Goal: Transaction & Acquisition: Purchase product/service

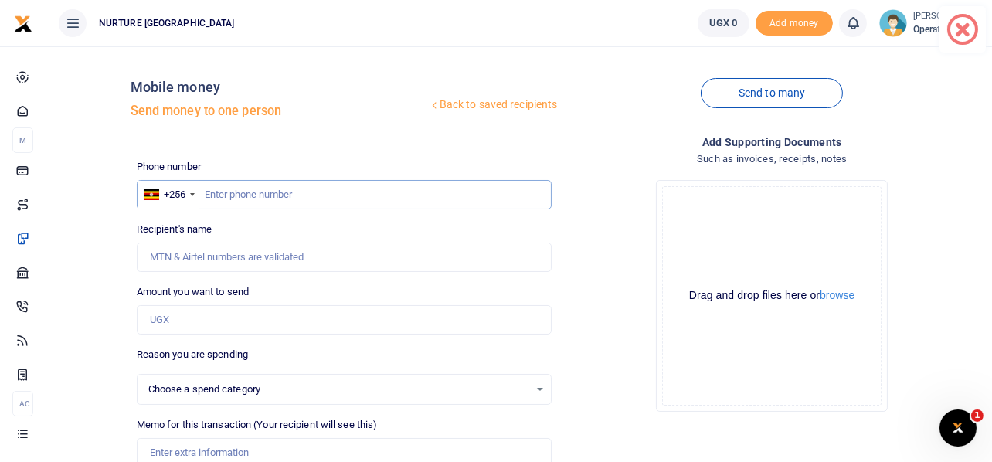
click at [250, 192] on input "text" at bounding box center [345, 194] width 416 height 29
paste input "787273379"
drag, startPoint x: 266, startPoint y: 195, endPoint x: 198, endPoint y: 182, distance: 69.1
click at [204, 185] on input "787273379" at bounding box center [345, 194] width 416 height 29
type input "759459097"
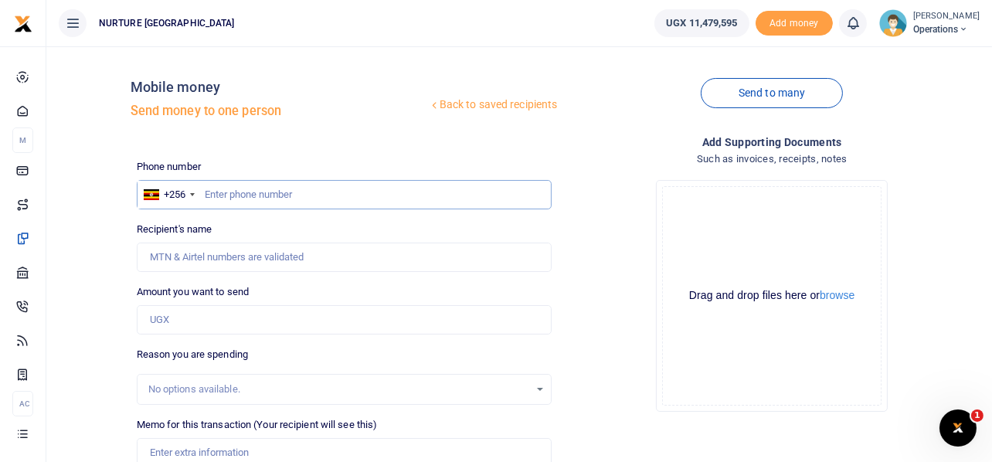
click at [338, 194] on input "text" at bounding box center [345, 194] width 416 height 29
type input "7"
paste input "787273379"
type input "787273379"
type input "Christina Kyokunzire"
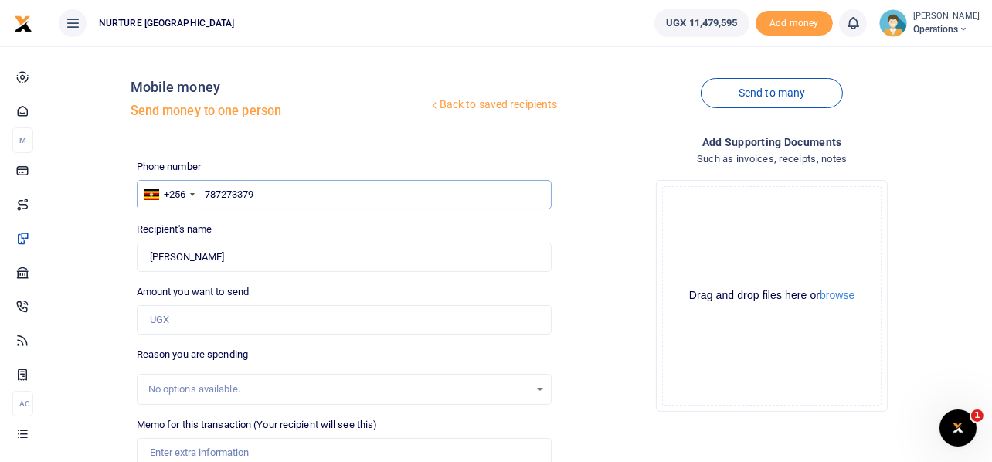
type input "787273379"
click at [196, 312] on input "Amount you want to send" at bounding box center [345, 319] width 416 height 29
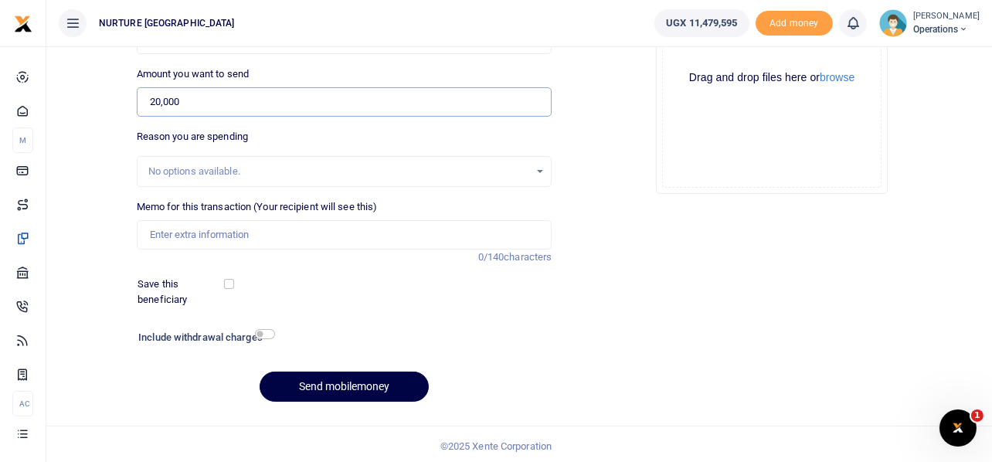
scroll to position [222, 0]
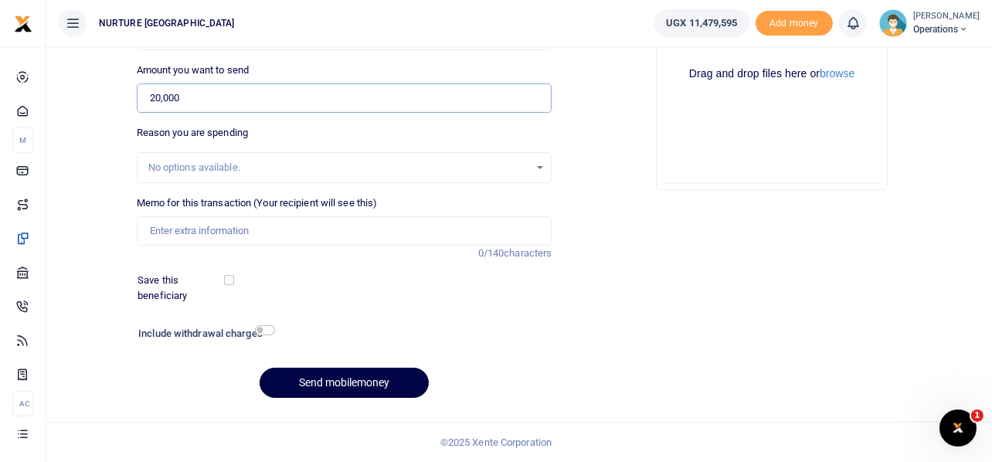
type input "20,000"
click at [322, 230] on input "Memo for this transaction (Your recipient will see this)" at bounding box center [345, 230] width 416 height 29
click at [249, 226] on input "Memo for this transaction (Your recipient will see this)" at bounding box center [345, 230] width 416 height 29
paste input "Transport refund for 40 tutors for the business mindset and entrepreneurship tr…"
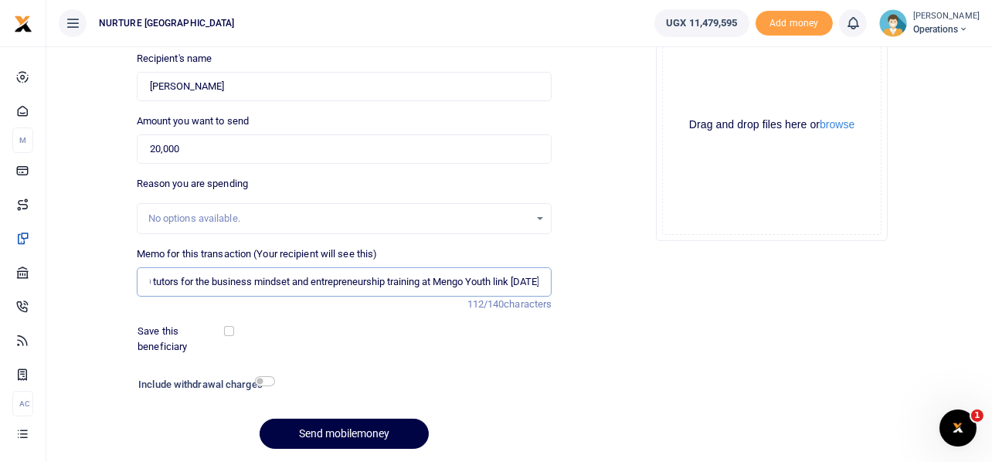
scroll to position [145, 0]
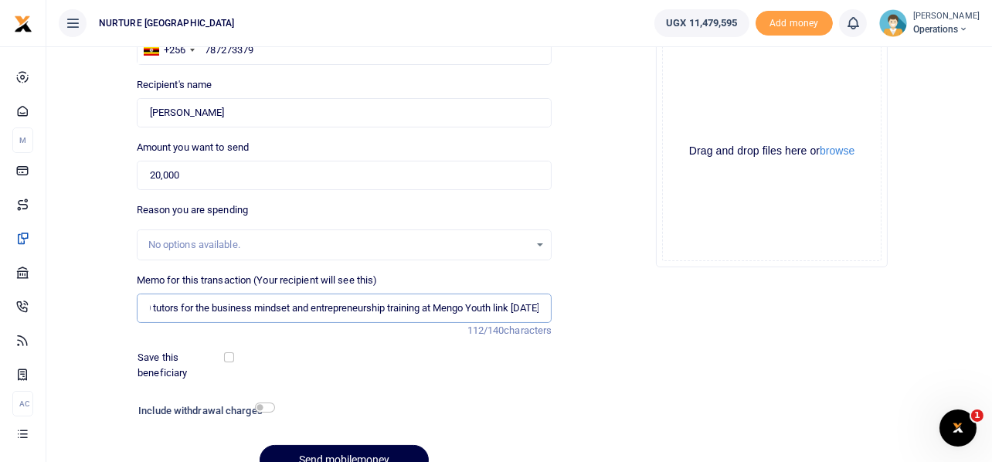
type input "Transport refund for 40 tutors for the business mindset and entrepreneurship tr…"
click at [238, 176] on input "20,000" at bounding box center [345, 175] width 416 height 29
click at [515, 311] on input "Transport refund for 40 tutors for the business mindset and entrepreneurship tr…" at bounding box center [345, 308] width 416 height 29
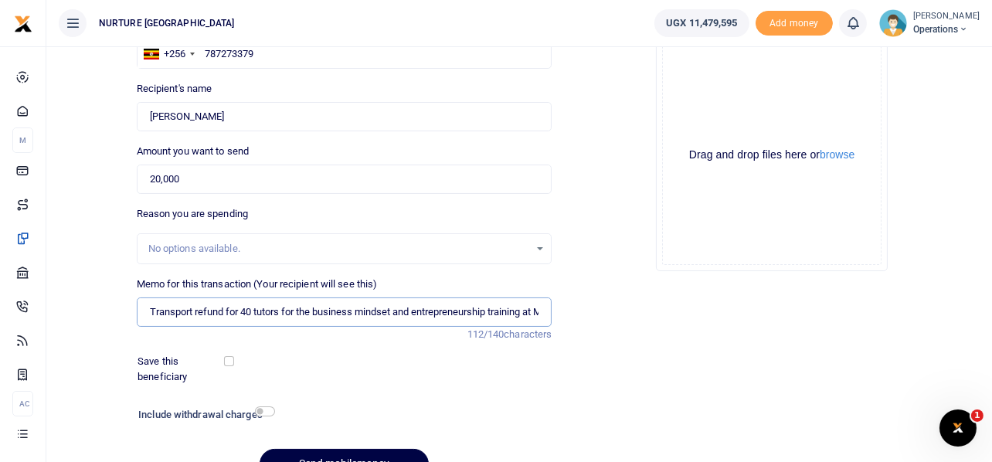
scroll to position [222, 0]
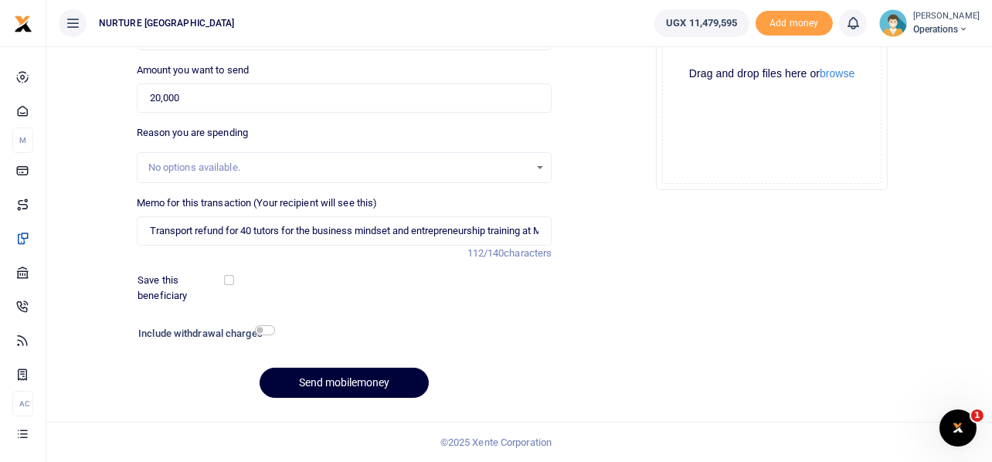
click at [359, 379] on button "Send mobilemoney" at bounding box center [344, 383] width 169 height 30
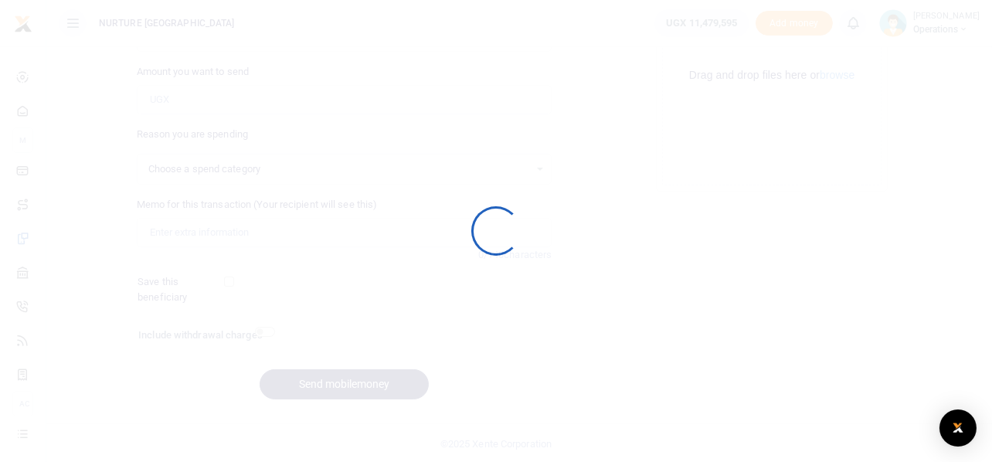
select select
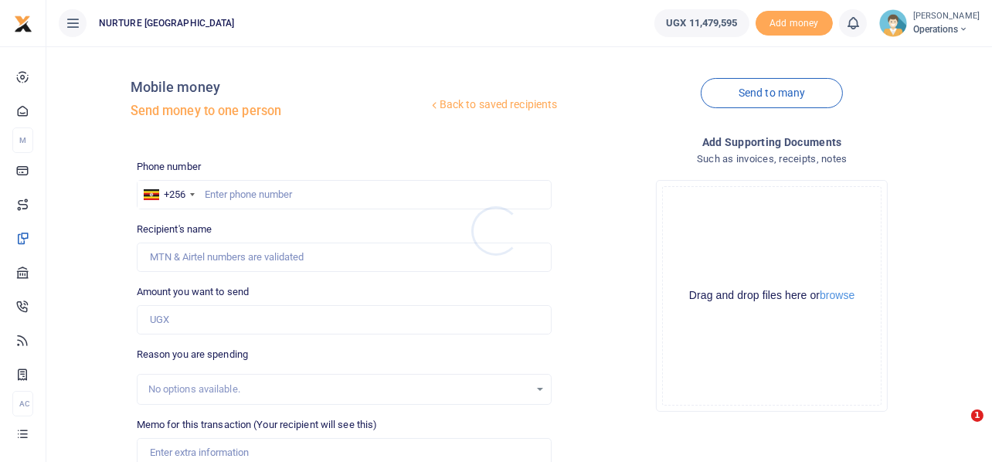
click at [290, 192] on div at bounding box center [496, 231] width 992 height 462
click at [304, 197] on input "text" at bounding box center [345, 194] width 416 height 29
click at [284, 195] on input "text" at bounding box center [345, 194] width 416 height 29
type input "784910049"
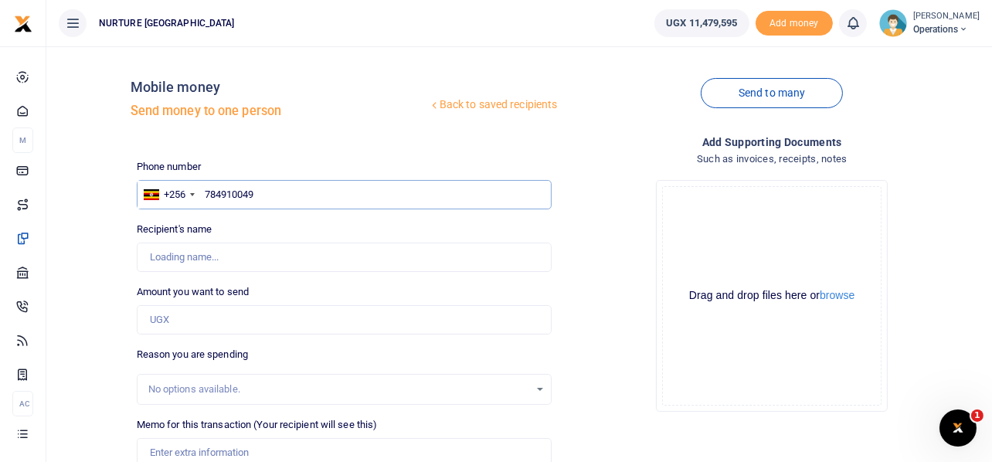
type input "[PERSON_NAME]"
click at [225, 192] on input "784910049" at bounding box center [345, 194] width 416 height 29
type input "784010049"
type input "[PERSON_NAME]"
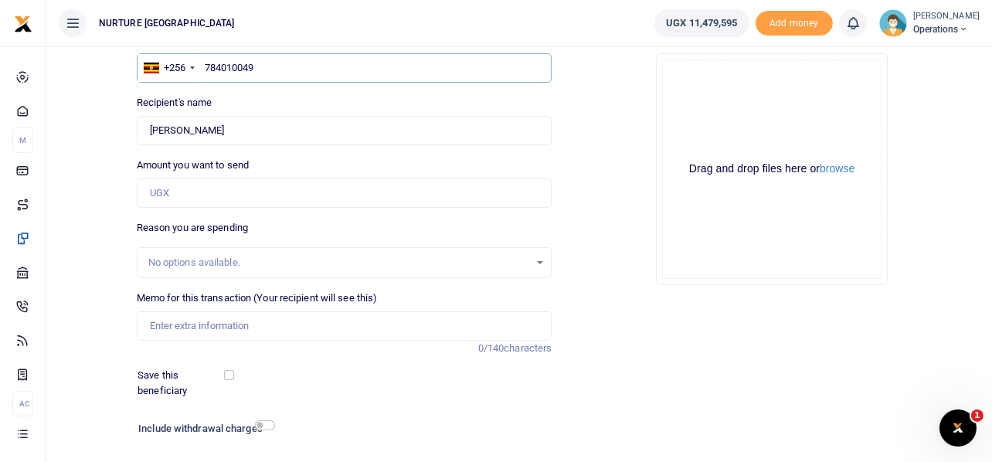
scroll to position [154, 0]
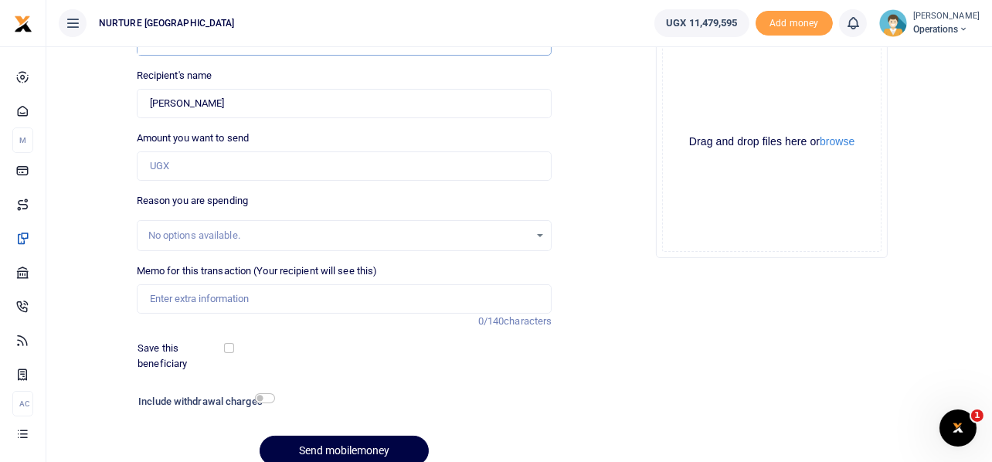
type input "784010049"
click at [192, 162] on input "Amount you want to send" at bounding box center [345, 165] width 416 height 29
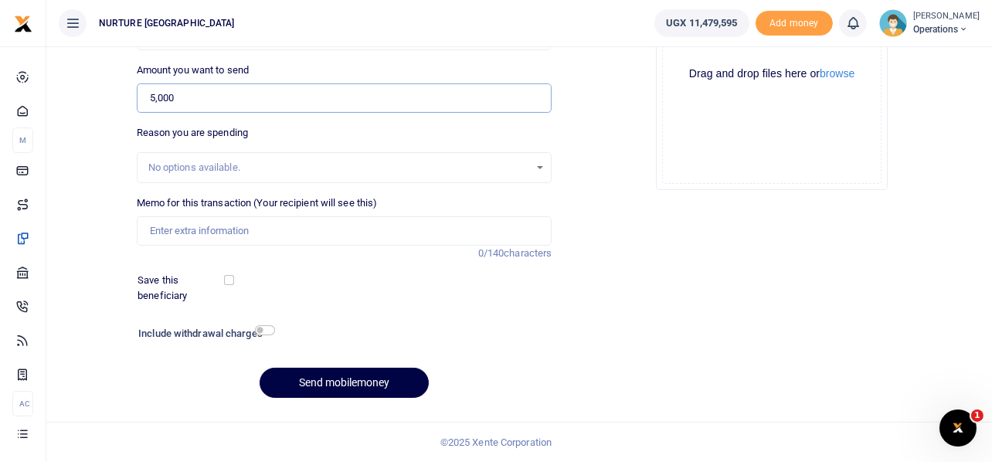
type input "5,000"
click at [258, 226] on input "Memo for this transaction (Your recipient will see this)" at bounding box center [345, 230] width 416 height 29
paste input "Transport refund for 40 tutors for the business mindset and entrepreneurship tr…"
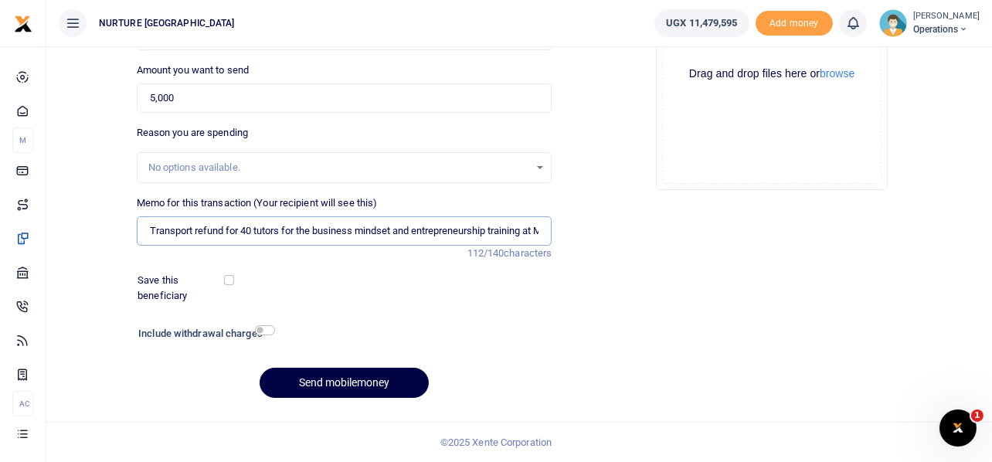
scroll to position [0, 114]
type input "Transport refund for 40 tutors for the business mindset and entrepreneurship tr…"
click at [264, 334] on input "checkbox" at bounding box center [265, 330] width 20 height 10
checkbox input "true"
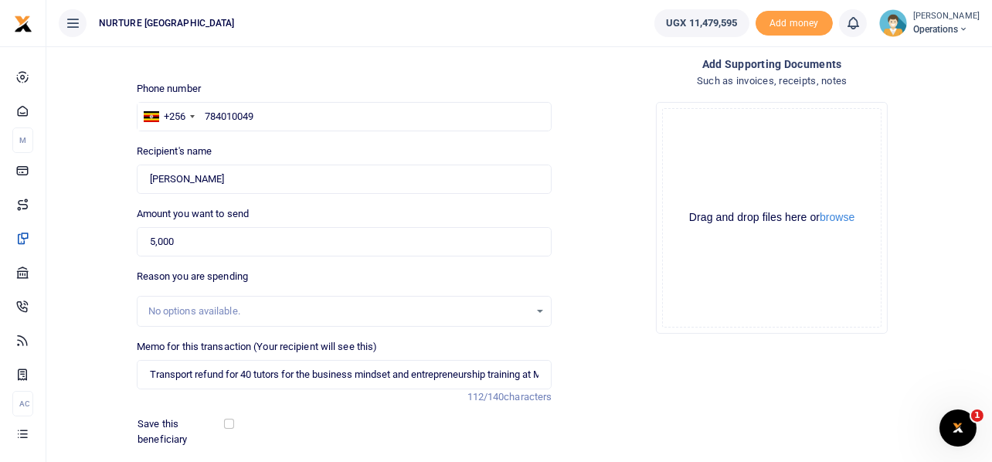
scroll to position [264, 0]
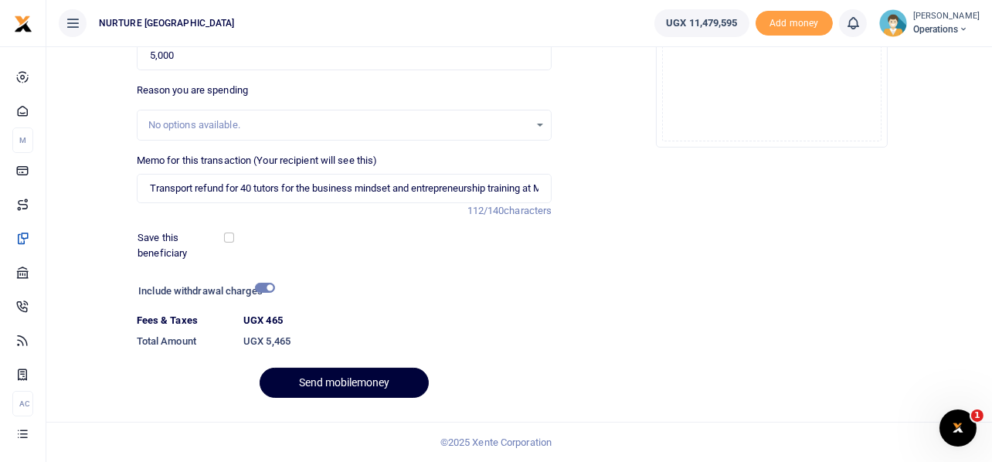
click at [340, 383] on button "Send mobilemoney" at bounding box center [344, 383] width 169 height 30
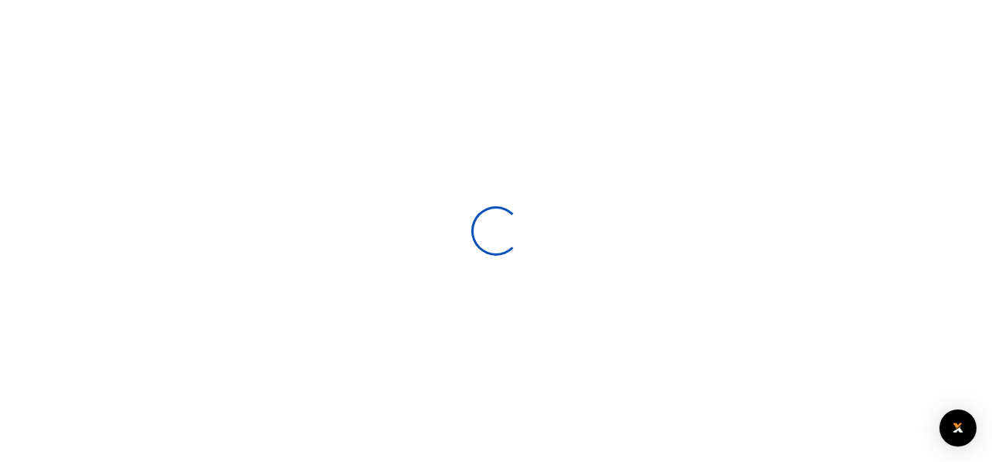
scroll to position [222, 0]
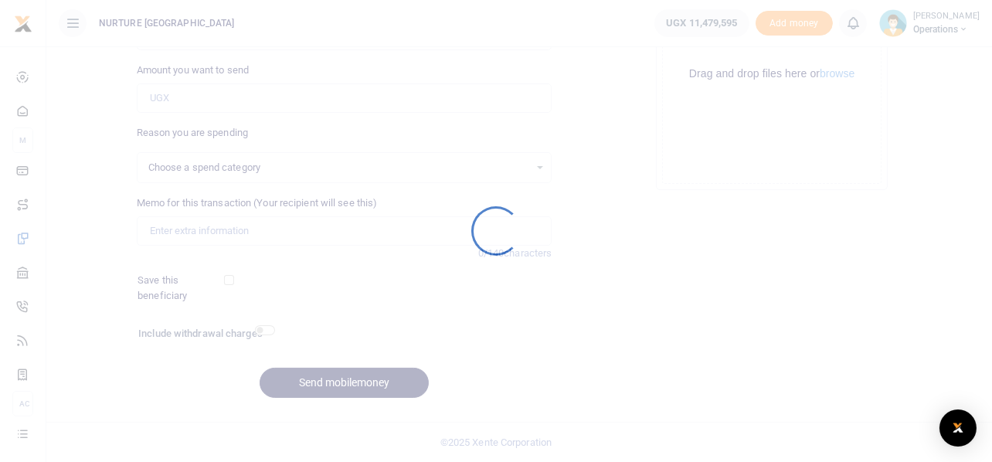
select select
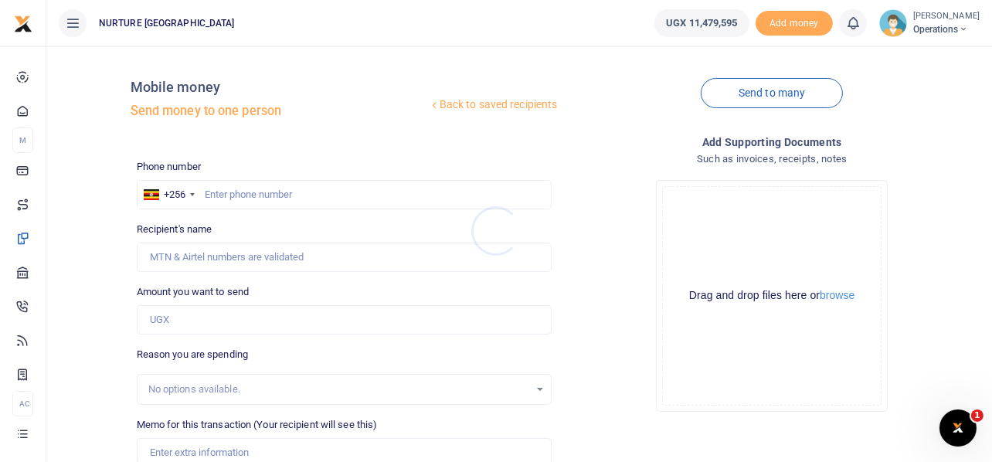
scroll to position [0, 0]
click at [283, 196] on input "text" at bounding box center [345, 194] width 416 height 29
click at [274, 196] on input "text" at bounding box center [345, 194] width 416 height 29
type input "782500446"
type input "Stuart Kwikiriza"
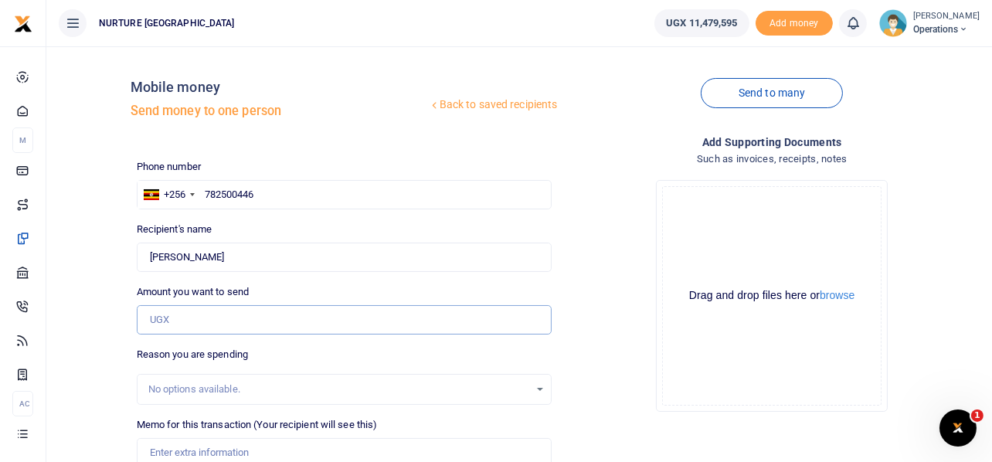
click at [182, 316] on input "Amount you want to send" at bounding box center [345, 319] width 416 height 29
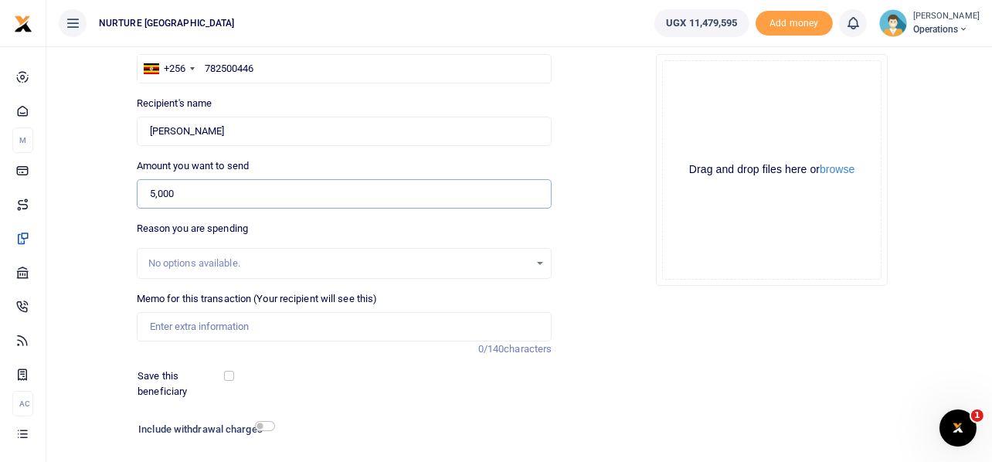
scroll to position [192, 0]
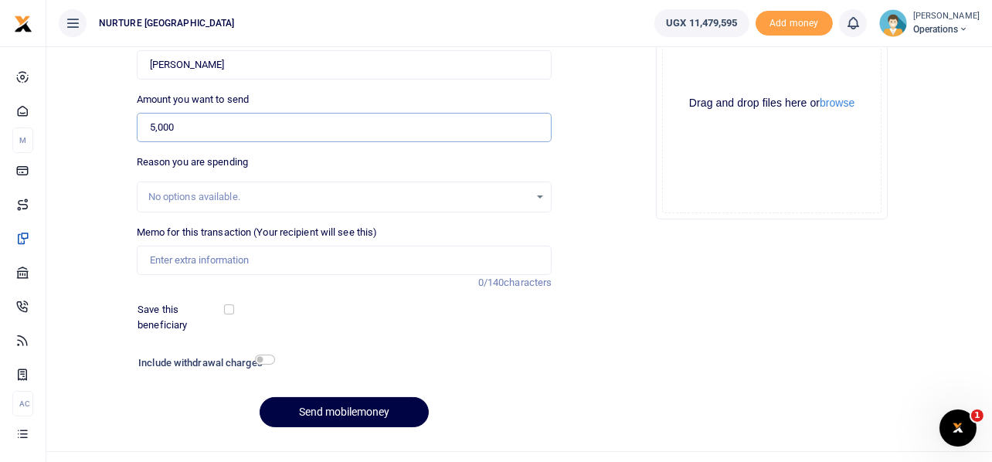
type input "5,000"
click at [259, 255] on input "Memo for this transaction (Your recipient will see this)" at bounding box center [345, 260] width 416 height 29
paste input "Transport refund for 40 tutors for the business mindset and entrepreneurship tr…"
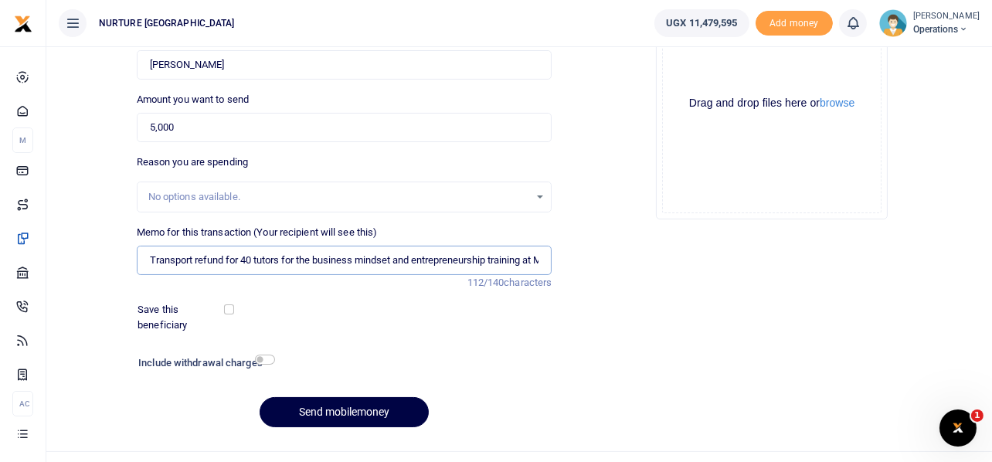
scroll to position [0, 114]
type input "Transport refund for 40 tutors for the business mindset and entrepreneurship tr…"
click at [267, 355] on input "checkbox" at bounding box center [265, 360] width 20 height 10
checkbox input "true"
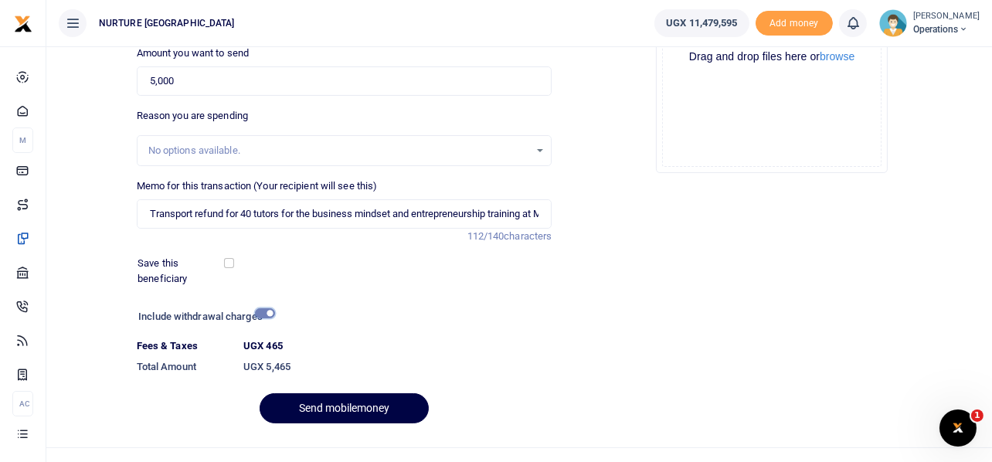
scroll to position [264, 0]
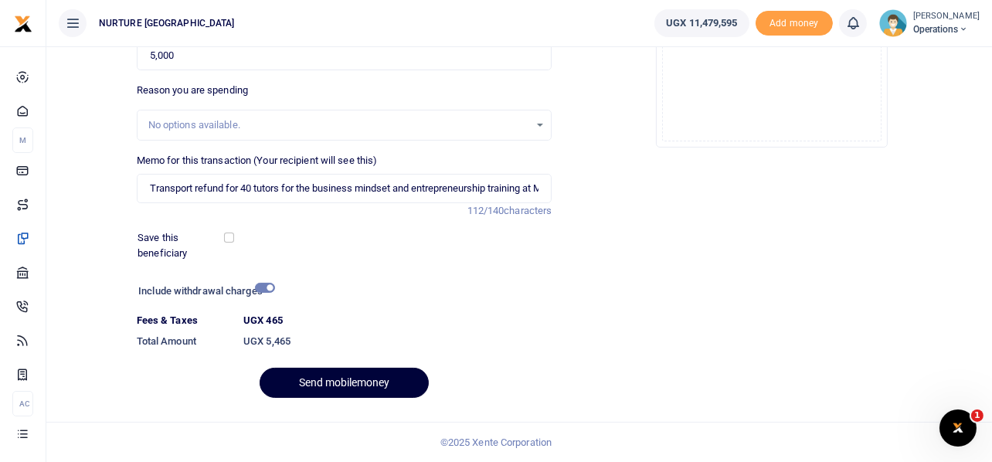
click at [378, 374] on button "Send mobilemoney" at bounding box center [344, 383] width 169 height 30
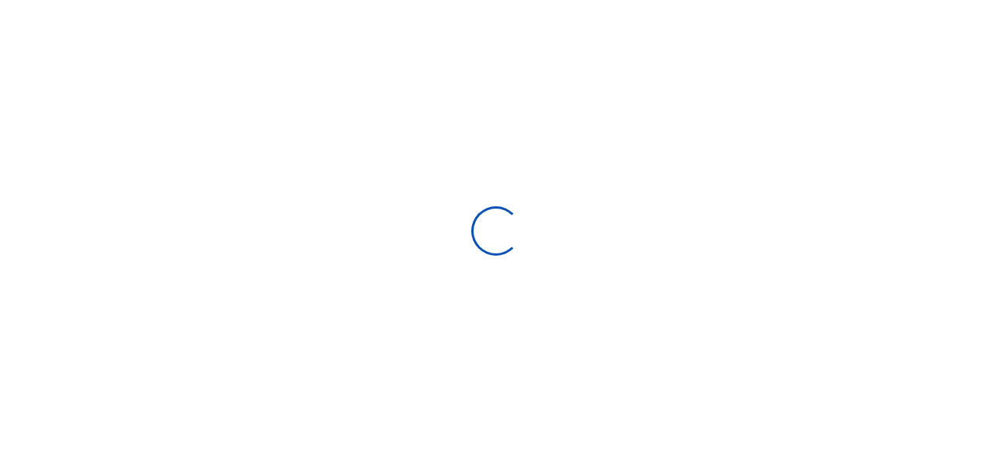
select select
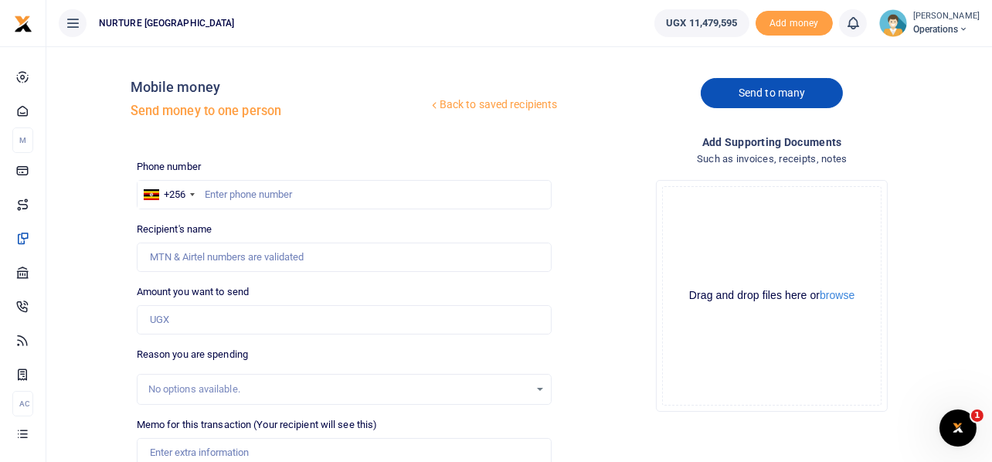
click at [801, 94] on link "Send to many" at bounding box center [772, 93] width 142 height 30
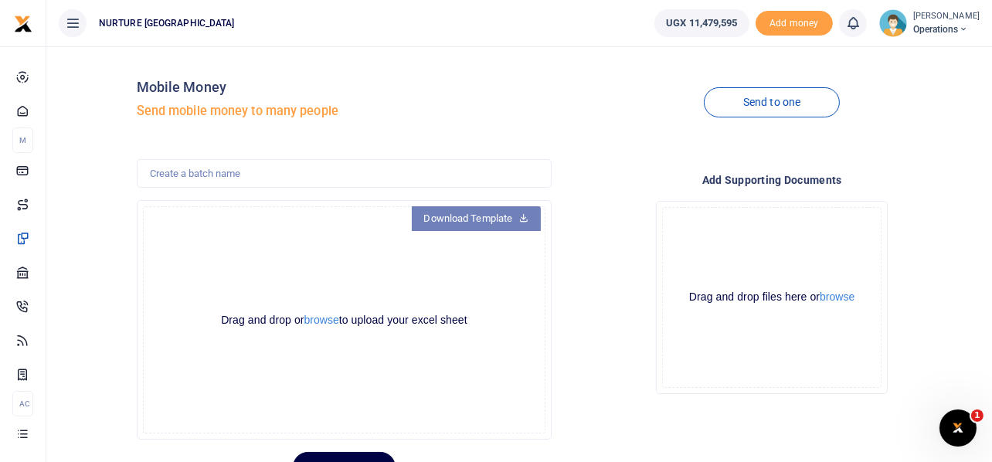
click at [514, 218] on link "Download Template" at bounding box center [477, 218] width 130 height 25
click at [325, 318] on button "browse" at bounding box center [321, 321] width 35 height 12
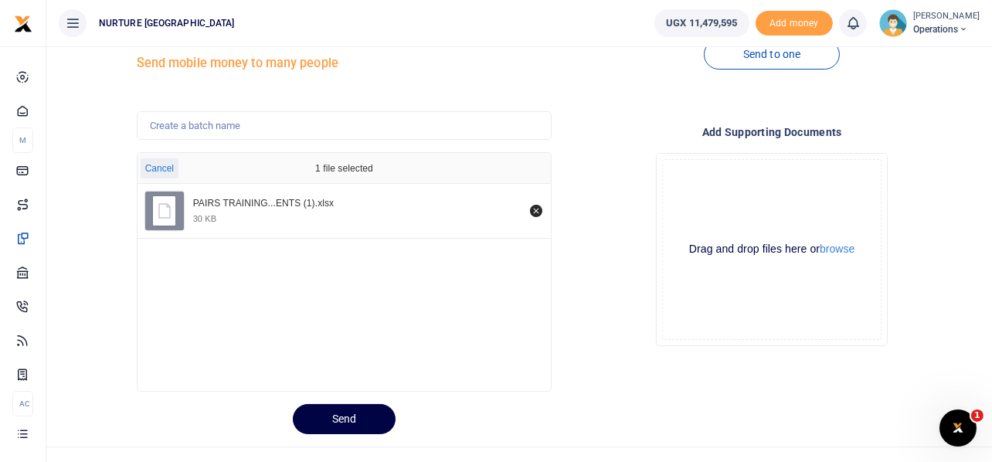
scroll to position [73, 0]
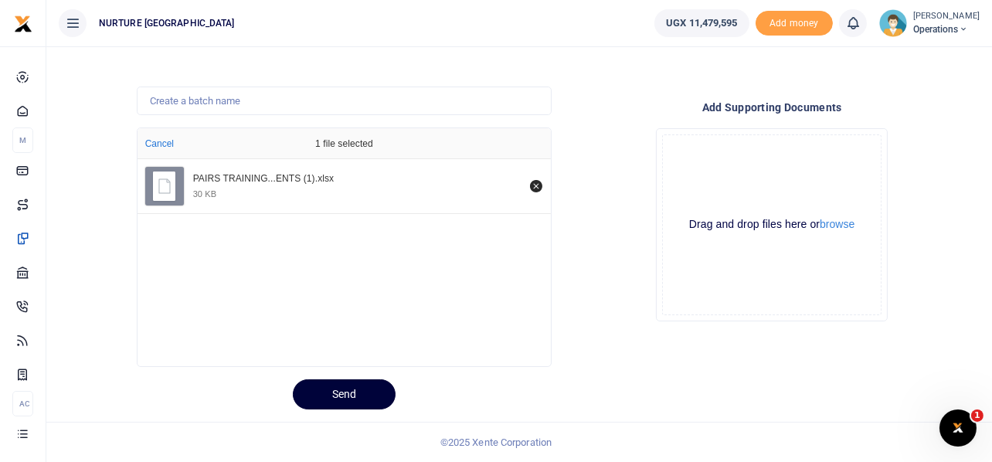
click at [352, 387] on button "Send" at bounding box center [344, 394] width 103 height 30
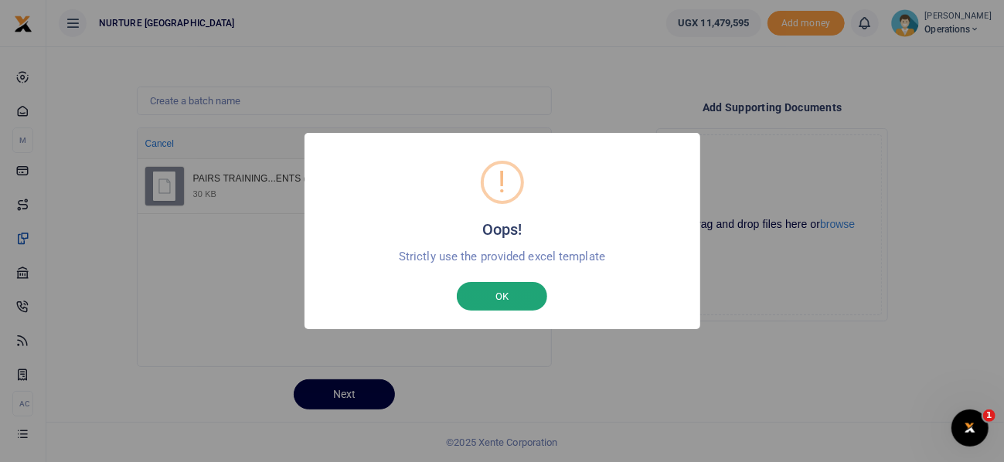
click at [506, 293] on button "OK" at bounding box center [502, 296] width 90 height 29
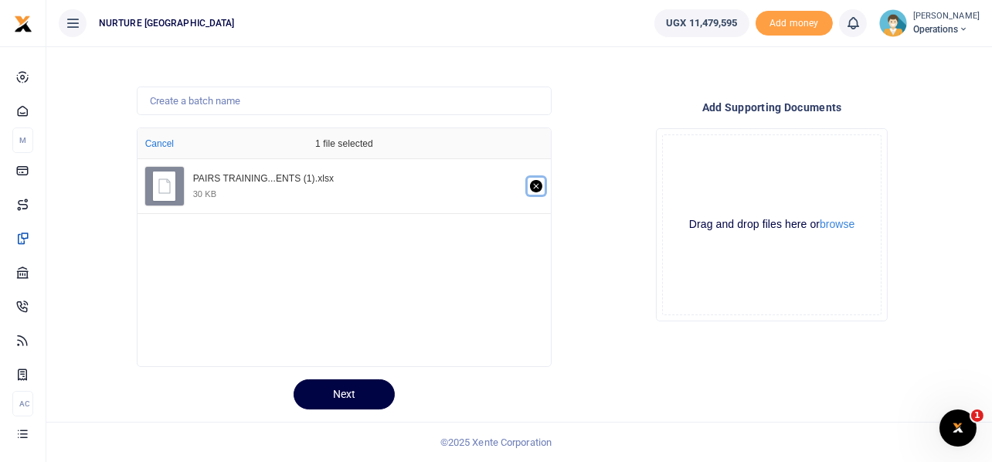
click at [535, 184] on icon "Remove file" at bounding box center [536, 186] width 12 height 12
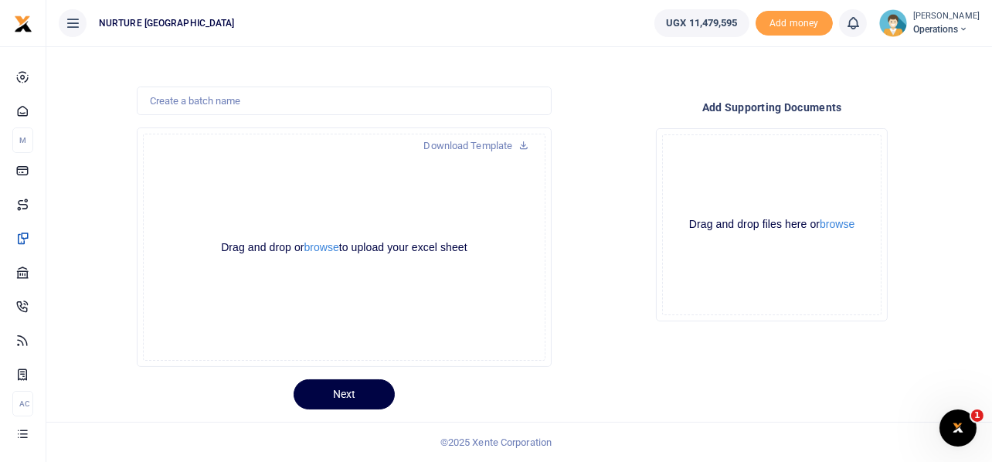
click at [400, 308] on div "Drag and drop or browse to upload your excel sheet Powered by Uppy" at bounding box center [344, 247] width 403 height 227
click at [322, 250] on button "browse" at bounding box center [321, 248] width 35 height 12
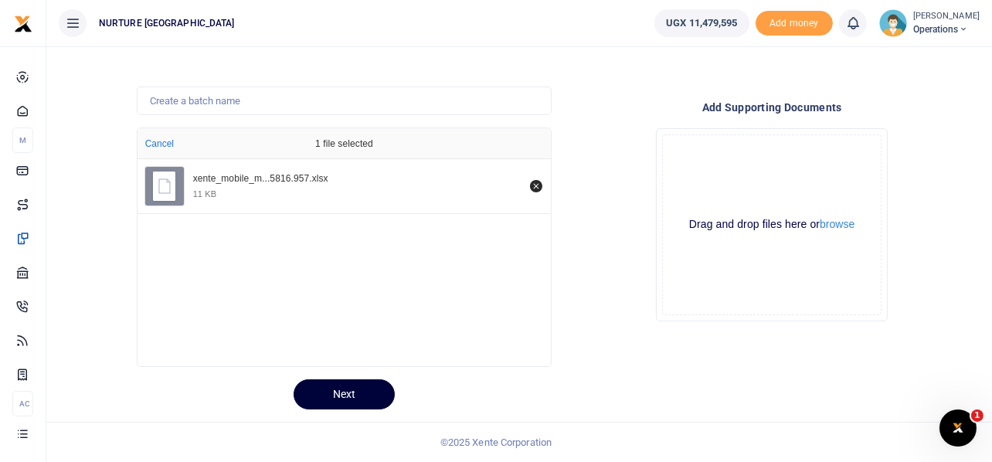
click at [346, 393] on button "Next" at bounding box center [344, 394] width 101 height 30
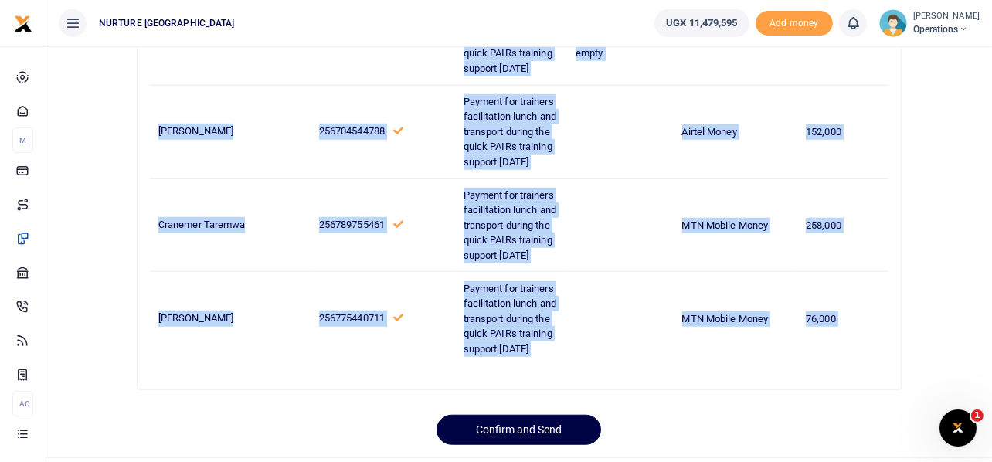
scroll to position [1850, 0]
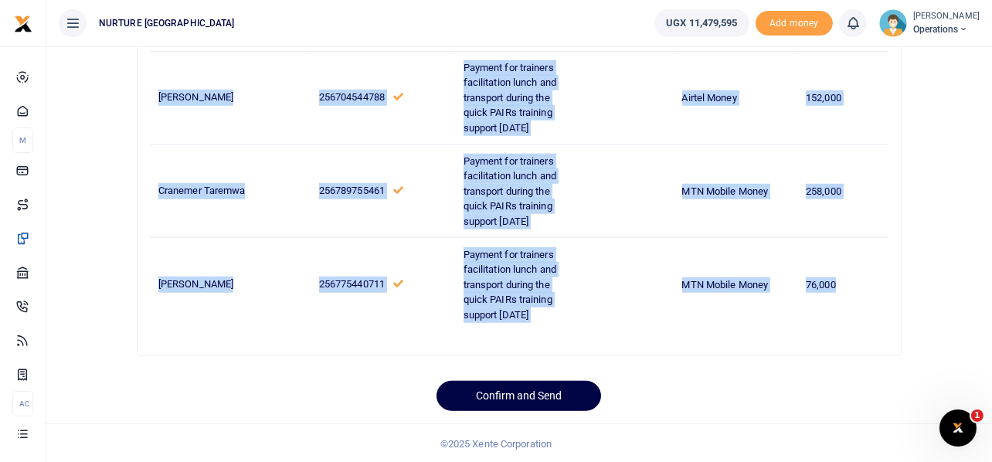
drag, startPoint x: 158, startPoint y: 265, endPoint x: 872, endPoint y: 301, distance: 715.0
copy tbody "Abaho Martha 256777770181 Payment for trainers facilitation lunch and transport…"
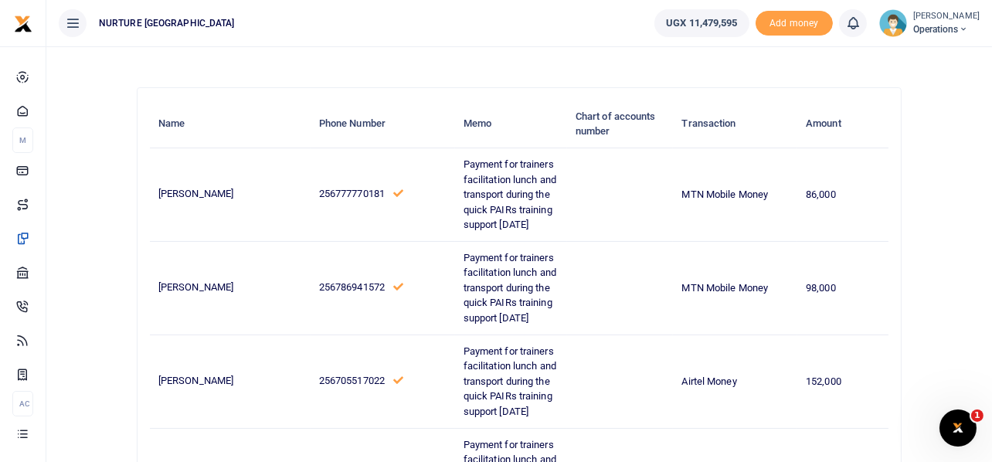
scroll to position [0, 0]
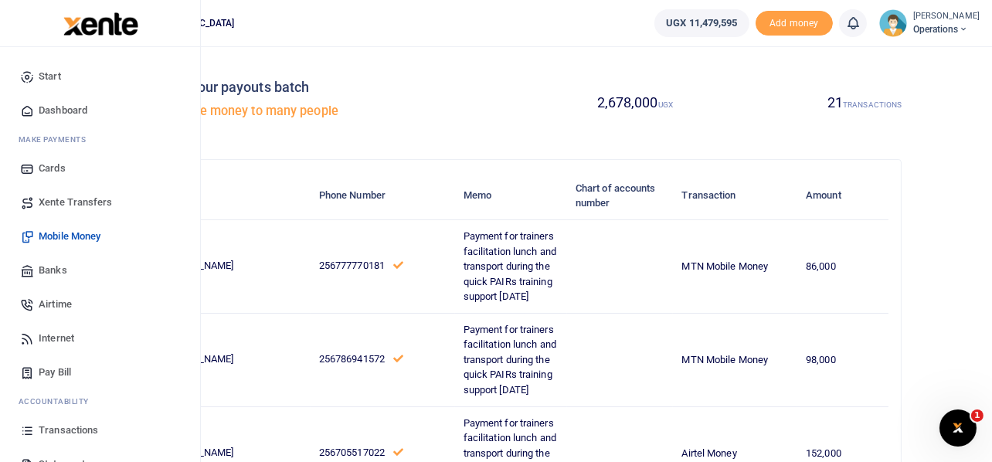
click at [76, 236] on span "Mobile Money" at bounding box center [70, 236] width 62 height 15
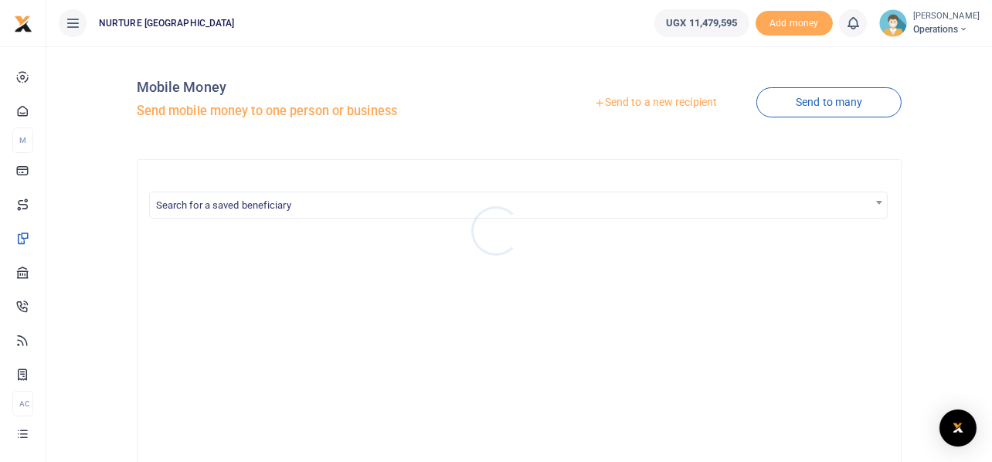
click at [815, 104] on div at bounding box center [496, 231] width 992 height 462
click at [815, 104] on link "Send to many" at bounding box center [829, 102] width 145 height 30
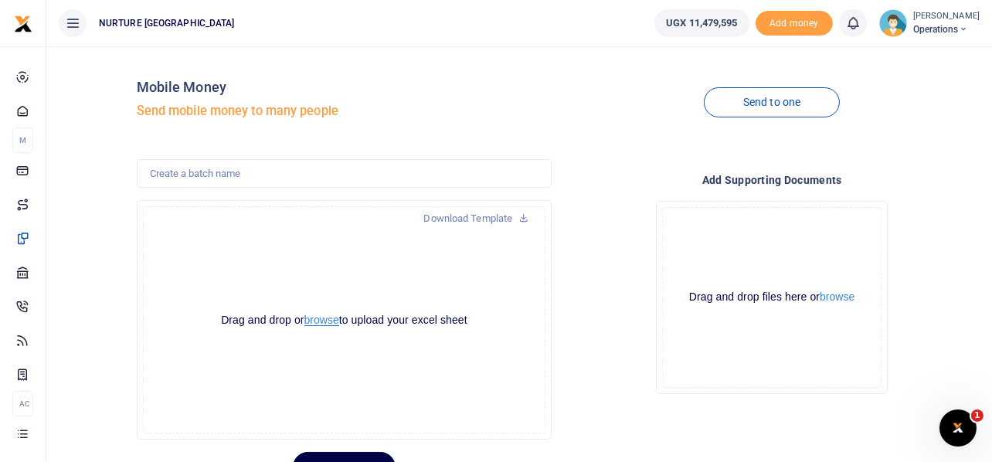
click at [321, 318] on button "browse" at bounding box center [321, 321] width 35 height 12
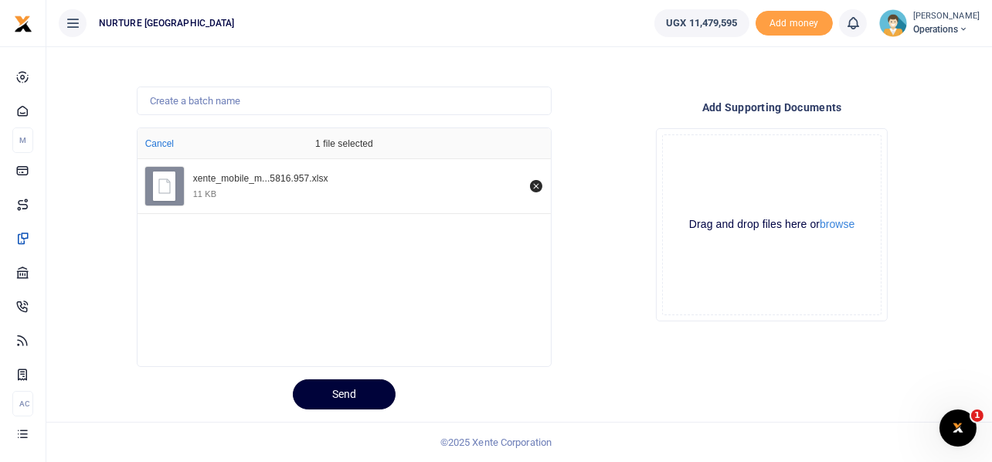
click at [335, 395] on button "Send" at bounding box center [344, 394] width 103 height 30
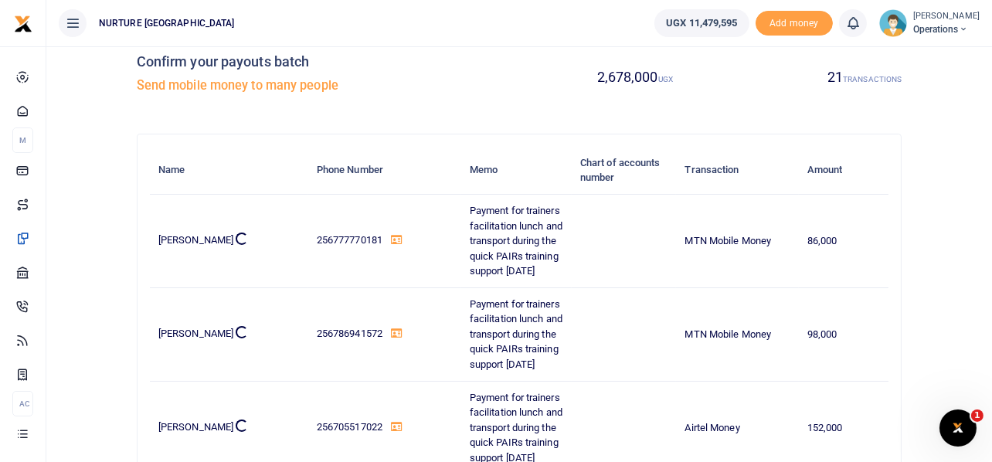
scroll to position [0, 0]
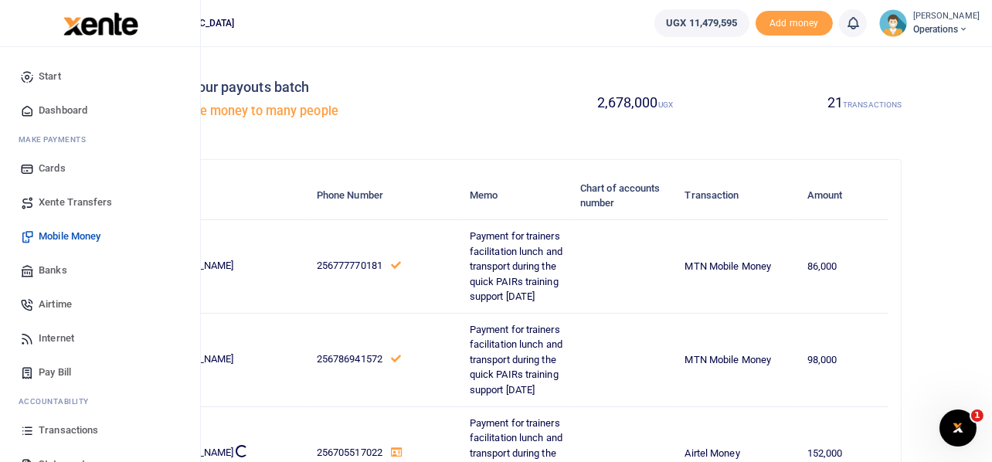
click at [62, 236] on span "Mobile Money" at bounding box center [70, 236] width 62 height 15
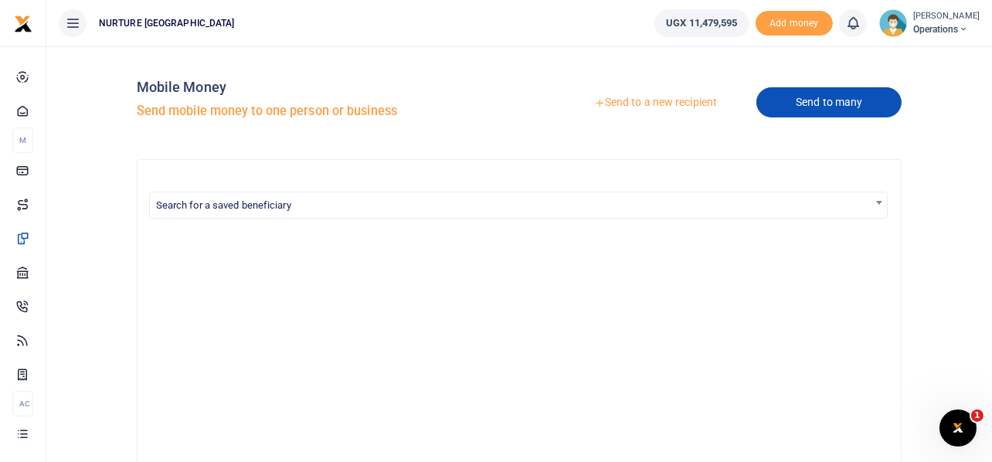
click at [821, 101] on link "Send to many" at bounding box center [829, 102] width 145 height 30
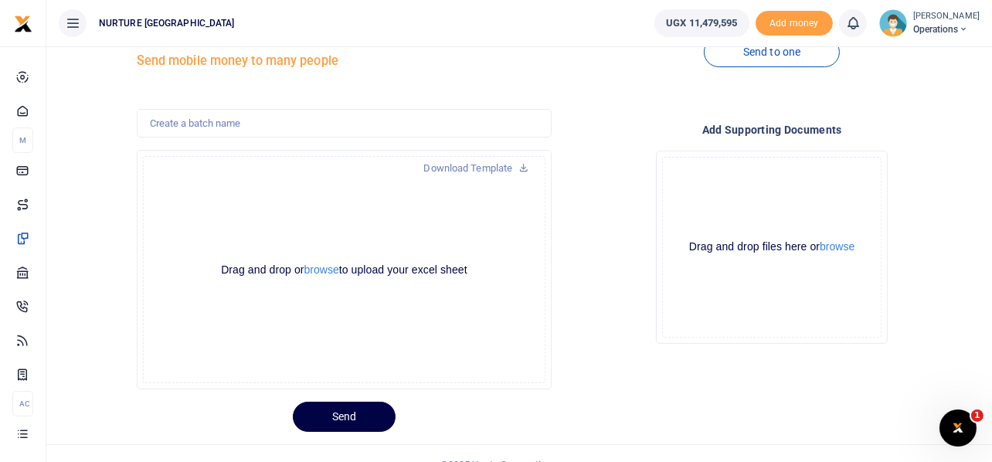
scroll to position [73, 0]
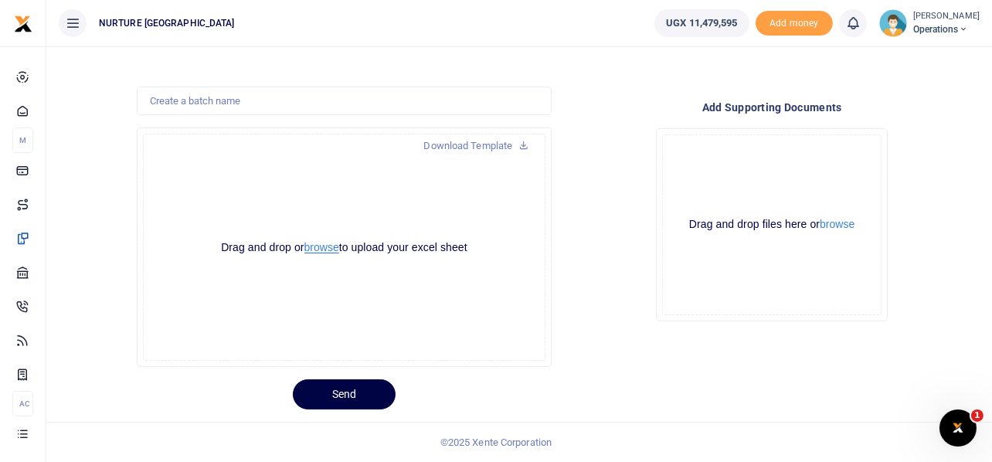
click at [327, 245] on button "browse" at bounding box center [321, 248] width 35 height 12
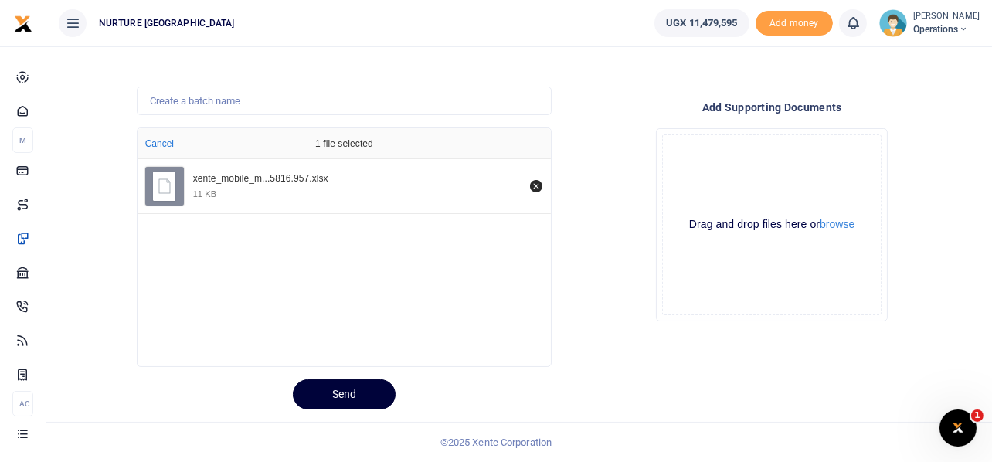
drag, startPoint x: 350, startPoint y: 384, endPoint x: 359, endPoint y: 359, distance: 26.9
click at [350, 383] on button "Send" at bounding box center [344, 394] width 103 height 30
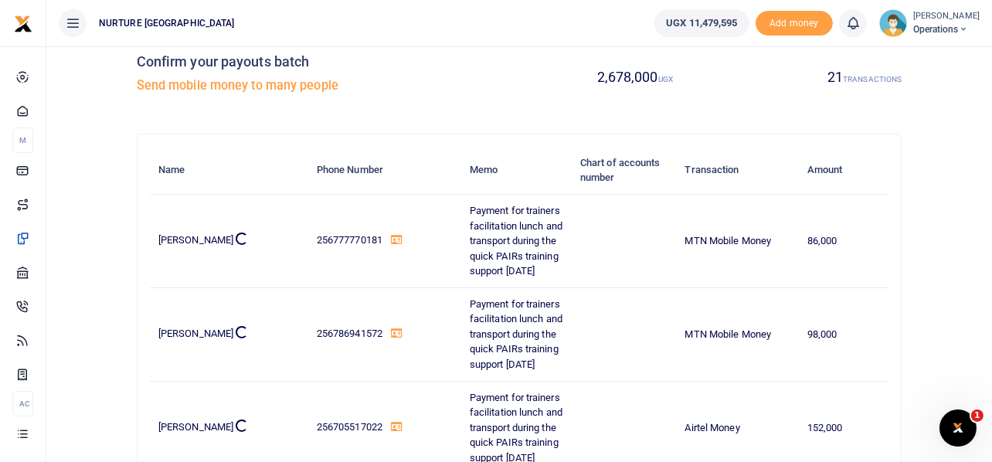
scroll to position [0, 0]
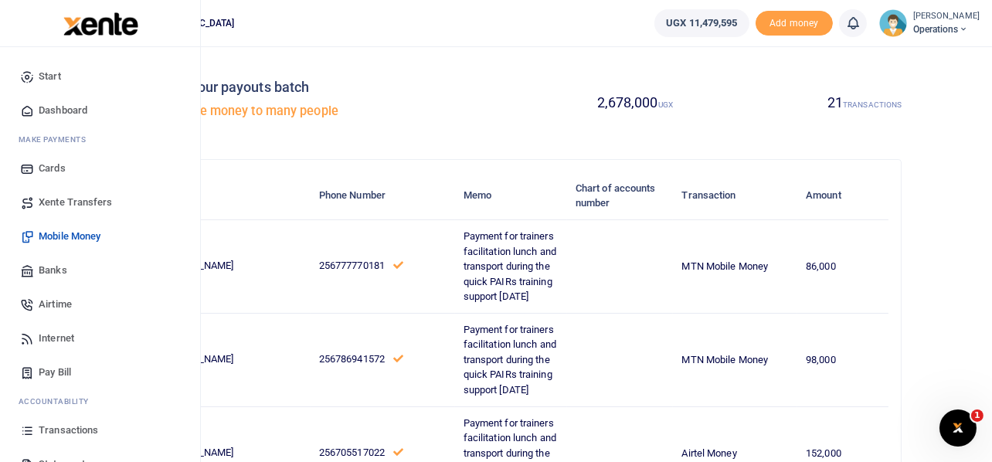
click at [60, 235] on span "Mobile Money" at bounding box center [70, 236] width 62 height 15
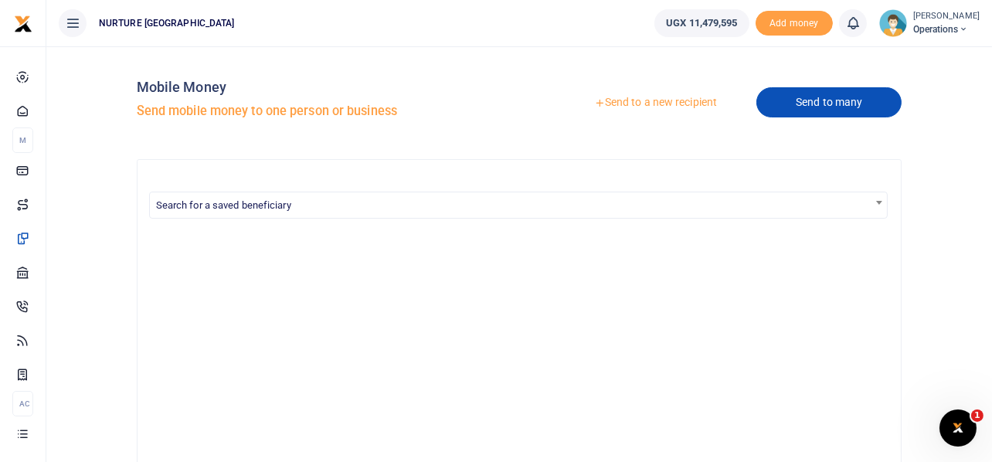
click at [823, 102] on link "Send to many" at bounding box center [829, 102] width 145 height 30
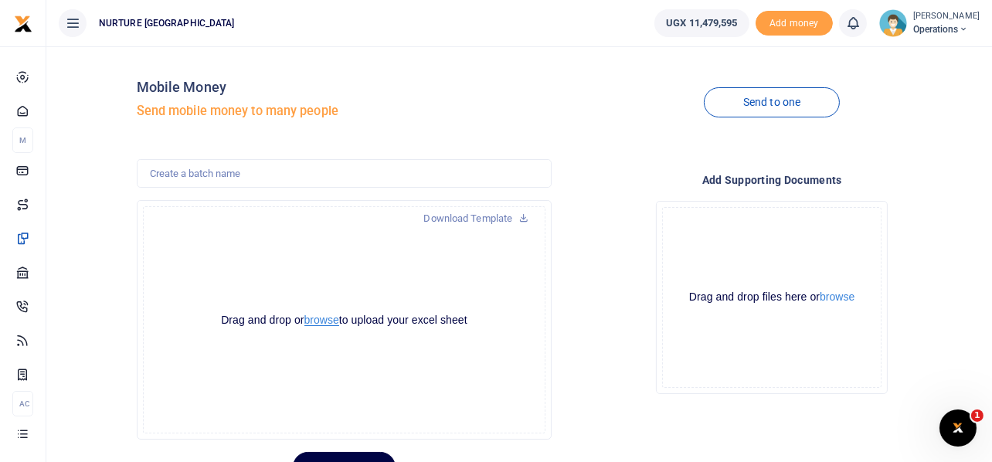
click at [321, 321] on button "browse" at bounding box center [321, 321] width 35 height 12
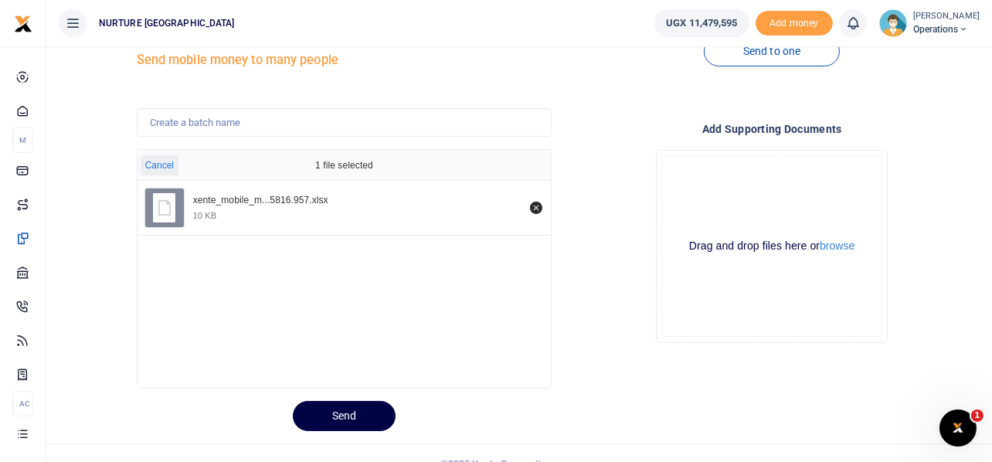
scroll to position [73, 0]
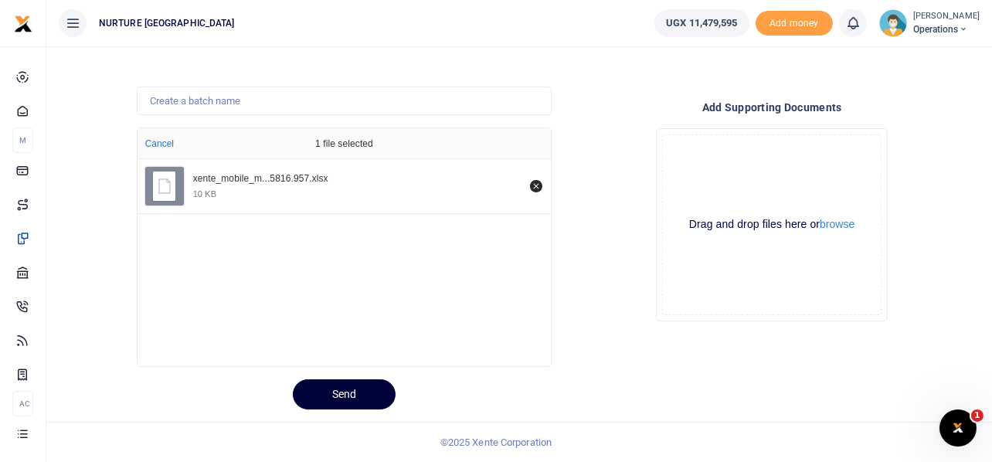
click at [361, 398] on button "Send" at bounding box center [344, 394] width 103 height 30
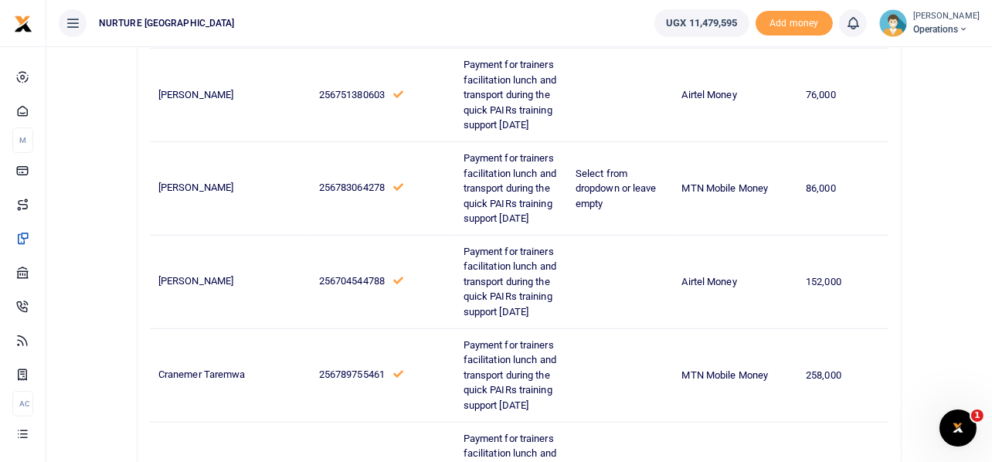
scroll to position [1757, 0]
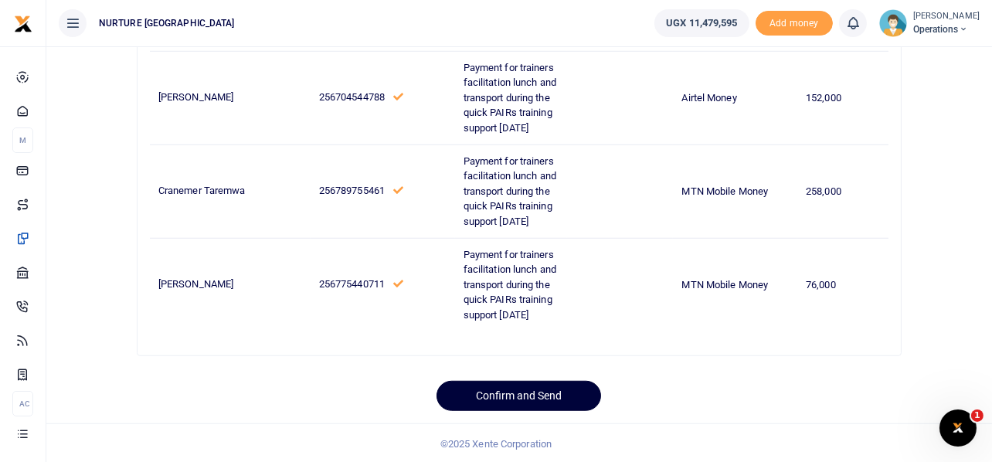
click at [518, 390] on button "Confirm and Send" at bounding box center [519, 396] width 165 height 30
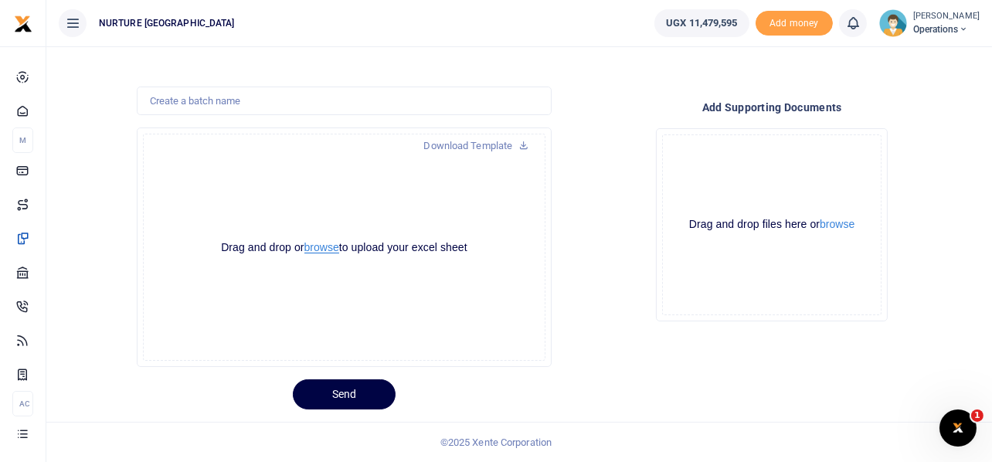
click at [320, 249] on button "browse" at bounding box center [321, 248] width 35 height 12
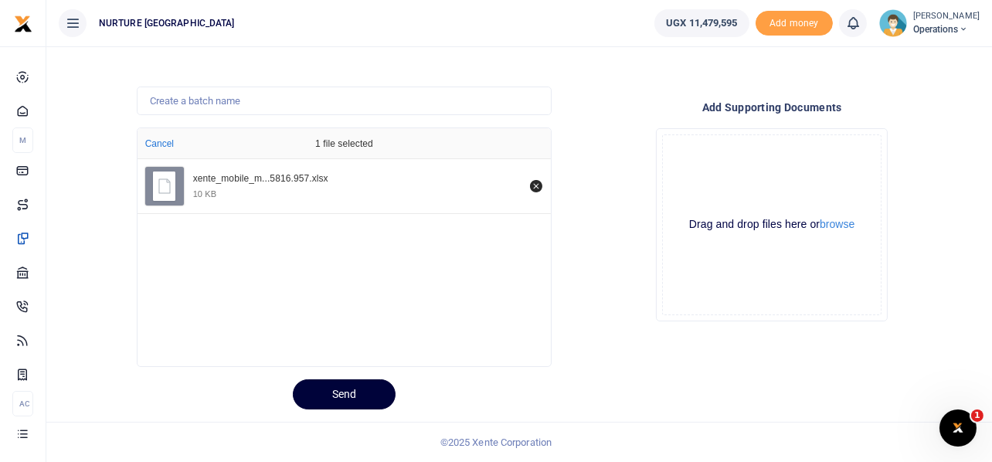
click at [352, 393] on button "Send" at bounding box center [344, 394] width 103 height 30
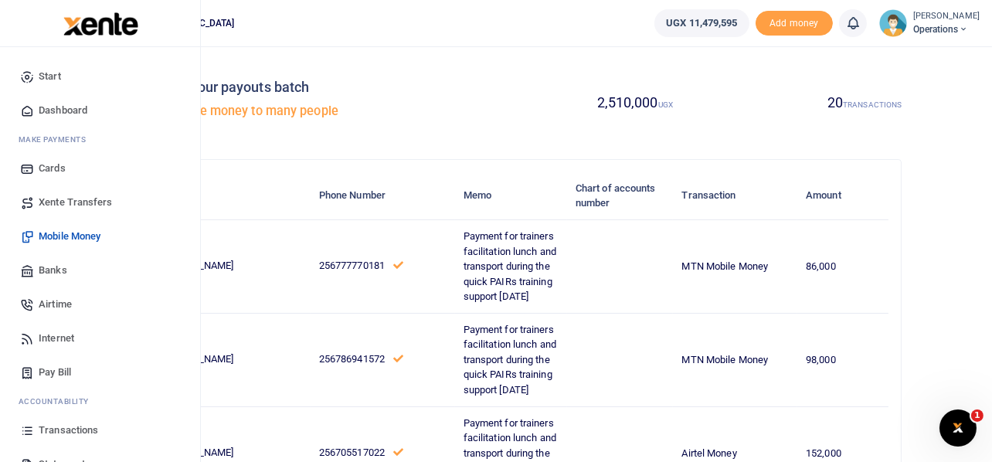
click at [72, 235] on span "Mobile Money" at bounding box center [70, 236] width 62 height 15
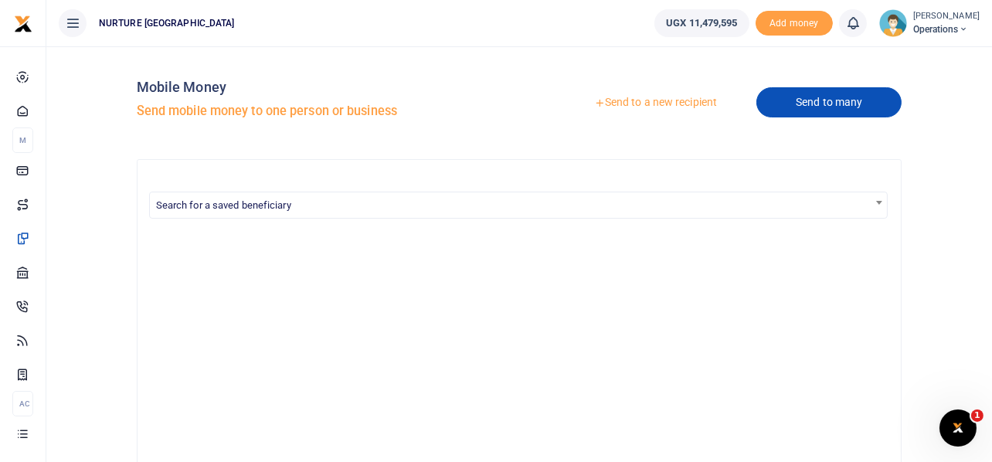
click at [831, 103] on link "Send to many" at bounding box center [829, 102] width 145 height 30
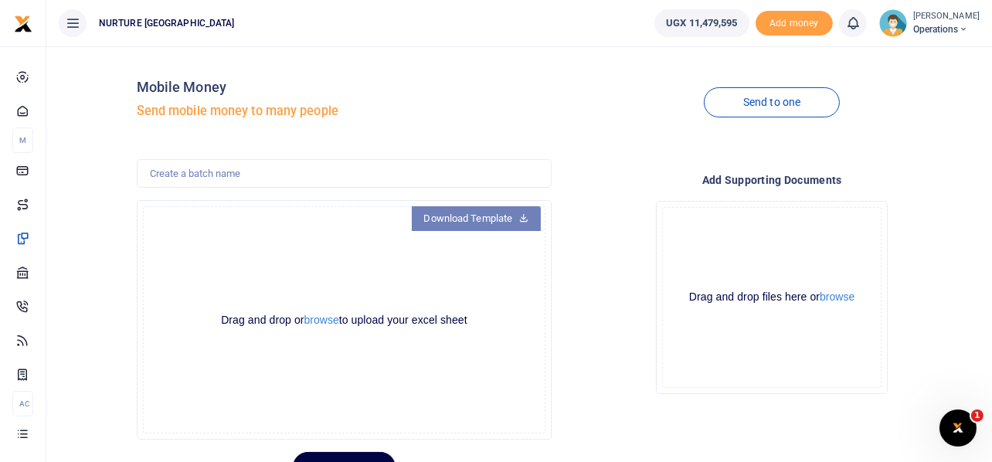
click at [454, 219] on link "Download Template" at bounding box center [477, 218] width 130 height 25
click at [318, 318] on button "browse" at bounding box center [321, 321] width 35 height 12
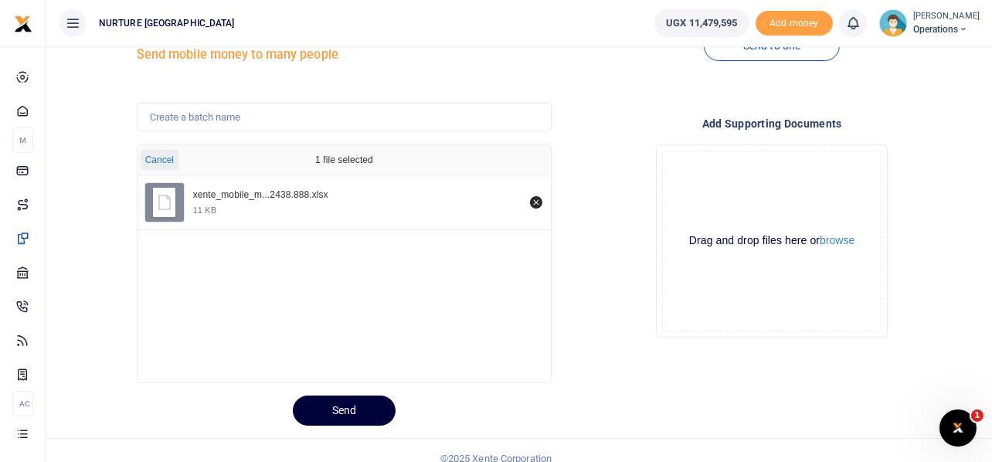
scroll to position [73, 0]
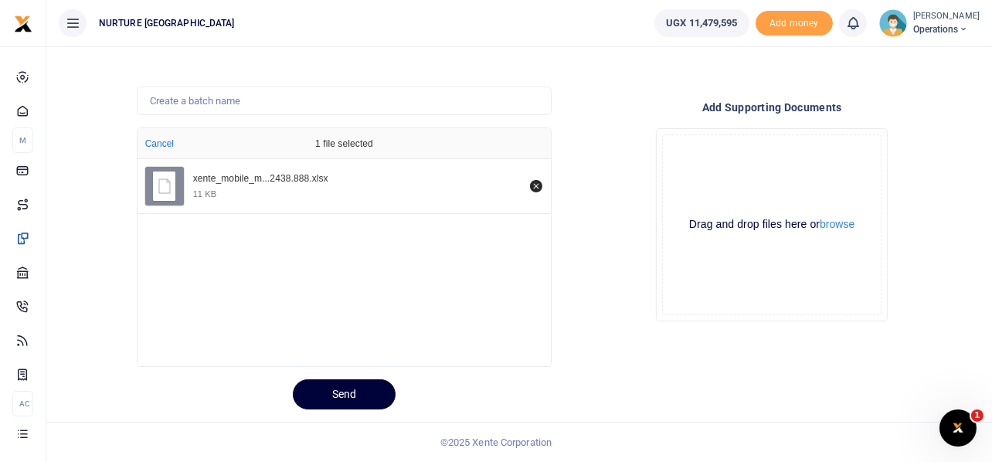
click at [334, 396] on button "Send" at bounding box center [344, 394] width 103 height 30
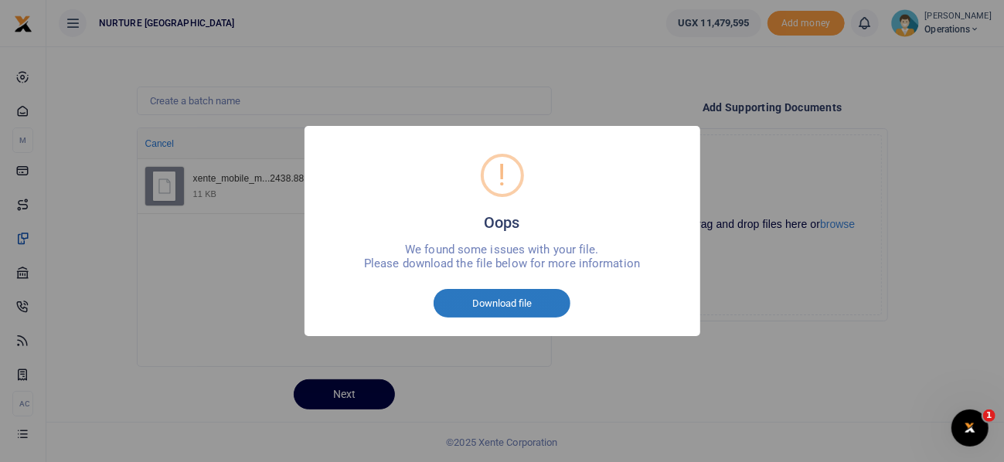
click at [509, 303] on button "Download file" at bounding box center [502, 303] width 137 height 29
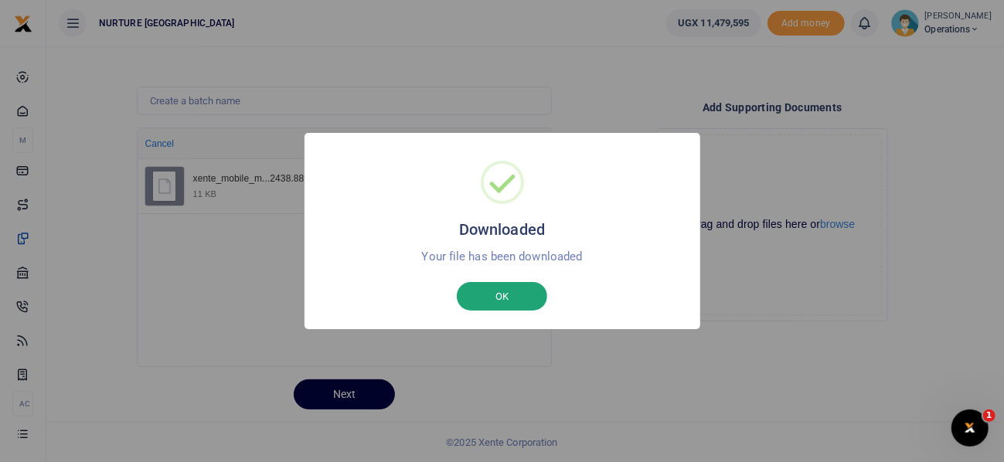
click at [510, 295] on button "OK" at bounding box center [502, 296] width 90 height 29
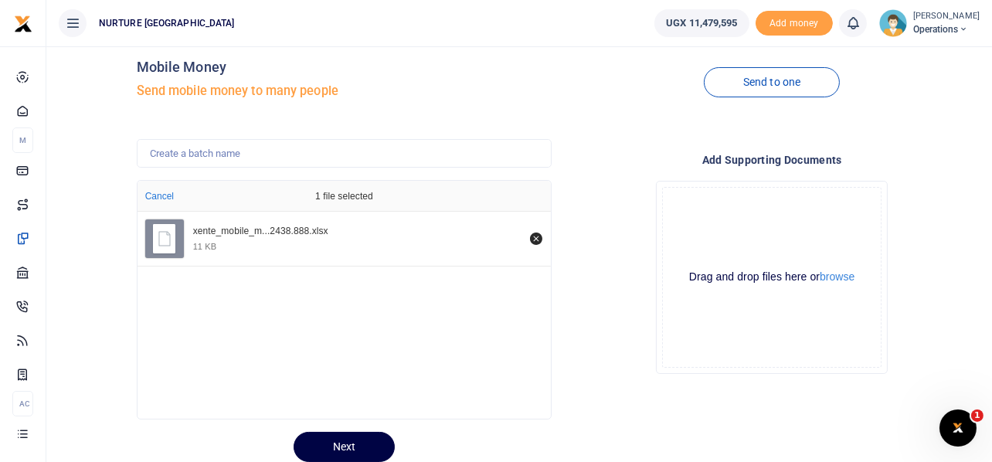
scroll to position [0, 0]
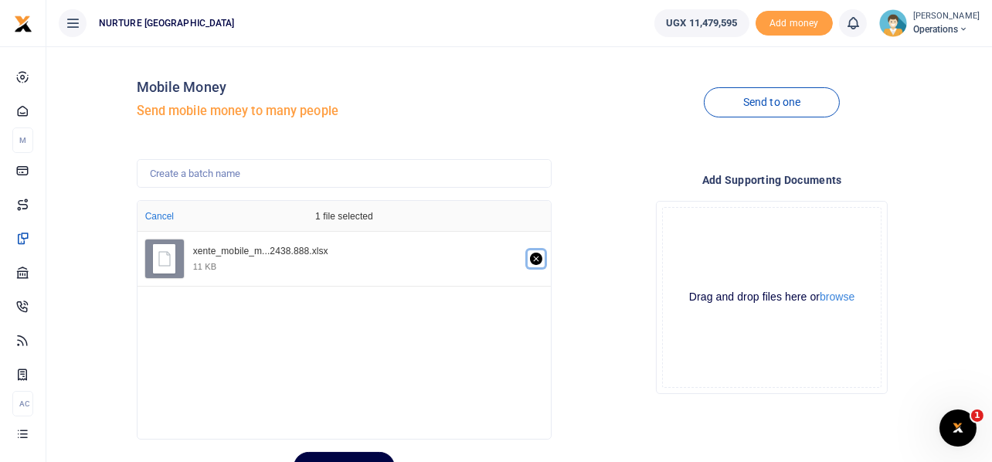
click at [535, 259] on icon "Remove file" at bounding box center [536, 258] width 5 height 5
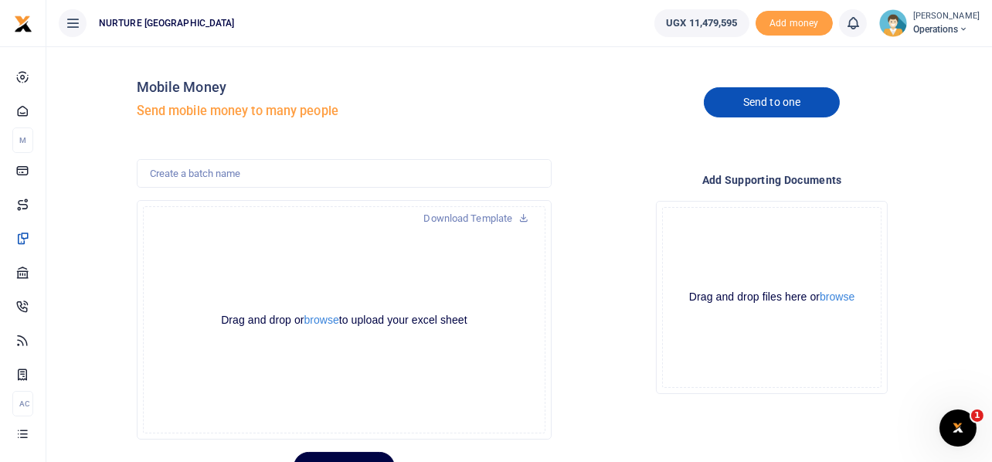
click at [740, 102] on link "Send to one" at bounding box center [772, 102] width 136 height 30
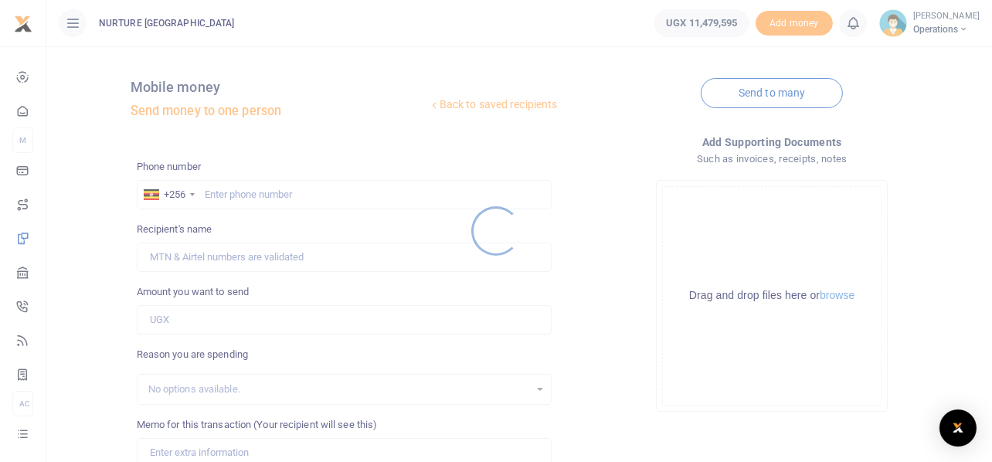
click at [304, 194] on div at bounding box center [496, 231] width 992 height 462
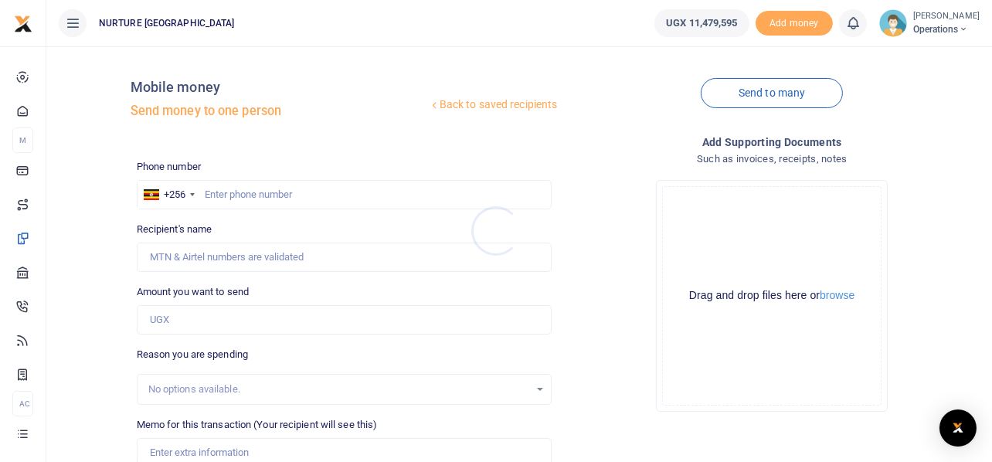
click at [270, 193] on div at bounding box center [496, 231] width 992 height 462
click at [273, 193] on div at bounding box center [496, 231] width 992 height 462
click at [288, 190] on input "text" at bounding box center [345, 194] width 416 height 29
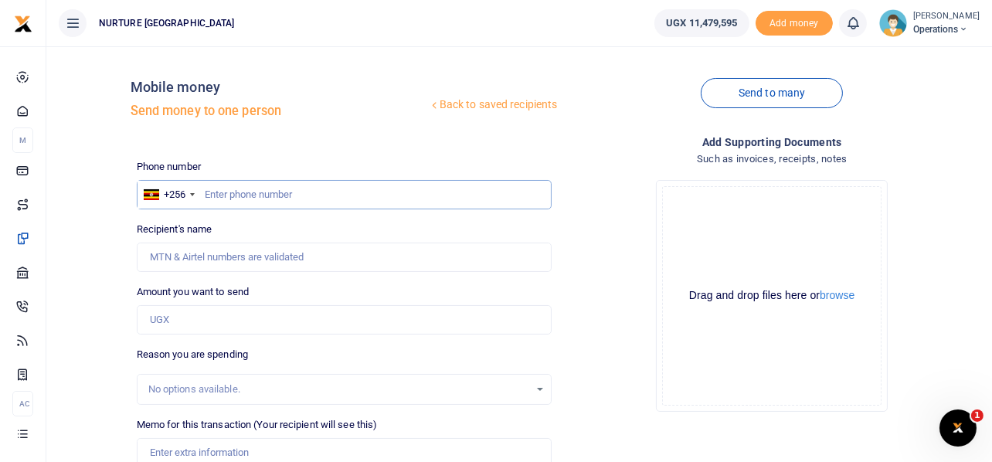
click at [291, 191] on input "text" at bounding box center [345, 194] width 416 height 29
click at [267, 189] on input "text" at bounding box center [345, 194] width 416 height 29
paste input "772106955"
type input "772106955"
type input "[PERSON_NAME]"
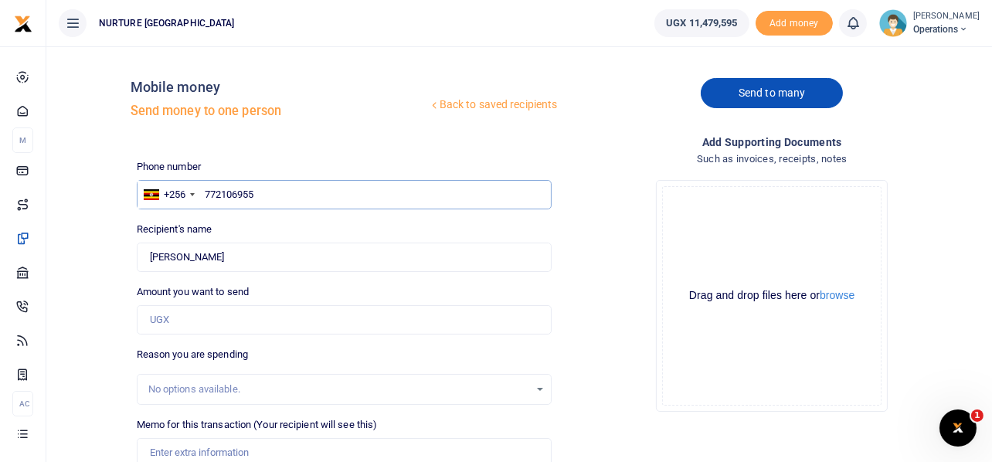
type input "772106955"
click at [769, 94] on link "Send to many" at bounding box center [772, 93] width 142 height 30
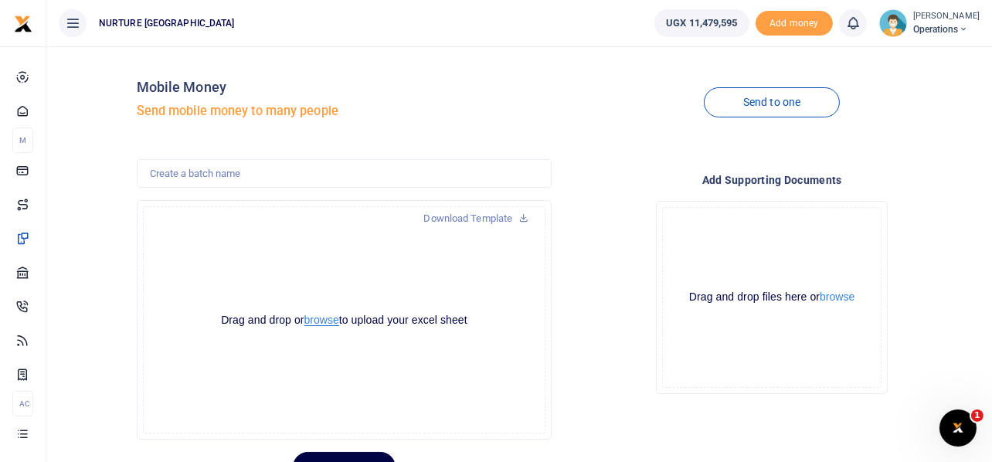
click at [313, 319] on button "browse" at bounding box center [321, 321] width 35 height 12
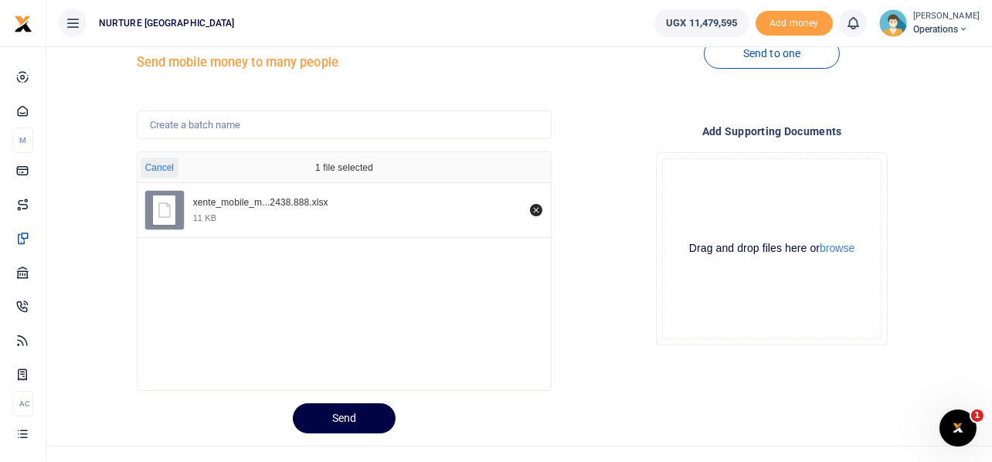
scroll to position [73, 0]
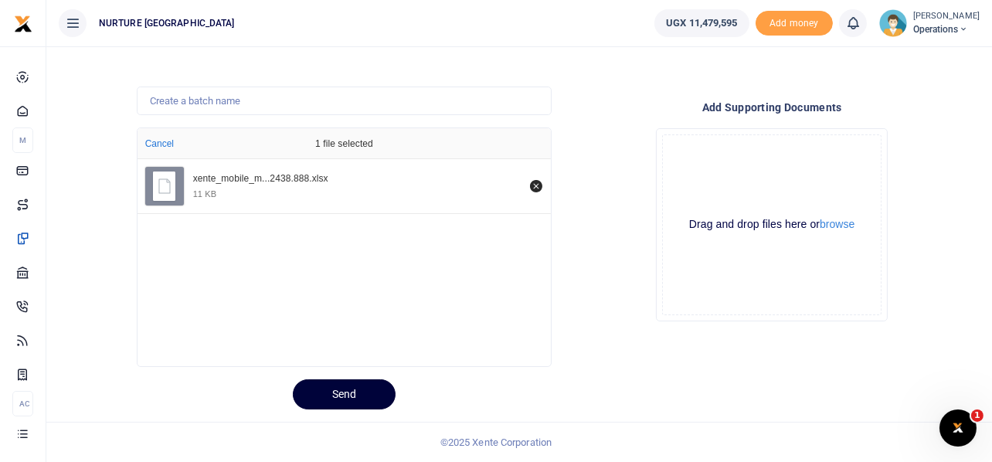
click at [351, 393] on button "Send" at bounding box center [344, 394] width 103 height 30
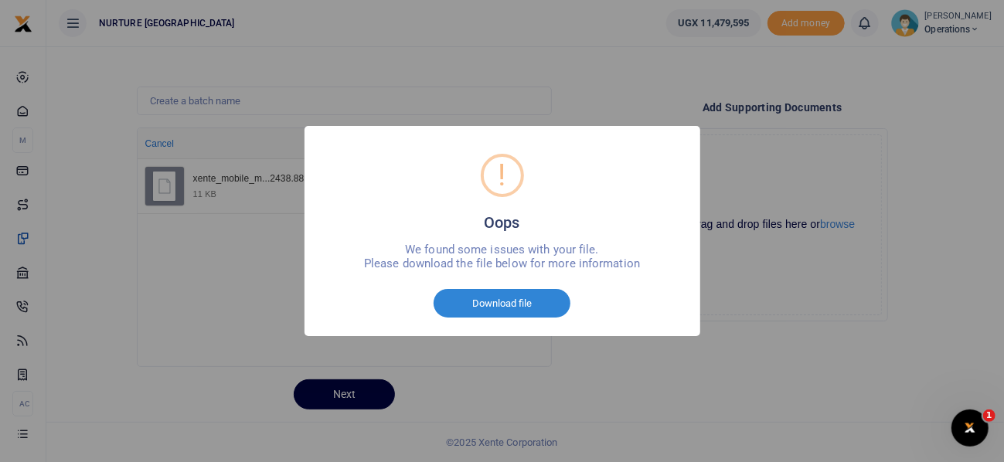
click at [848, 351] on div "! Oops × We found some issues with your file. Please download the file below fo…" at bounding box center [502, 231] width 1004 height 462
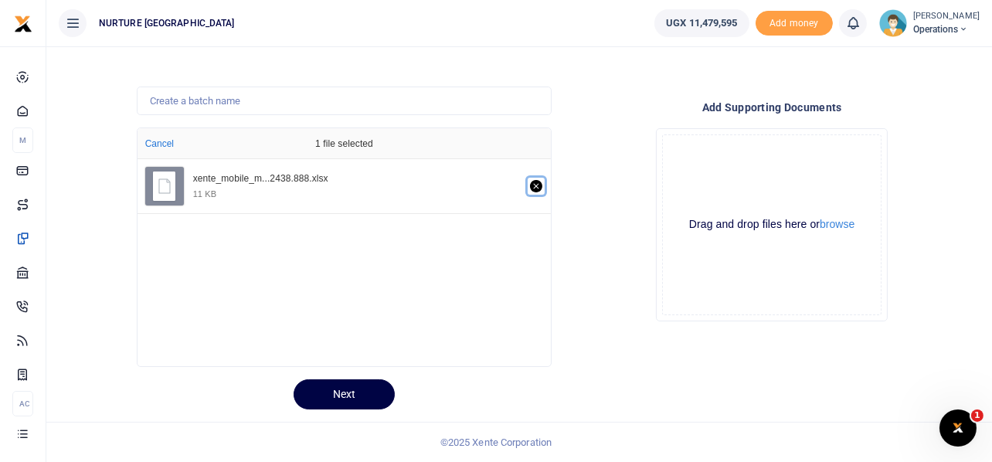
click at [536, 185] on icon "Remove file" at bounding box center [536, 186] width 12 height 12
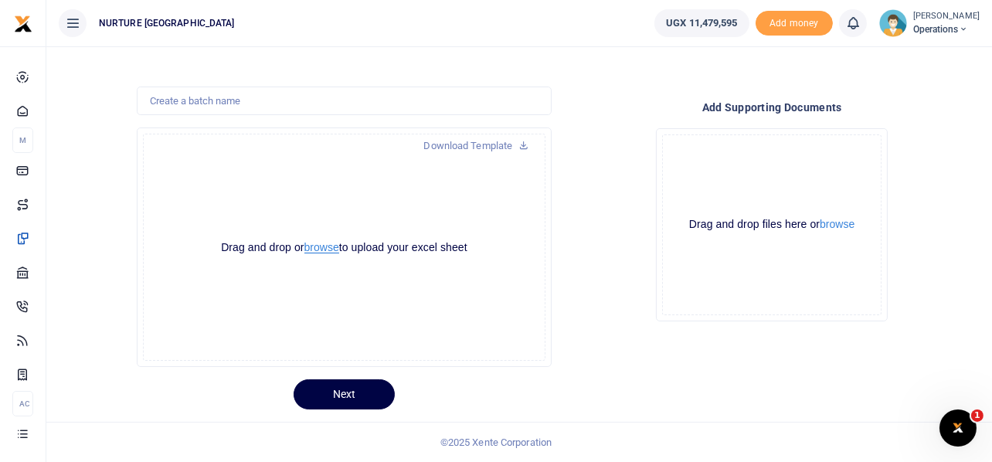
click at [322, 246] on button "browse" at bounding box center [321, 248] width 35 height 12
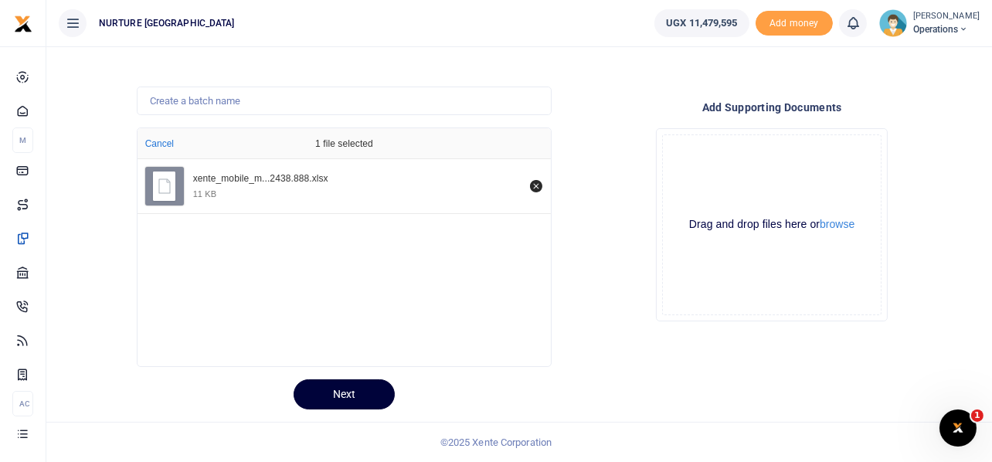
click at [335, 383] on button "Next" at bounding box center [344, 394] width 101 height 30
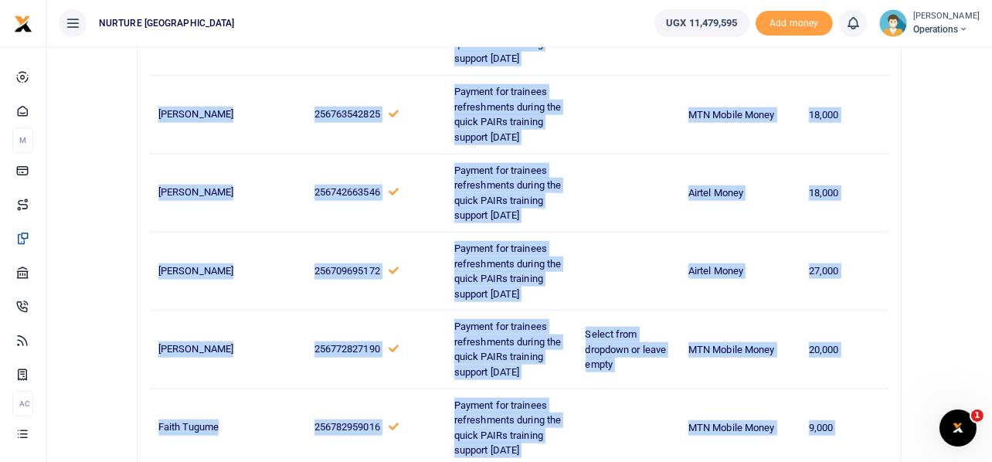
scroll to position [2708, 0]
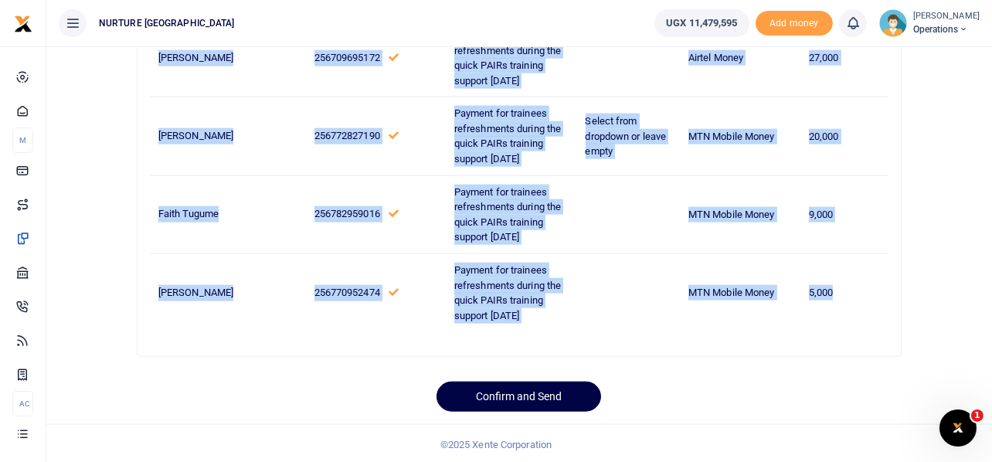
drag, startPoint x: 158, startPoint y: 257, endPoint x: 858, endPoint y: 289, distance: 700.1
copy tbody "Harriet Agilo 256772309225 Payment for trainees refreshments during the quick P…"
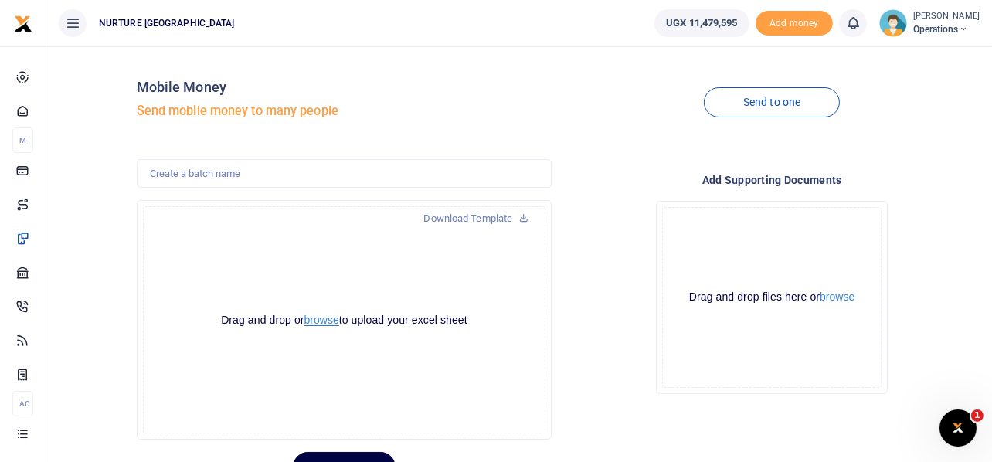
click at [323, 321] on button "browse" at bounding box center [321, 321] width 35 height 12
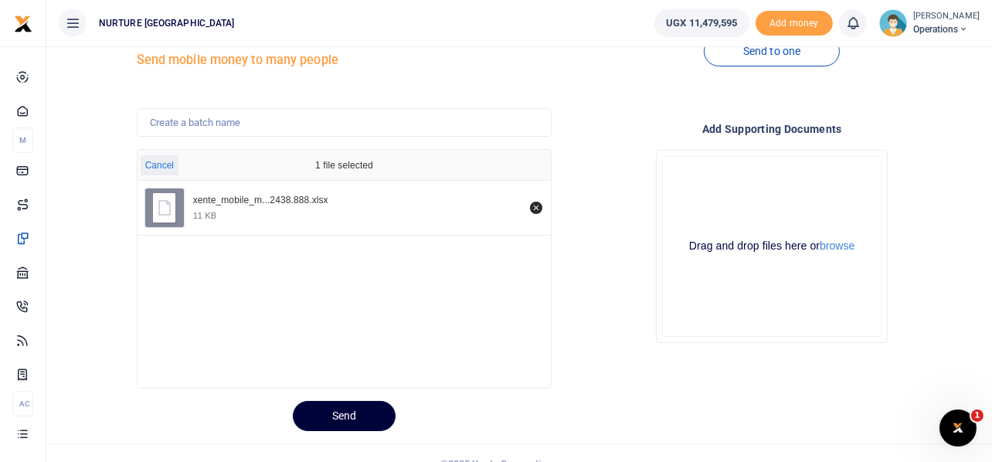
scroll to position [73, 0]
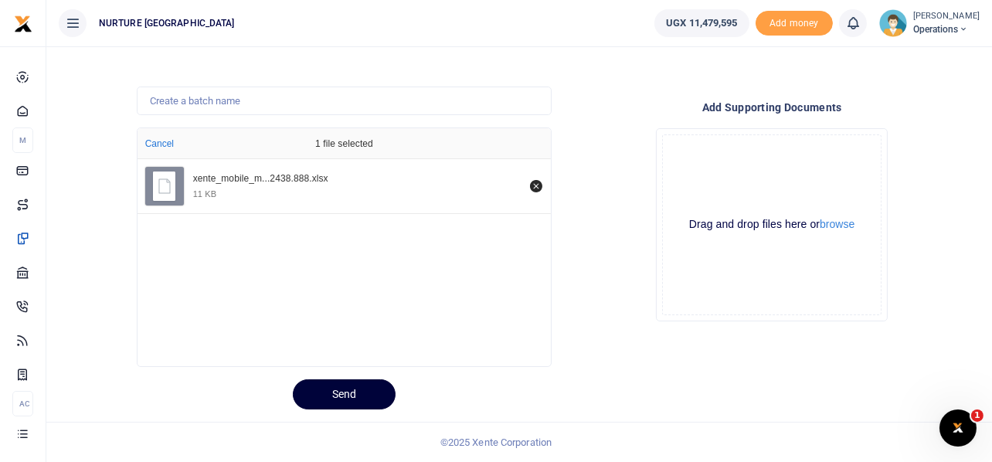
click at [330, 393] on button "Send" at bounding box center [344, 394] width 103 height 30
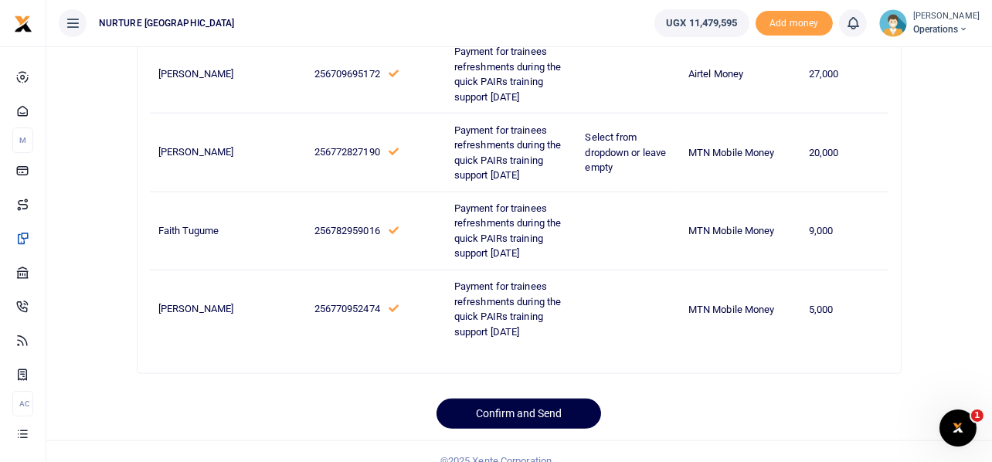
scroll to position [2316, 0]
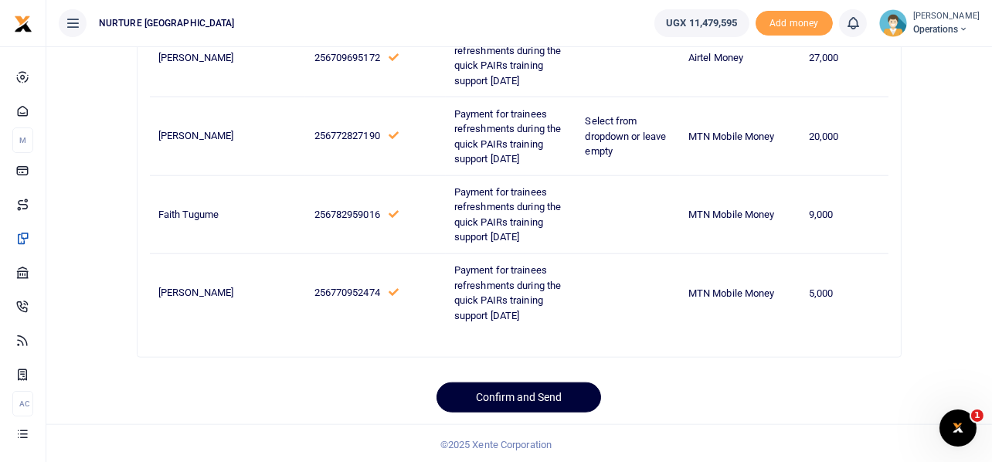
click at [530, 407] on button "Confirm and Send" at bounding box center [519, 398] width 165 height 30
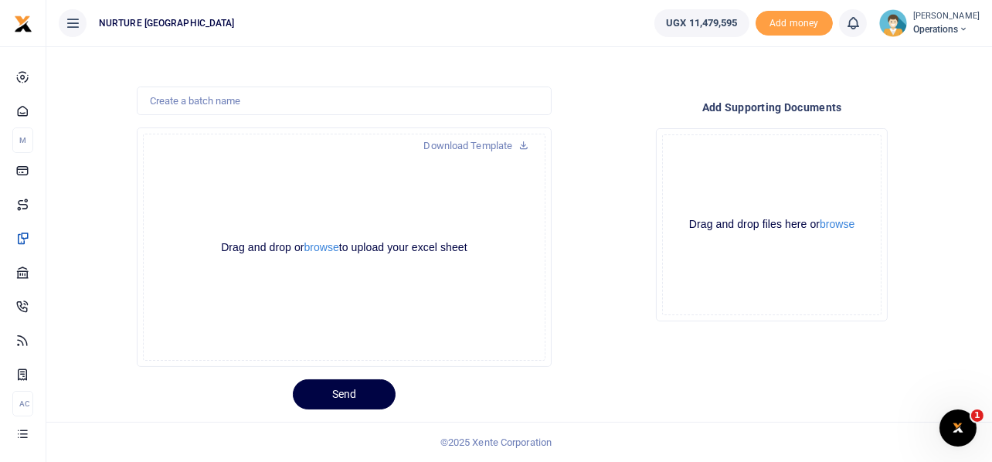
click at [597, 171] on div "Drop your files here Drag and drop files here or browse Powered by Uppy" at bounding box center [772, 225] width 416 height 218
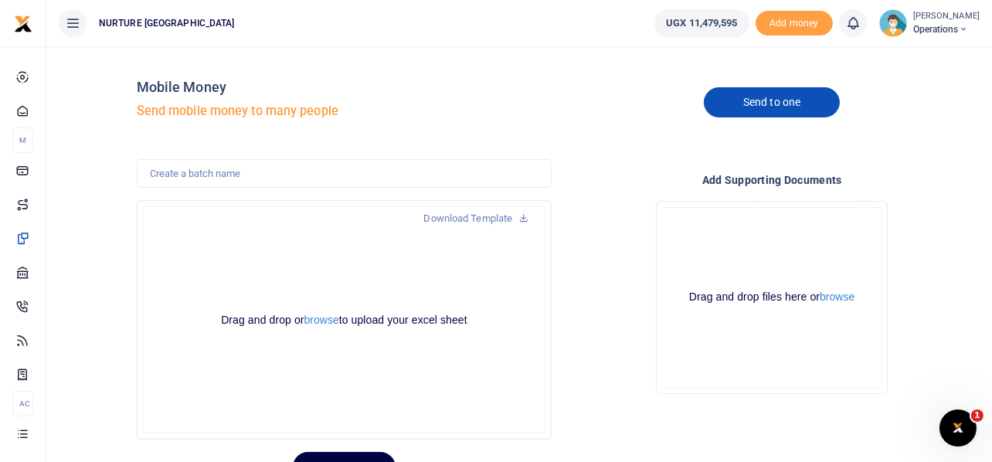
click at [780, 101] on link "Send to one" at bounding box center [772, 102] width 136 height 30
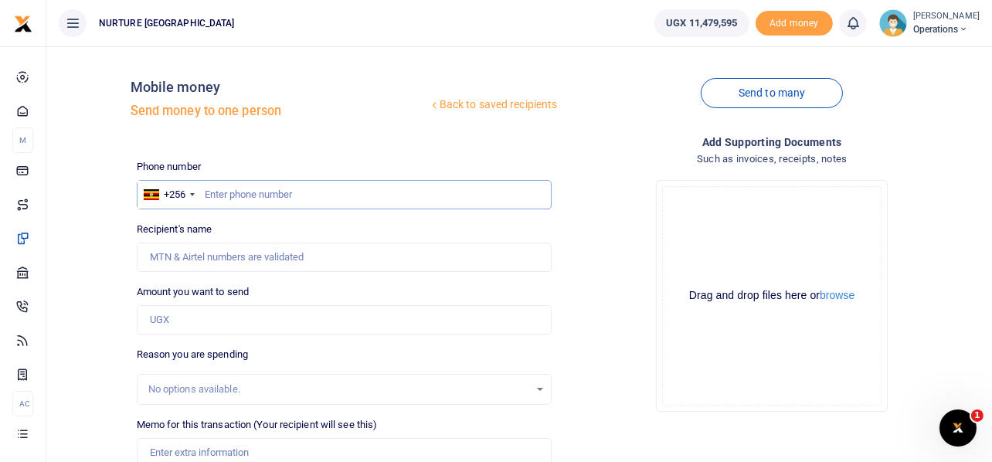
click at [339, 201] on input "text" at bounding box center [345, 194] width 416 height 29
type input "760183991"
type input "Martin Yawe Nyenje"
type input "760183991"
click at [240, 321] on input "Amount you want to send" at bounding box center [345, 319] width 416 height 29
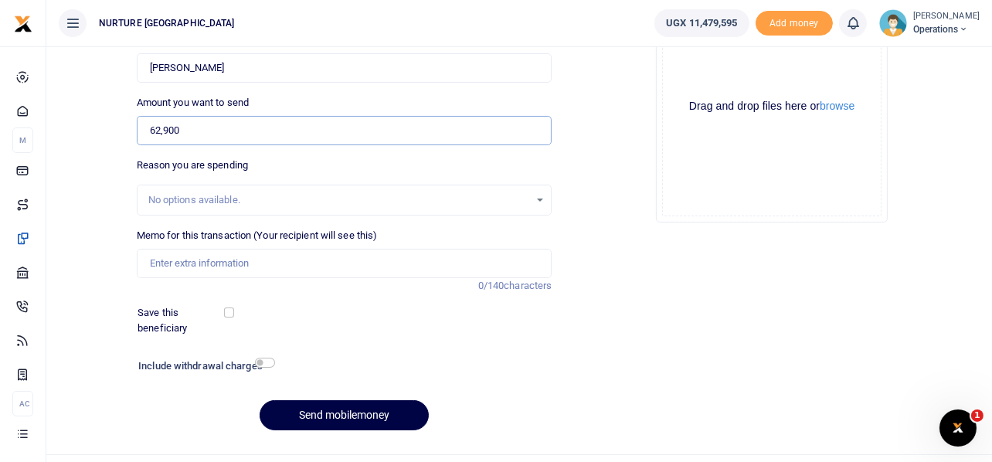
scroll to position [191, 0]
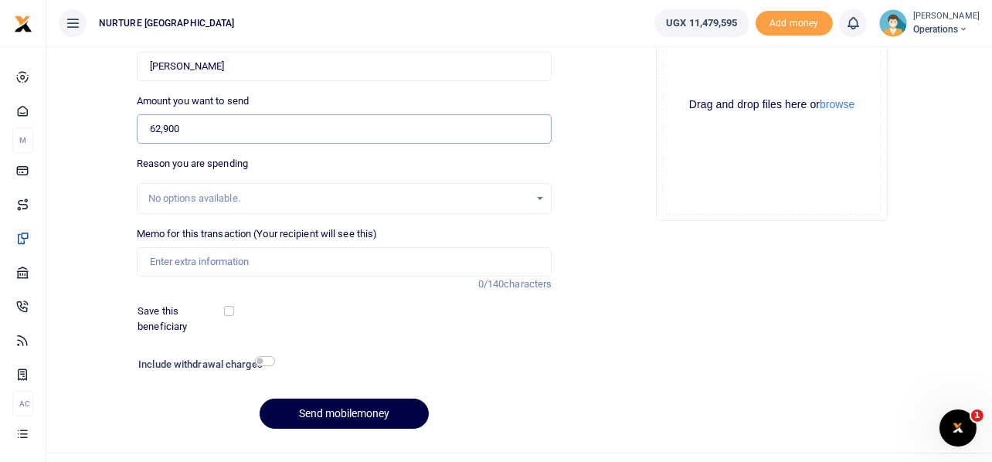
type input "62,900"
click at [265, 259] on input "Memo for this transaction (Your recipient will see this)" at bounding box center [345, 261] width 416 height 29
click at [430, 270] on input "Memo for this transaction (Your recipient will see this)" at bounding box center [345, 261] width 416 height 29
click at [219, 263] on input "Memo for this transaction (Your recipient will see this)" at bounding box center [345, 261] width 416 height 29
paste input "Payment for purchase of material for installation of water gutters at the clinic"
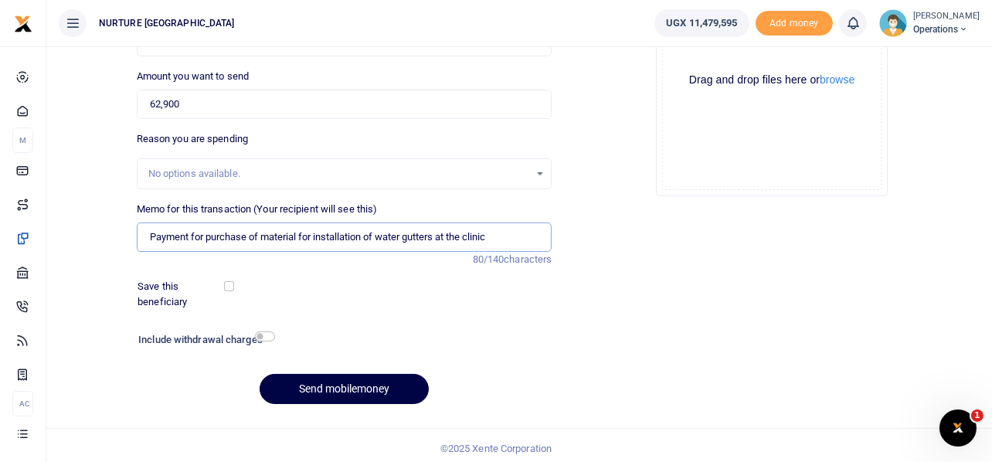
scroll to position [222, 0]
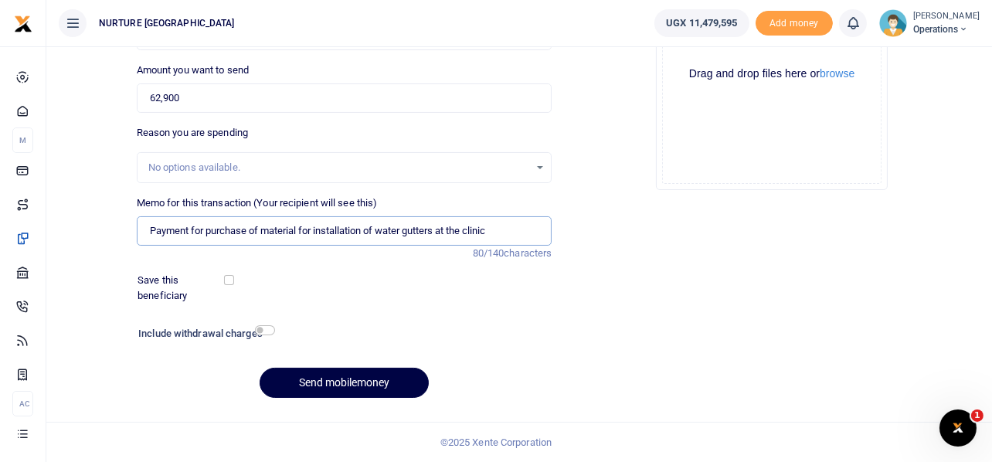
type input "Payment for purchase of material for installation of water gutters at the clinic"
click at [262, 329] on input "checkbox" at bounding box center [265, 330] width 20 height 10
checkbox input "true"
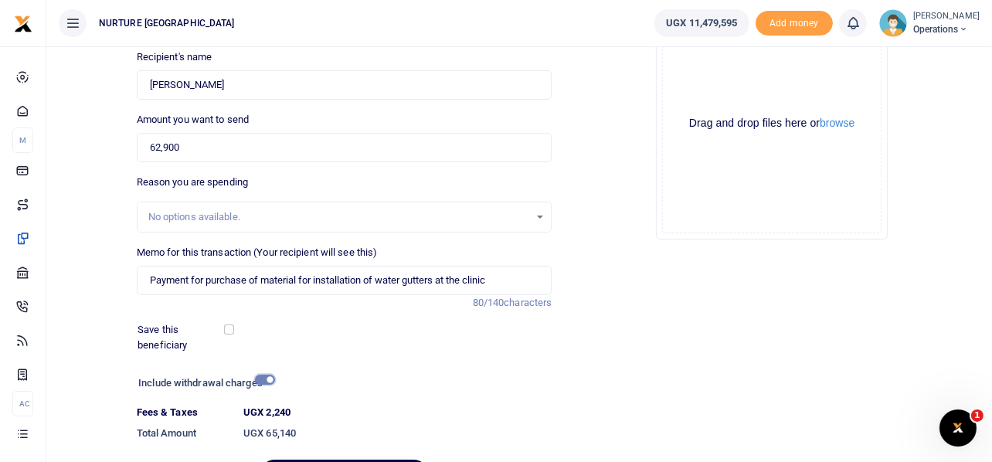
scroll to position [264, 0]
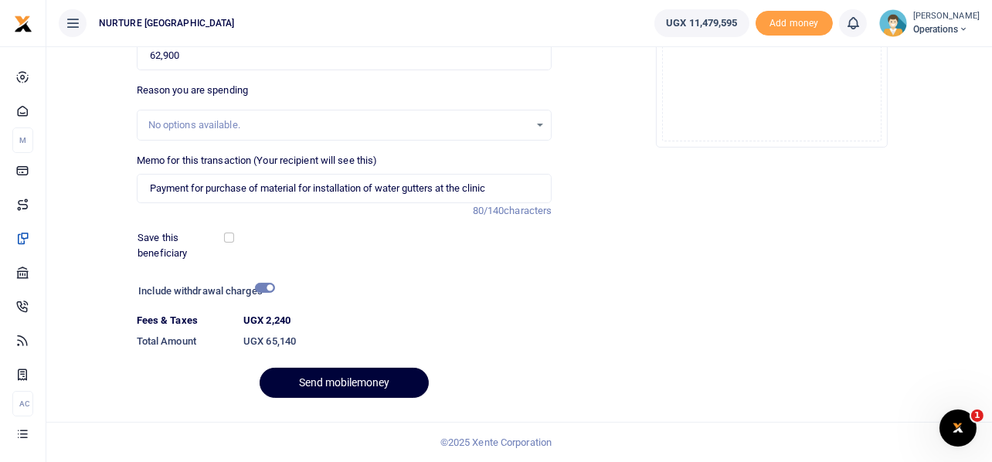
click at [369, 377] on button "Send mobilemoney" at bounding box center [344, 383] width 169 height 30
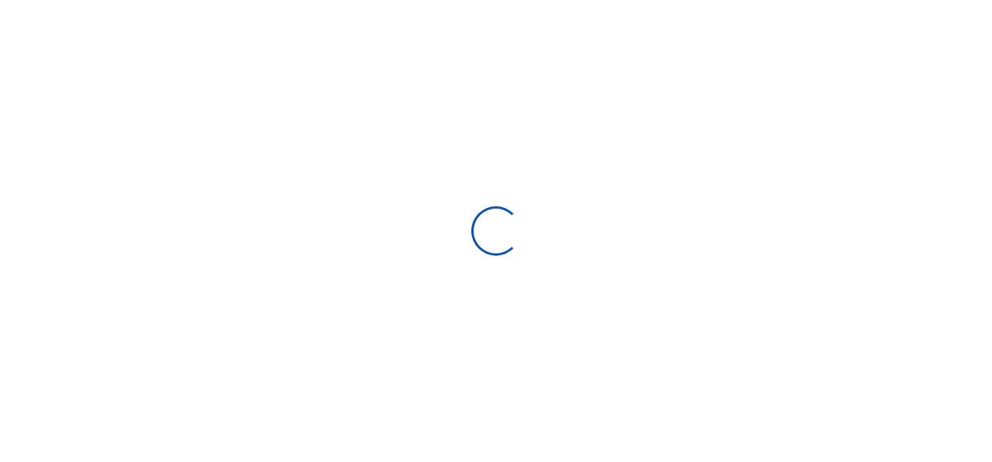
select select
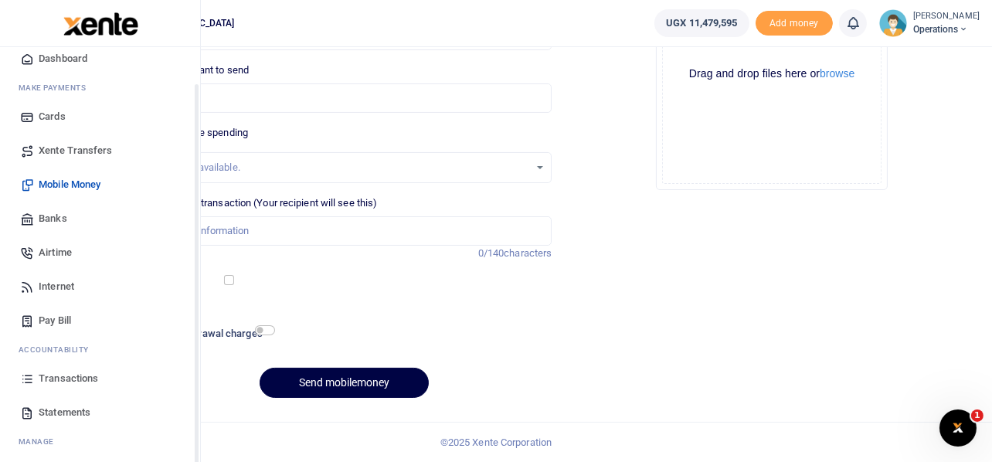
scroll to position [89, 0]
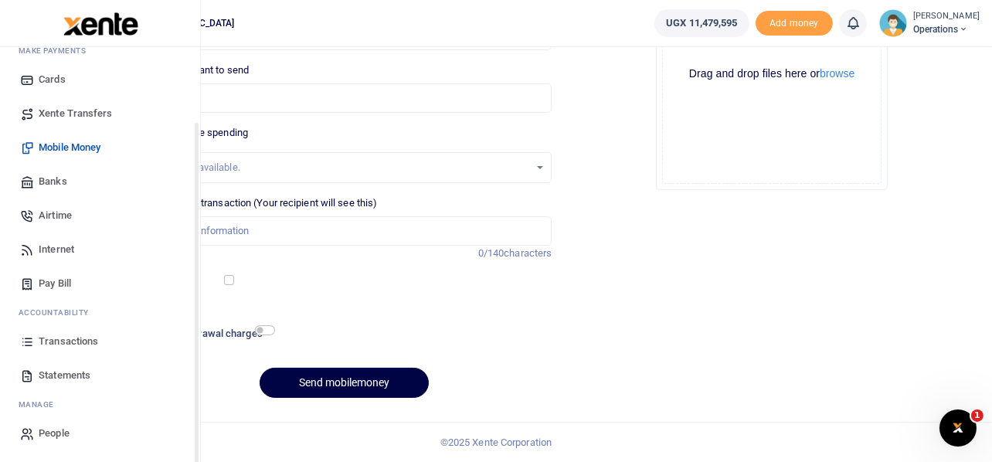
click at [77, 341] on span "Transactions" at bounding box center [69, 341] width 60 height 15
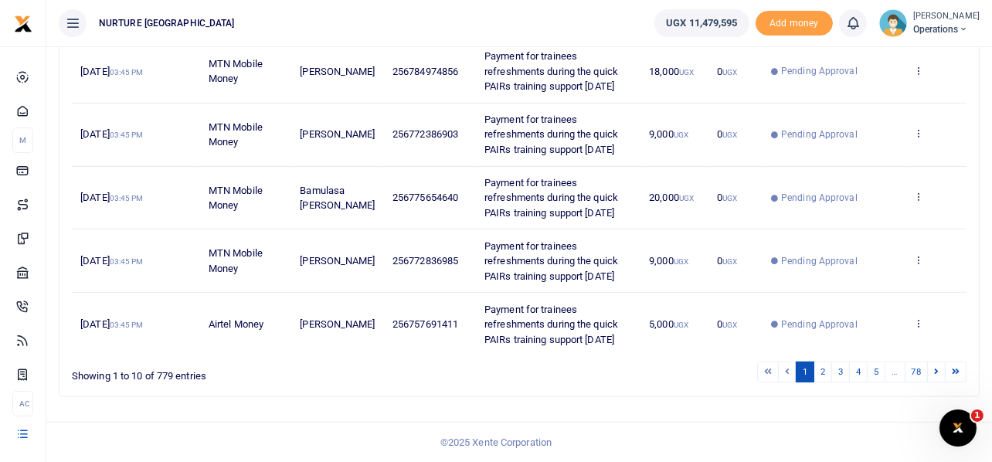
scroll to position [699, 0]
click at [860, 372] on link "4" at bounding box center [858, 372] width 19 height 21
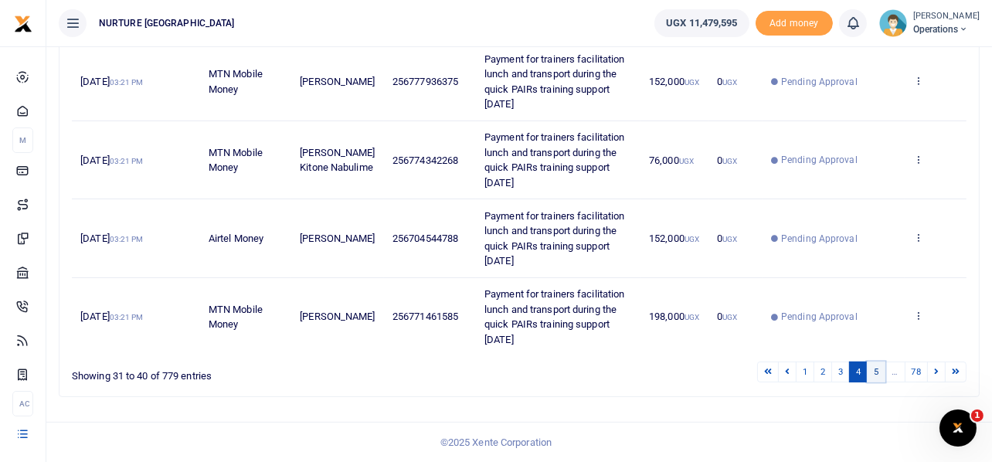
click at [879, 380] on link "5" at bounding box center [876, 372] width 19 height 21
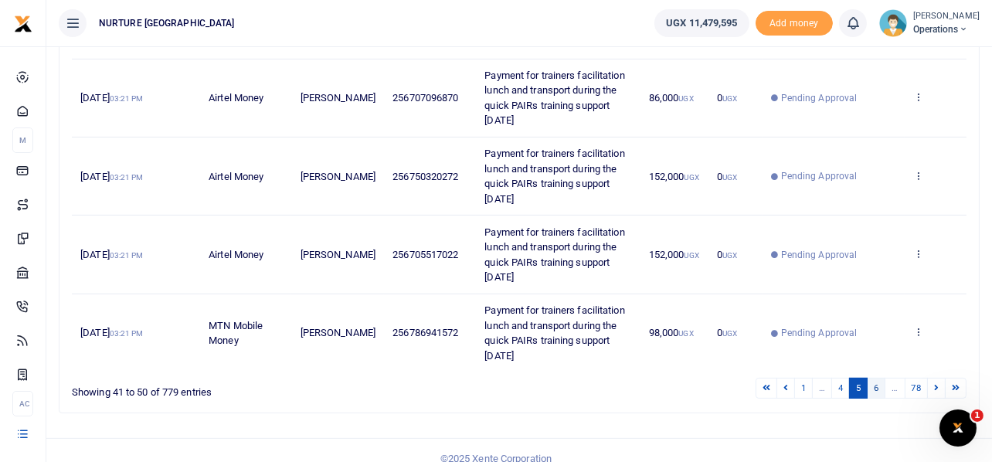
click at [879, 383] on link "6" at bounding box center [876, 388] width 19 height 21
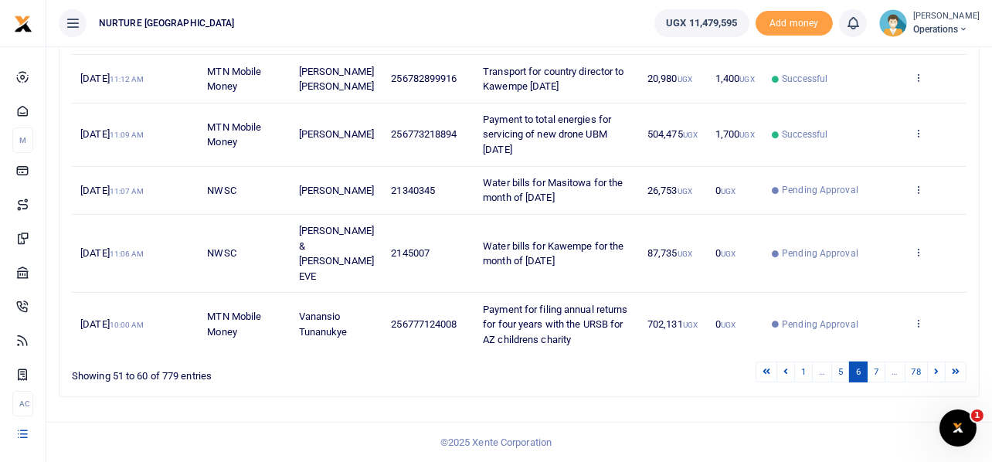
scroll to position [639, 0]
click at [876, 374] on link "7" at bounding box center [876, 372] width 19 height 21
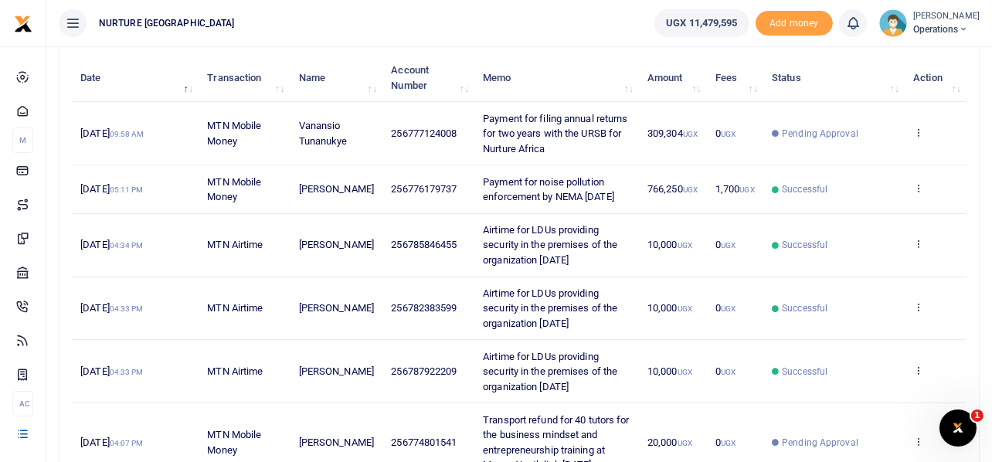
scroll to position [161, 0]
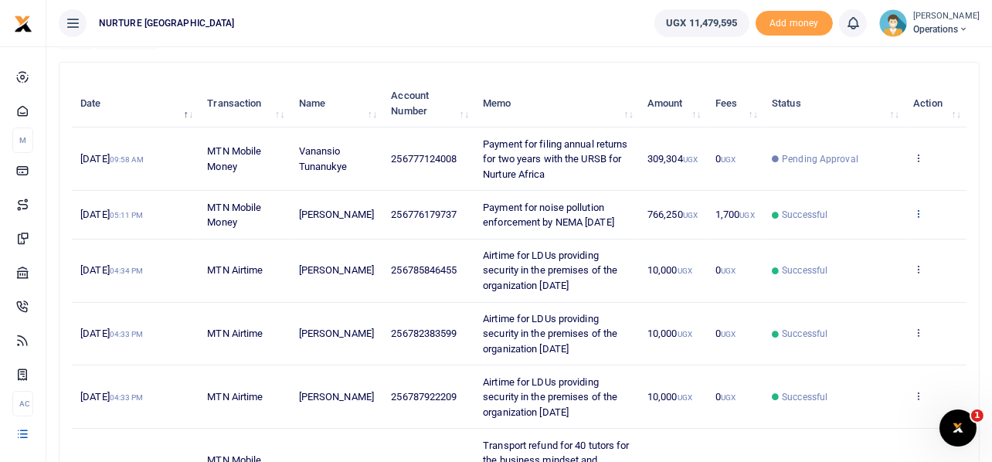
click at [919, 213] on icon at bounding box center [918, 213] width 10 height 11
click at [859, 271] on link "Send again" at bounding box center [862, 275] width 122 height 22
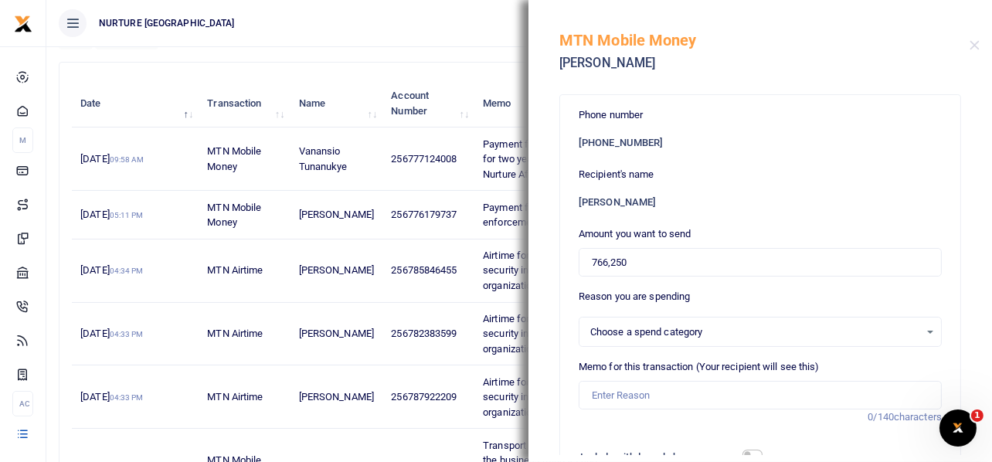
select select
click at [660, 265] on input "766,250" at bounding box center [760, 262] width 363 height 29
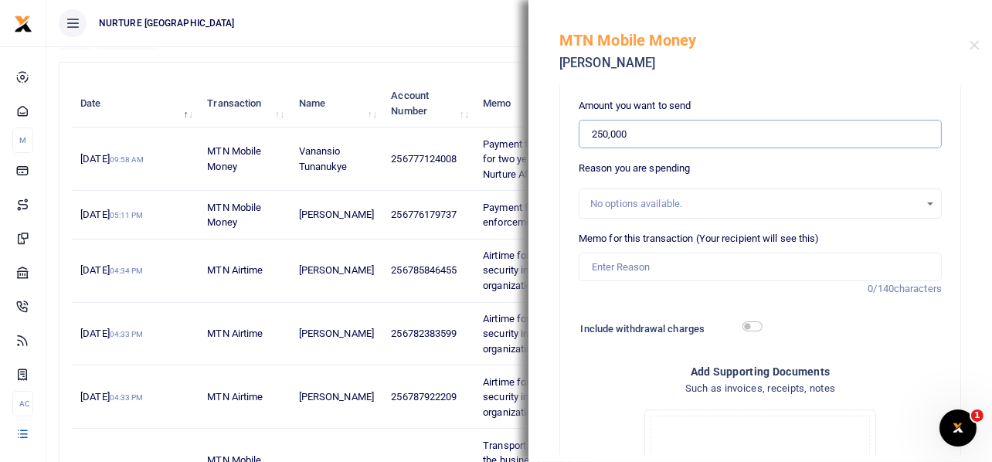
scroll to position [154, 0]
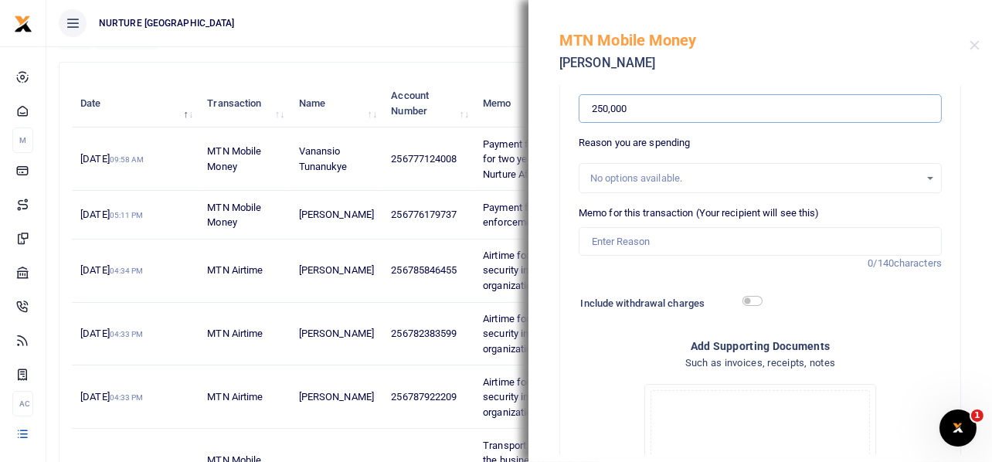
type input "250,000"
drag, startPoint x: 473, startPoint y: 203, endPoint x: 526, endPoint y: 217, distance: 54.4
click at [526, 217] on span "Payment for noise pollution enforcement by NEMA Aug 25" at bounding box center [548, 215] width 131 height 27
click at [652, 243] on input "Memo for this transaction (Your recipient will see this)" at bounding box center [760, 241] width 363 height 29
paste input "Payment for purchase of material for installation of water gutters at the clinic"
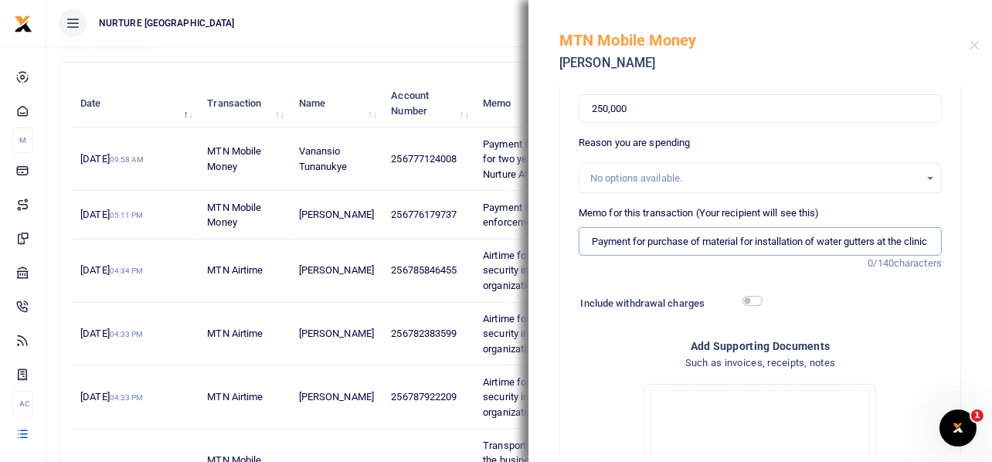
scroll to position [0, 16]
type input "Payment for purchase of material for installation of water gutters at the clinic"
click at [519, 223] on span "Payment for noise pollution enforcement by NEMA Aug 25" at bounding box center [548, 215] width 131 height 27
click at [980, 44] on div "MTN Mobile Money Isma Mukasa" at bounding box center [761, 43] width 464 height 86
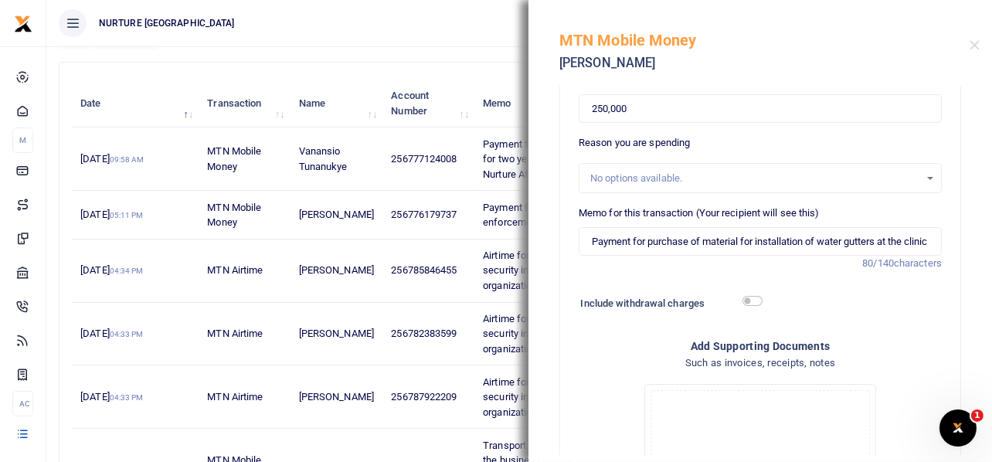
click at [964, 44] on h5 "MTN Mobile Money" at bounding box center [765, 40] width 410 height 19
click at [978, 43] on button "Close" at bounding box center [975, 45] width 10 height 10
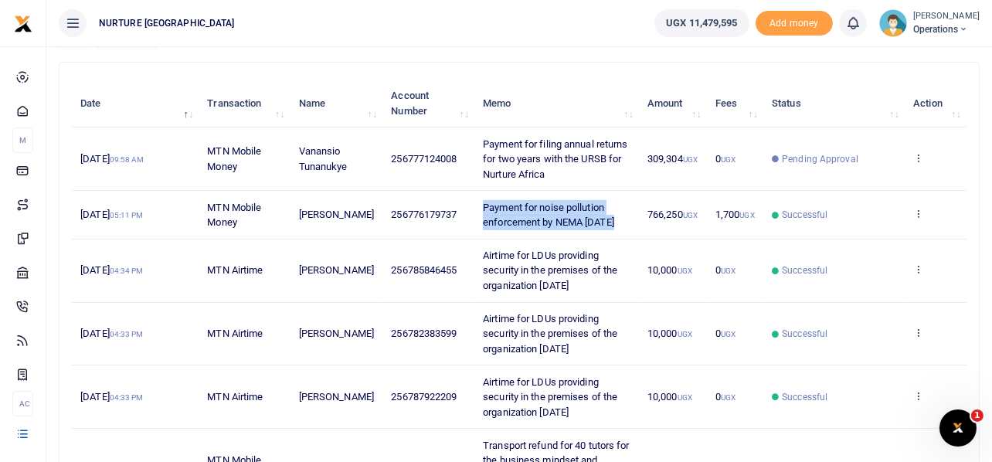
drag, startPoint x: 610, startPoint y: 219, endPoint x: 475, endPoint y: 206, distance: 135.0
click at [475, 206] on td "Payment for noise pollution enforcement by NEMA Aug 25" at bounding box center [557, 215] width 165 height 48
copy span "Payment for noise pollution enforcement by NEMA Aug 25"
click at [917, 214] on icon at bounding box center [918, 213] width 10 height 11
click at [852, 271] on link "Send again" at bounding box center [862, 275] width 122 height 22
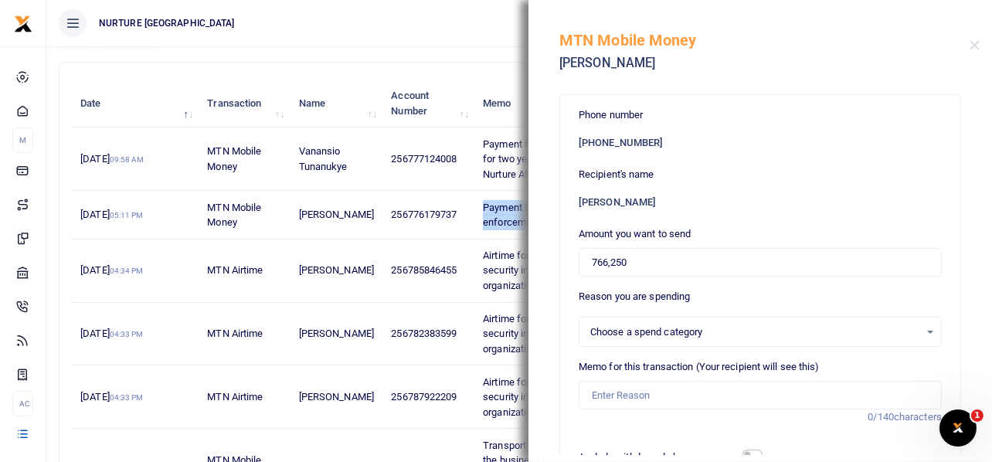
select select
click at [645, 258] on input "766,250" at bounding box center [760, 262] width 363 height 29
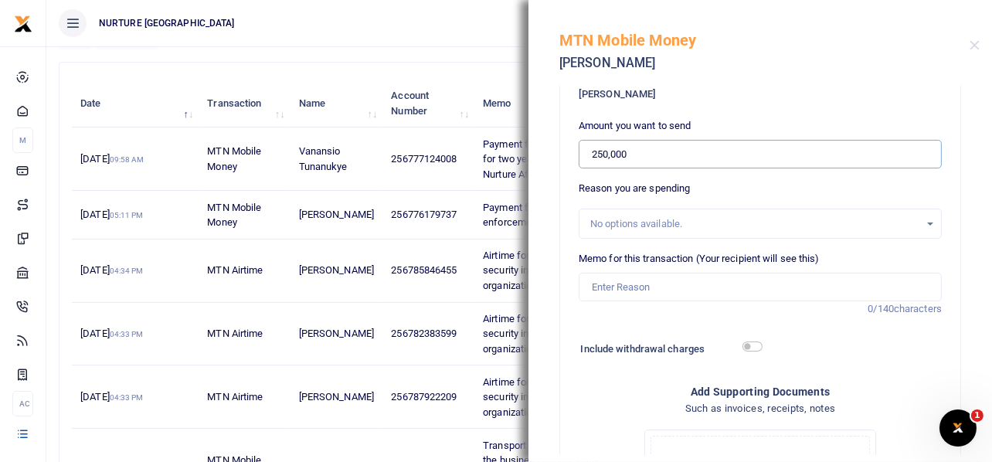
scroll to position [91, 0]
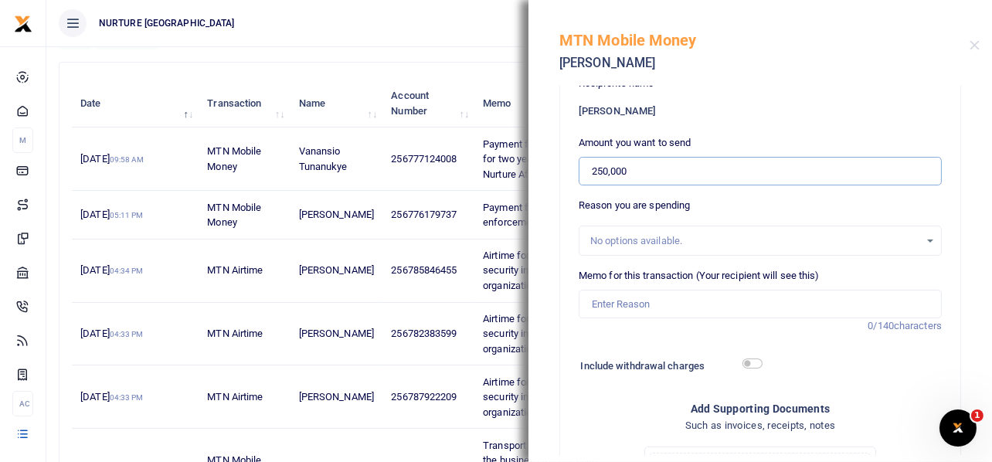
type input "250,000"
click at [661, 297] on input "Memo for this transaction (Your recipient will see this)" at bounding box center [760, 304] width 363 height 29
paste input "Payment for noise pollution enforcement by NEMA Aug 25"
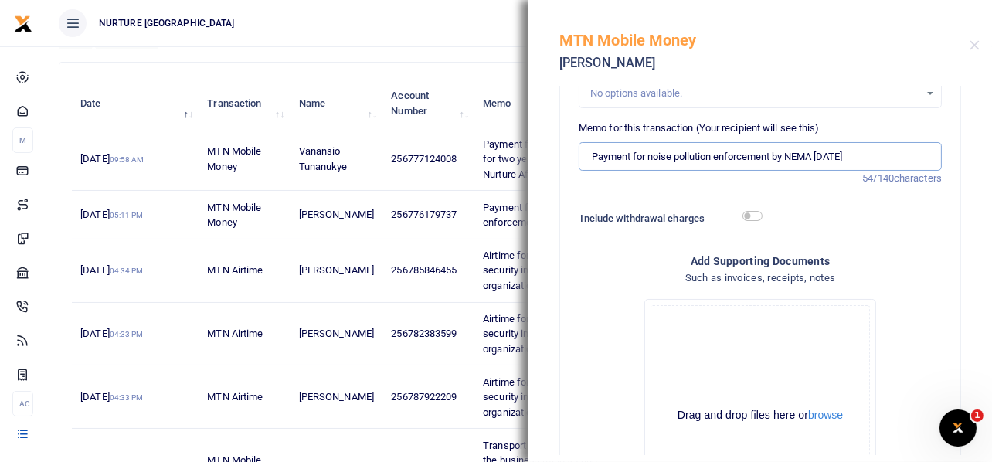
scroll to position [247, 0]
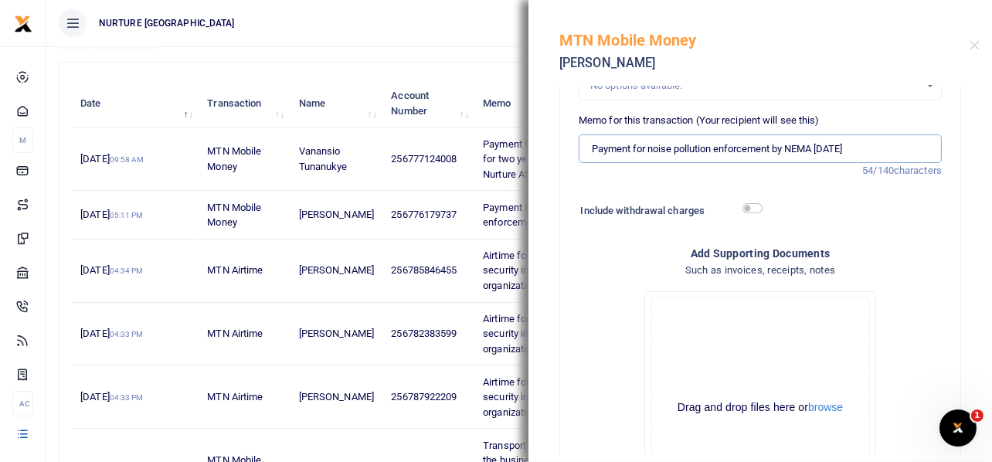
type input "Payment for noise pollution enforcement by NEMA Aug 25"
click at [747, 205] on input "checkbox" at bounding box center [753, 208] width 20 height 10
checkbox input "true"
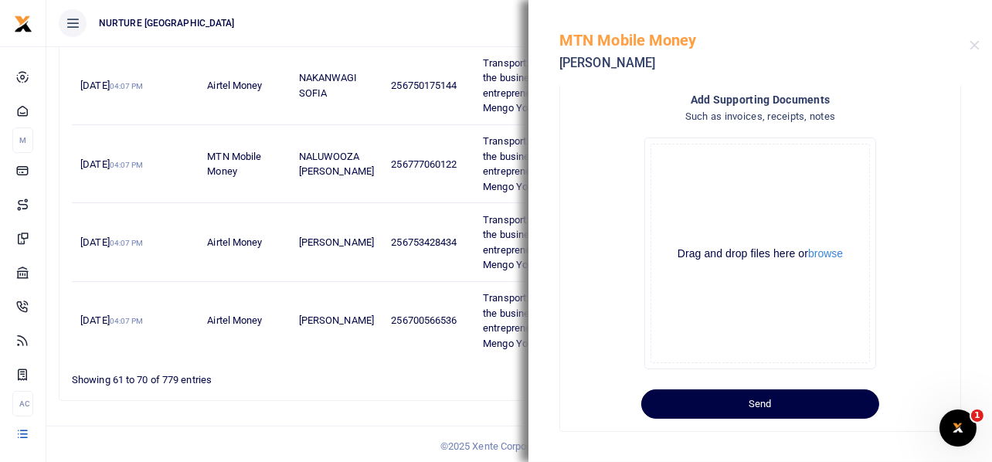
scroll to position [624, 0]
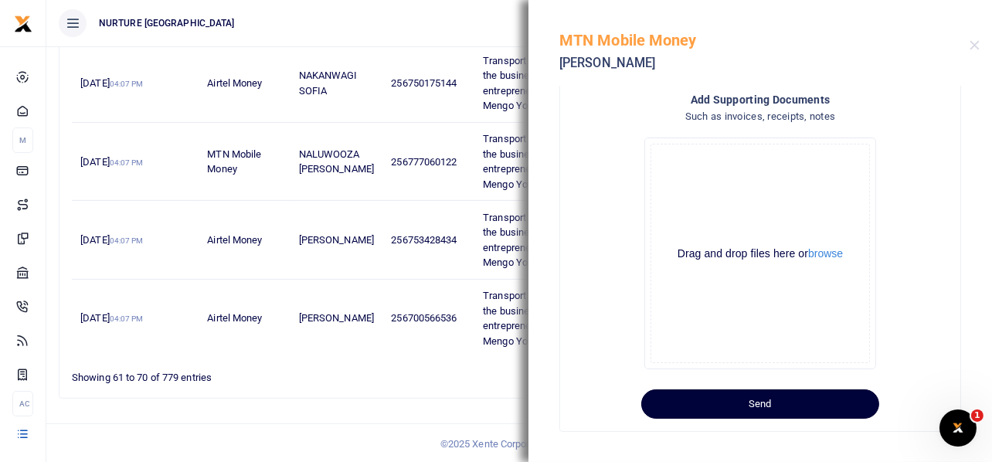
click at [781, 403] on button "Send" at bounding box center [760, 403] width 238 height 29
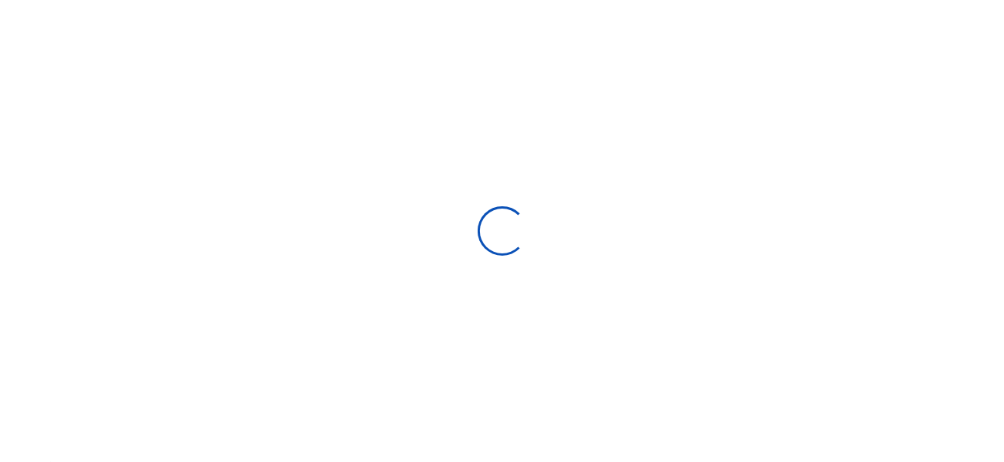
select select
type input "[DATE] - [DATE]"
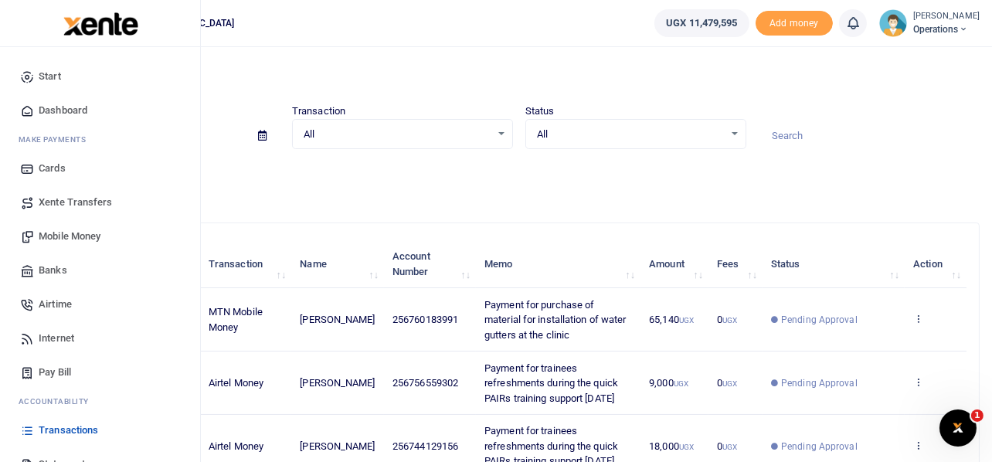
click at [66, 236] on span "Mobile Money" at bounding box center [70, 236] width 62 height 15
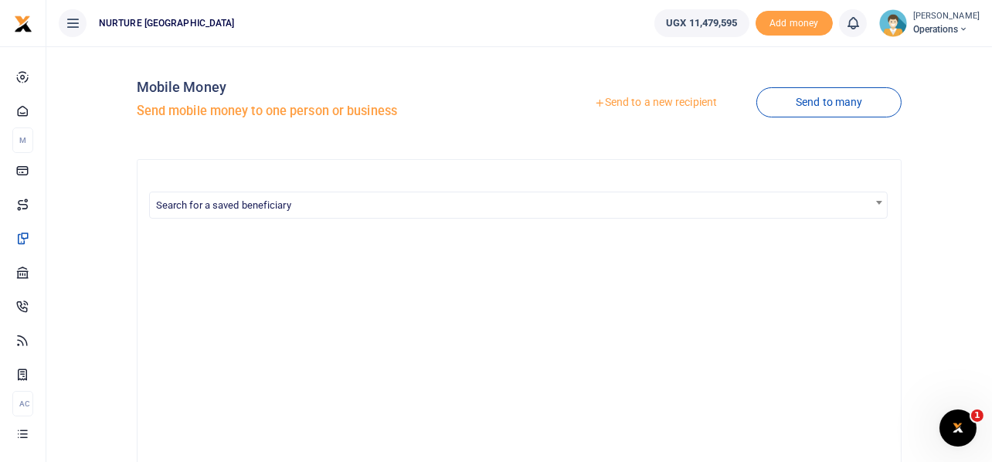
click at [676, 100] on link "Send to a new recipient" at bounding box center [656, 103] width 202 height 28
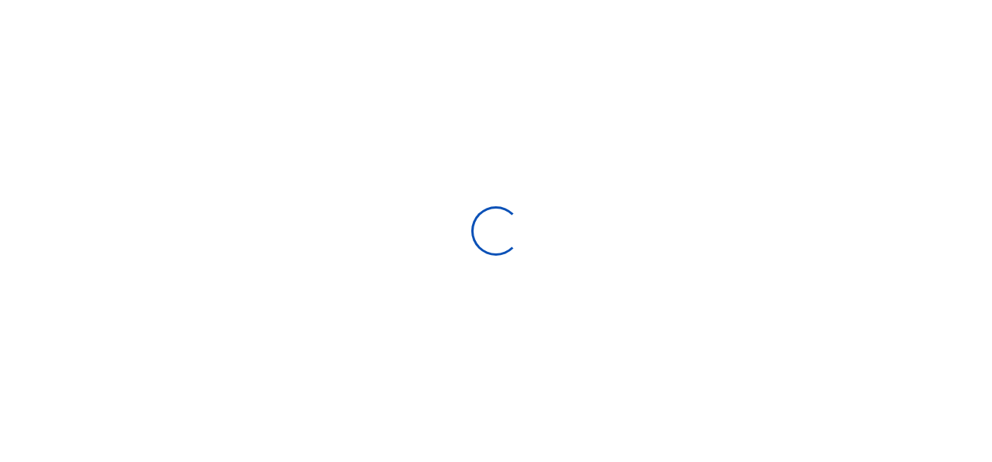
select select "Loading bundles"
select select
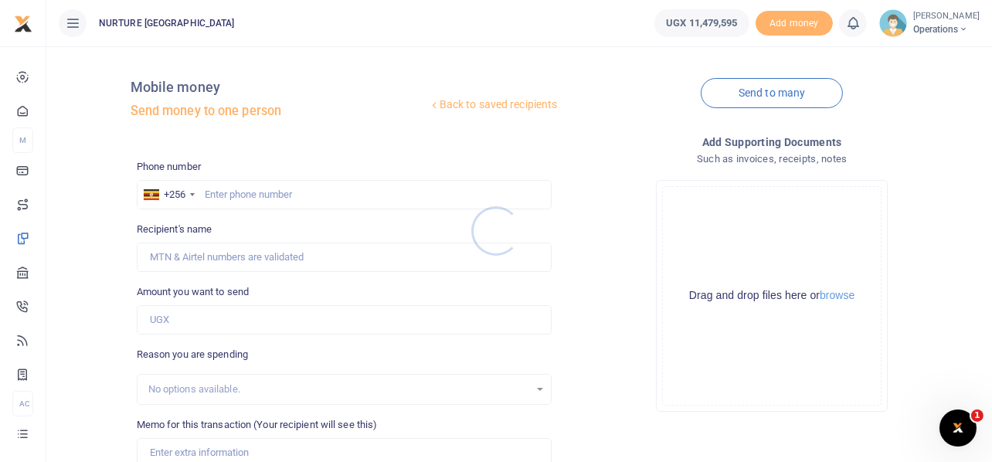
click at [330, 196] on div at bounding box center [496, 231] width 992 height 462
click at [287, 194] on div at bounding box center [496, 231] width 992 height 462
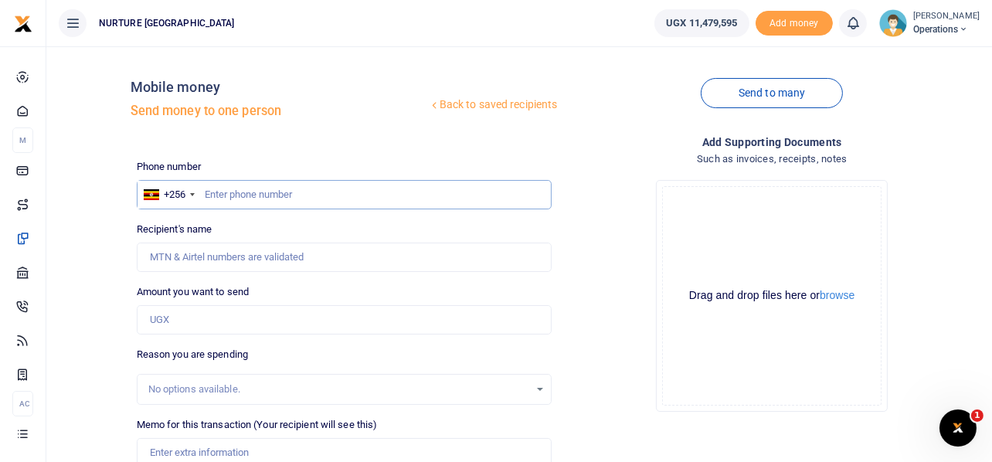
click at [285, 194] on input "text" at bounding box center [345, 194] width 416 height 29
type input "773285949"
type input "Alex Opio"
type input "773285949"
click at [257, 327] on input "Amount you want to send" at bounding box center [345, 319] width 416 height 29
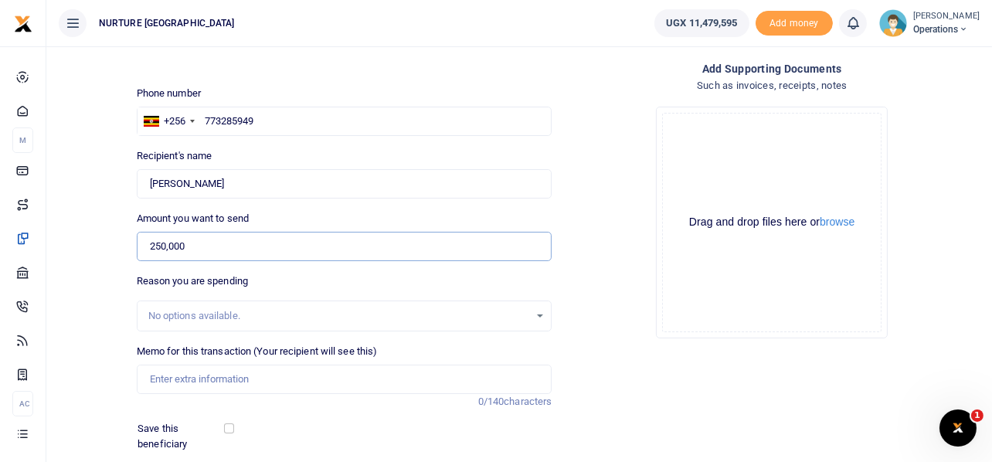
scroll to position [222, 0]
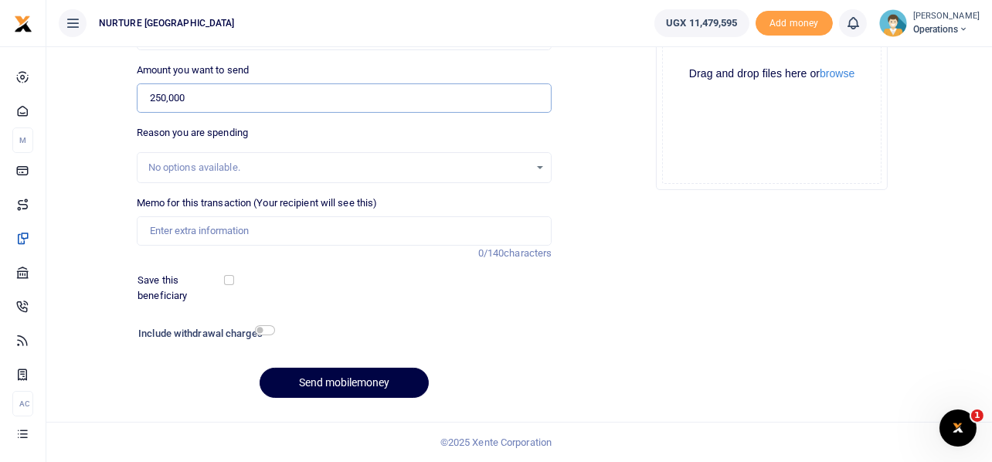
type input "250,000"
click at [272, 223] on input "Memo for this transaction (Your recipient will see this)" at bounding box center [345, 230] width 416 height 29
type input "P"
type input "f"
click at [376, 226] on input "Facilitation for candidates on the post of restaurant manager" at bounding box center [345, 230] width 416 height 29
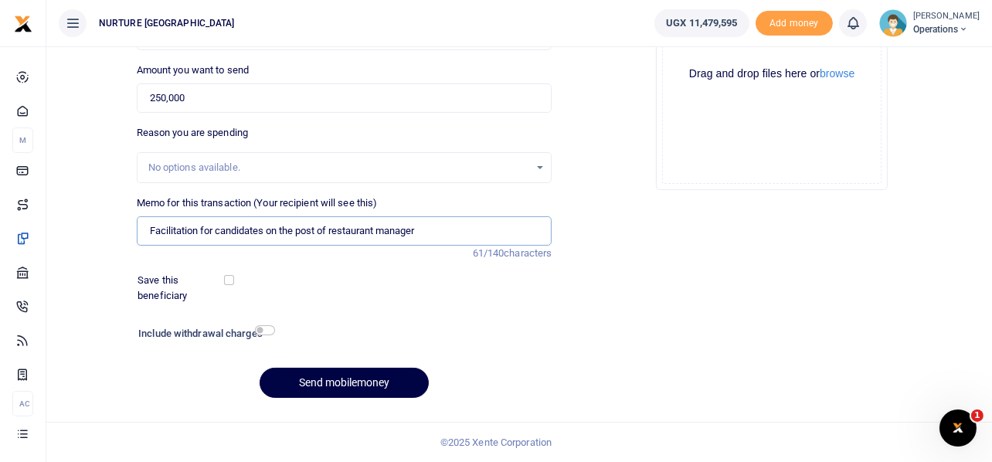
click at [451, 224] on input "Facilitation for candidates on the post of restaurant manager" at bounding box center [345, 230] width 416 height 29
type input "Facilitation for candidates on the post of restaurant manager"
click at [325, 381] on button "Send mobilemoney" at bounding box center [344, 383] width 169 height 30
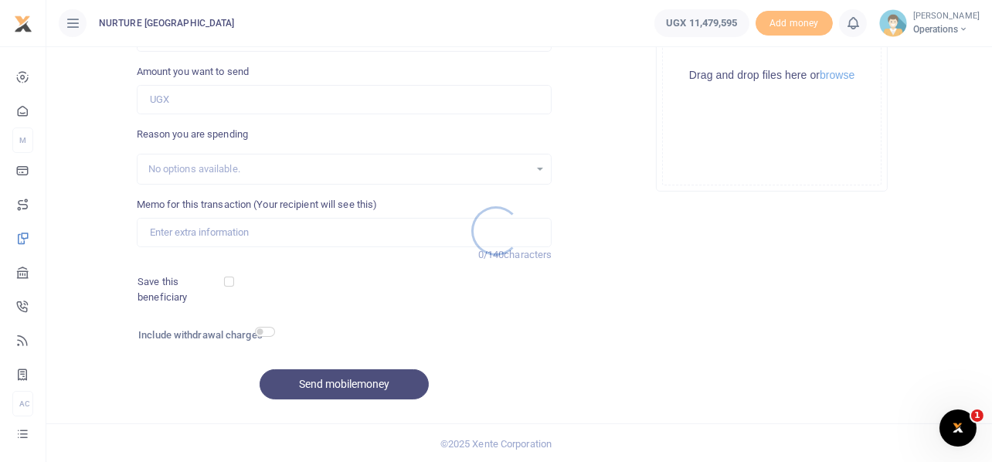
click at [284, 229] on div at bounding box center [496, 231] width 992 height 462
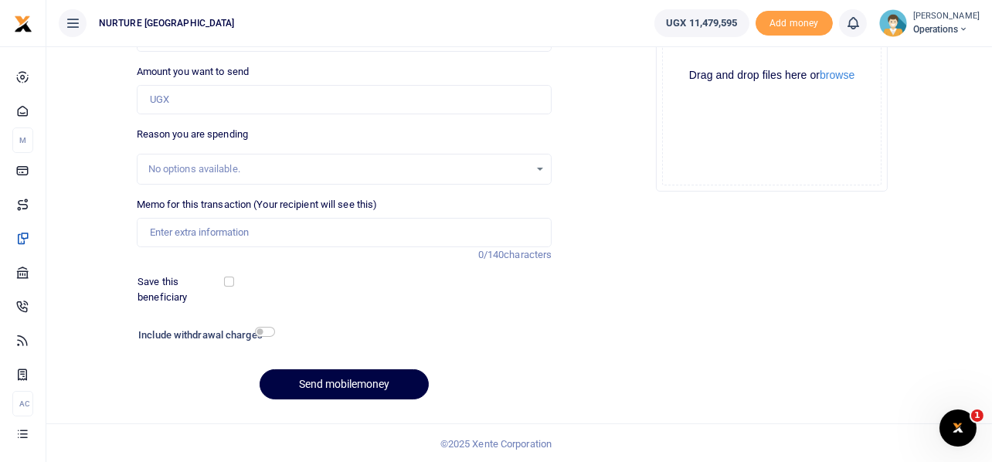
click at [224, 222] on div at bounding box center [496, 231] width 992 height 462
click at [223, 227] on input "Memo for this transaction (Your recipient will see this)" at bounding box center [345, 232] width 416 height 29
click at [223, 229] on input "Memo for this transaction (Your recipient will see this)" at bounding box center [345, 232] width 416 height 29
paste input "Facilitation for candidates on the post of restaurant manager"
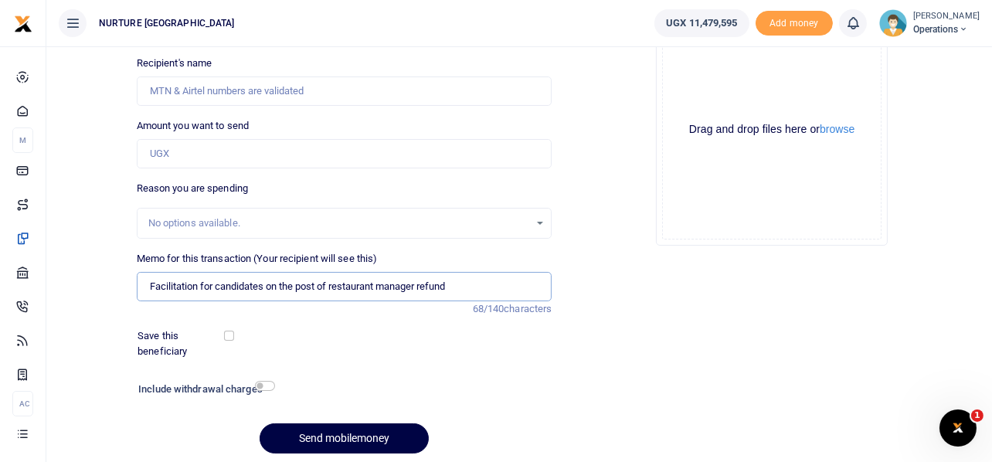
scroll to position [143, 0]
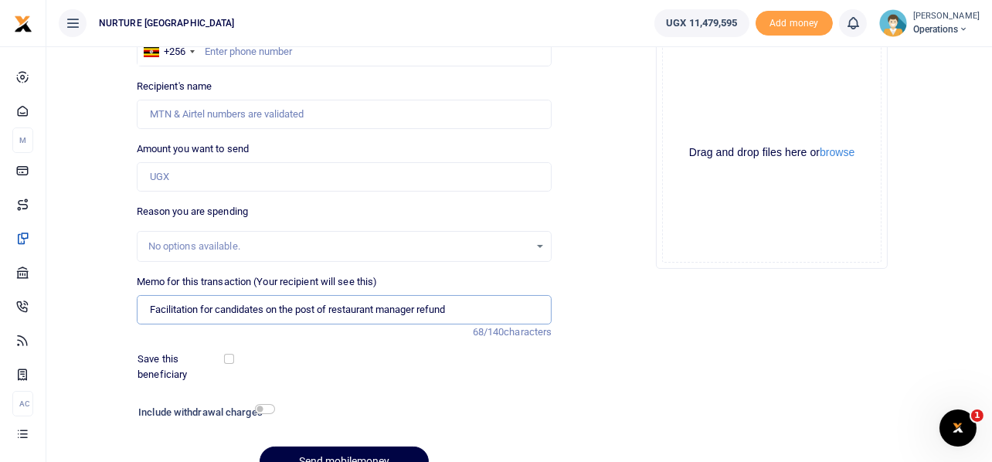
type input "Facilitation for candidates on the post of restaurant manager refund"
click at [206, 176] on input "Amount you want to send" at bounding box center [345, 176] width 416 height 29
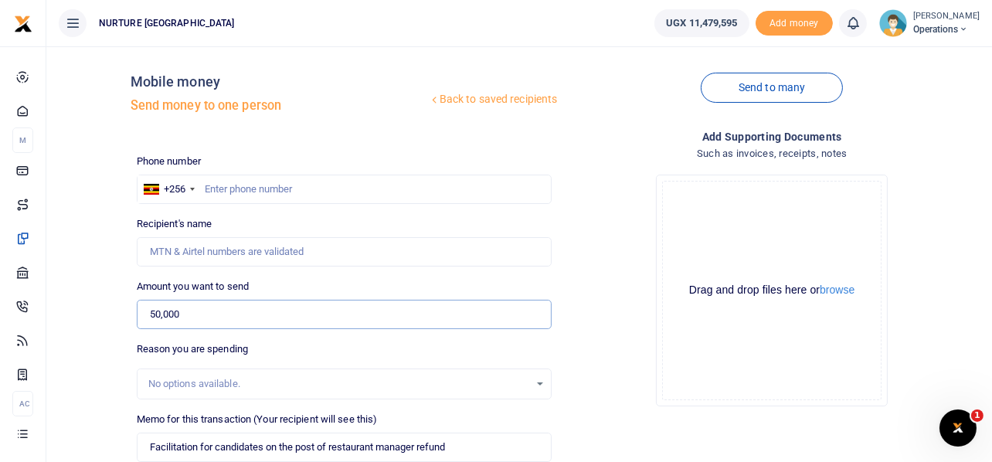
scroll to position [2, 0]
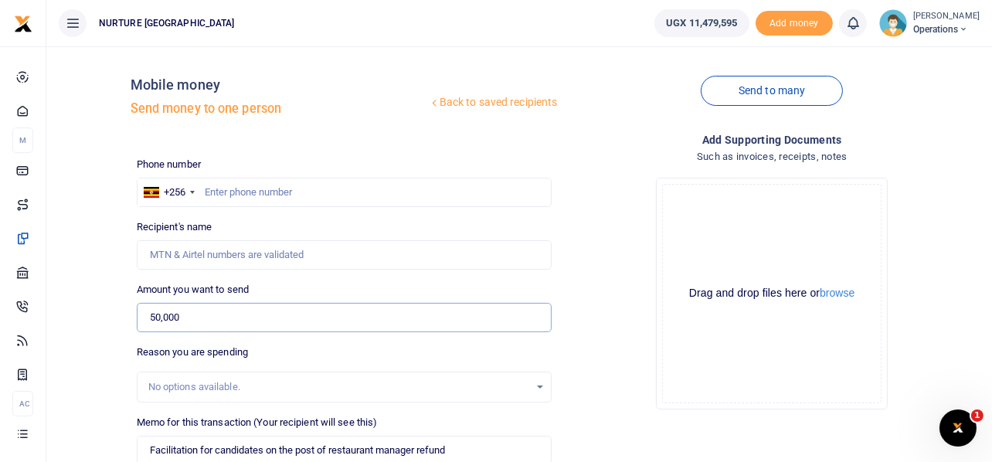
type input "50,000"
click at [211, 188] on input "text" at bounding box center [345, 192] width 416 height 29
type input "751482240"
type input "Janat Navuga"
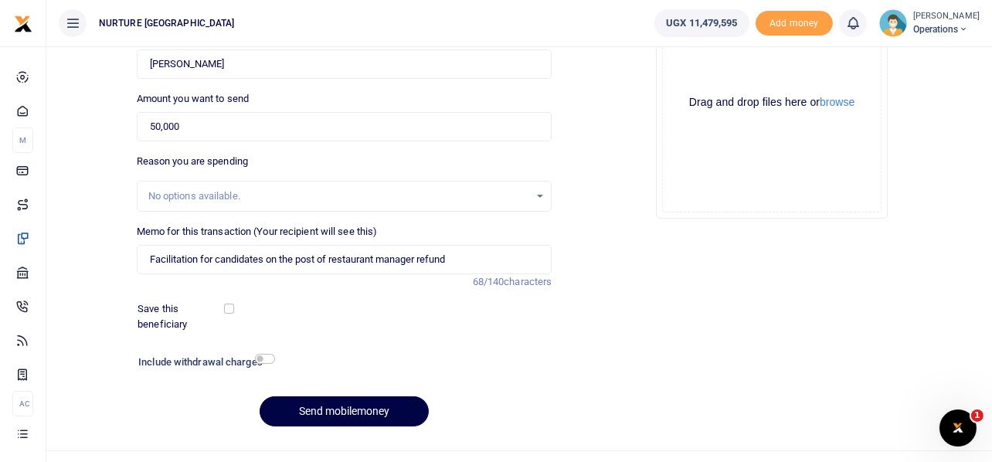
scroll to position [222, 0]
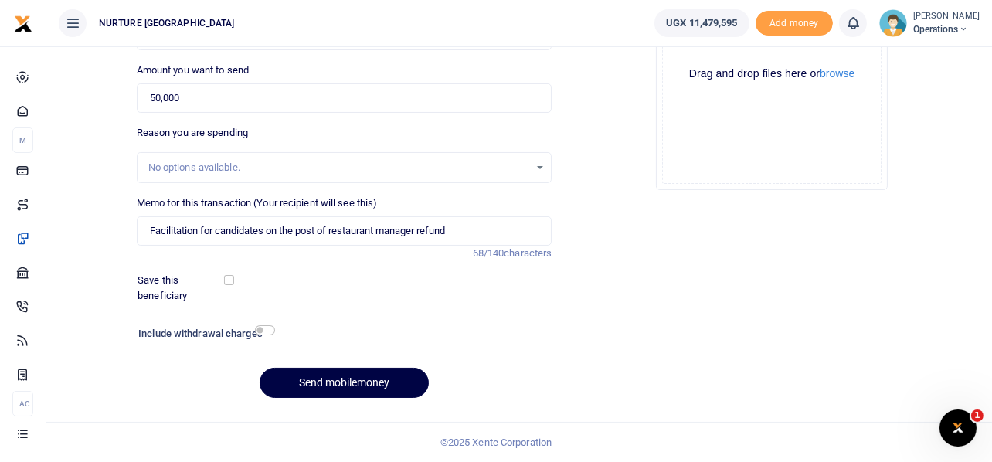
type input "751482240"
click at [267, 333] on input "checkbox" at bounding box center [265, 330] width 20 height 10
checkbox input "true"
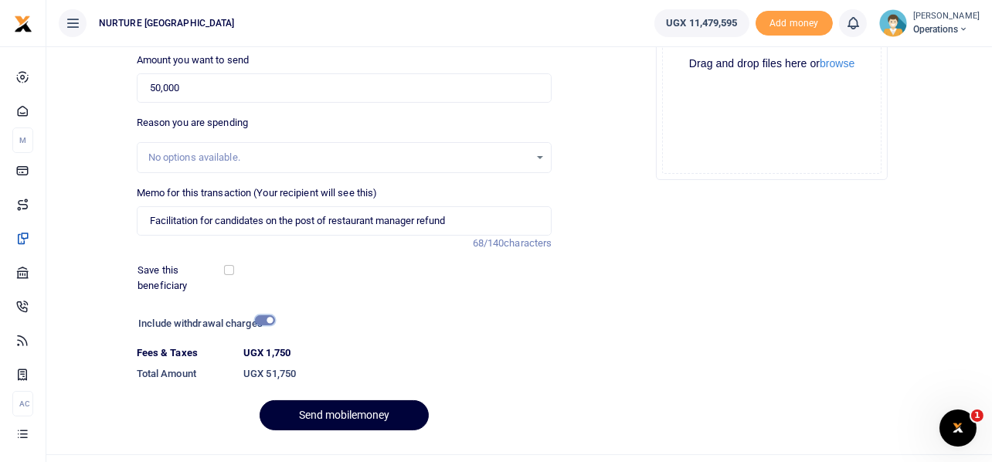
scroll to position [264, 0]
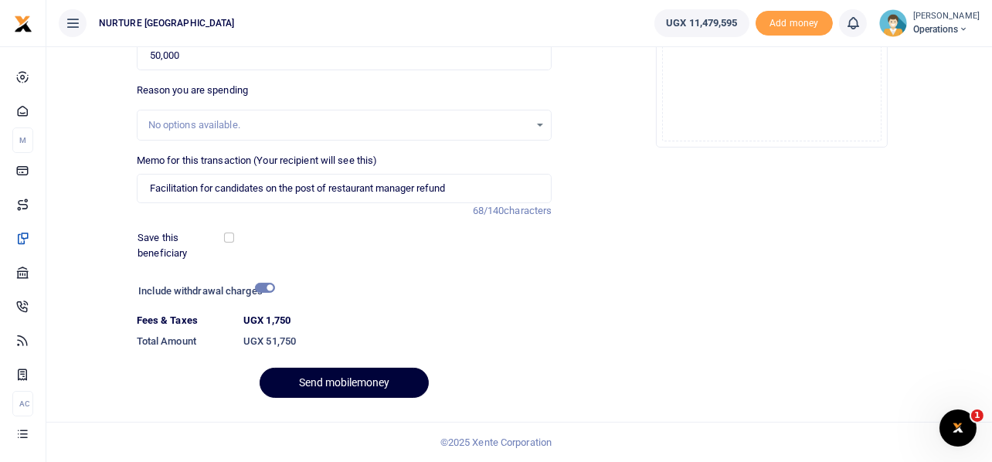
click at [335, 384] on button "Send mobilemoney" at bounding box center [344, 383] width 169 height 30
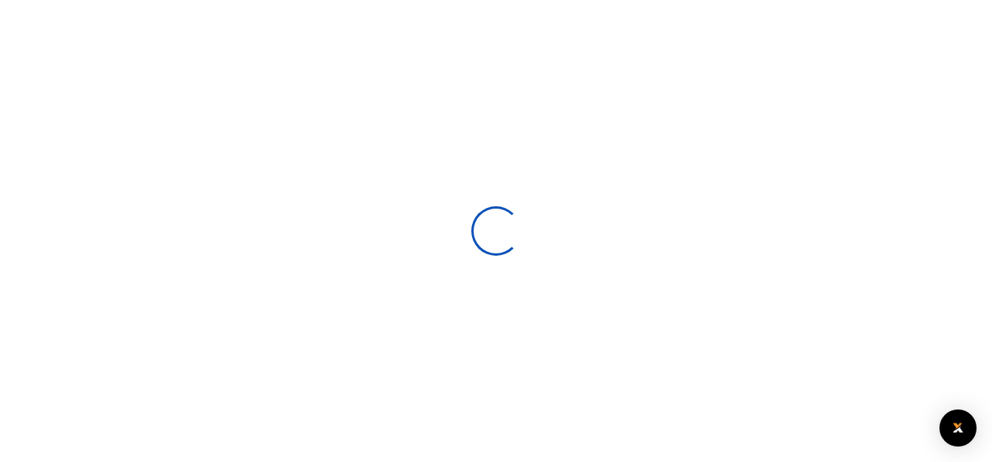
select select
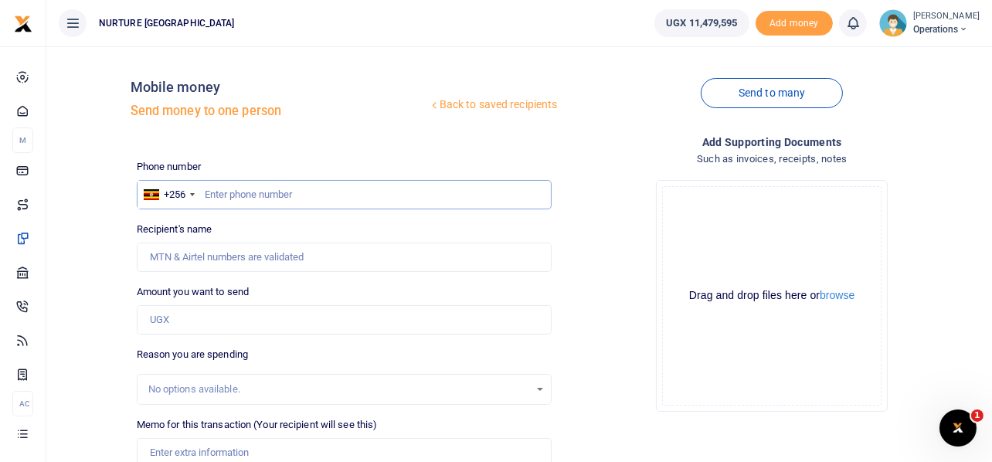
click at [275, 195] on input "text" at bounding box center [345, 194] width 416 height 29
type input "702253317"
click at [206, 319] on input "Amount you want to send" at bounding box center [345, 319] width 416 height 29
type input "1"
type input "[PERSON_NAME]"
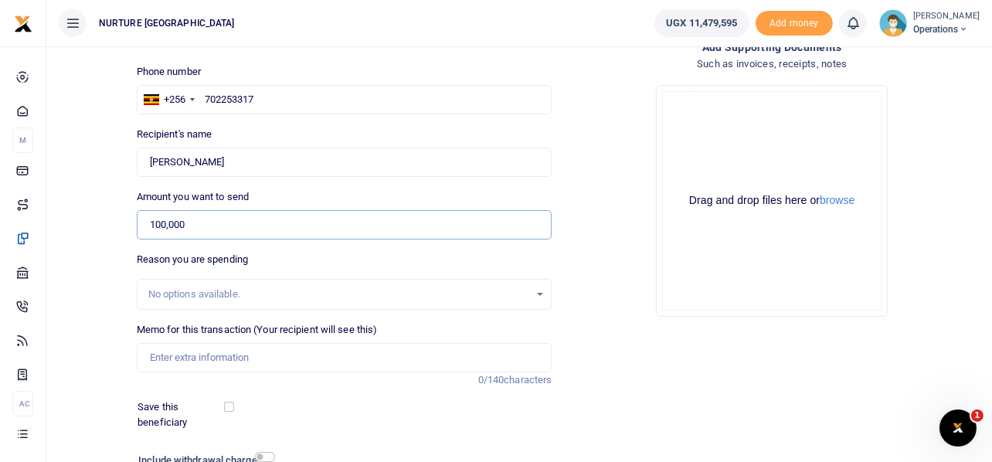
scroll to position [222, 0]
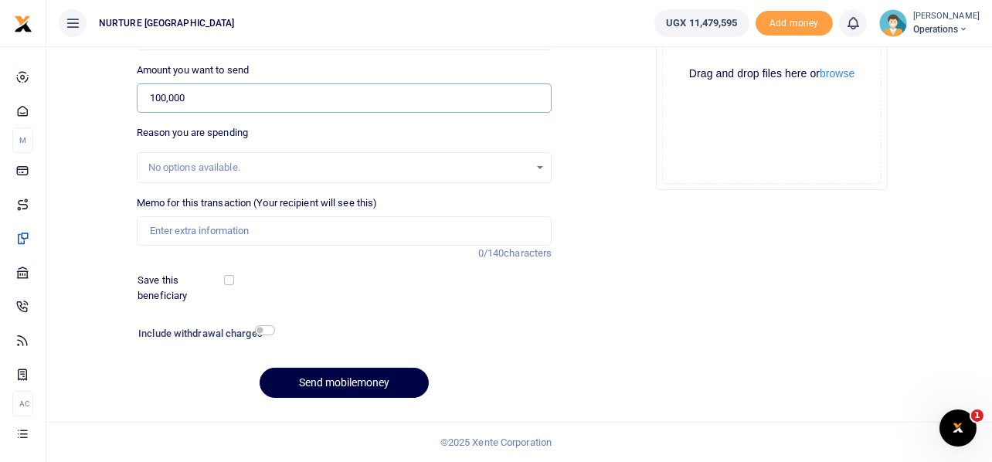
type input "100,000"
click at [264, 235] on input "Memo for this transaction (Your recipient will see this)" at bounding box center [345, 230] width 416 height 29
paste input "Facilitation for candidates on the post of restaurant manager"
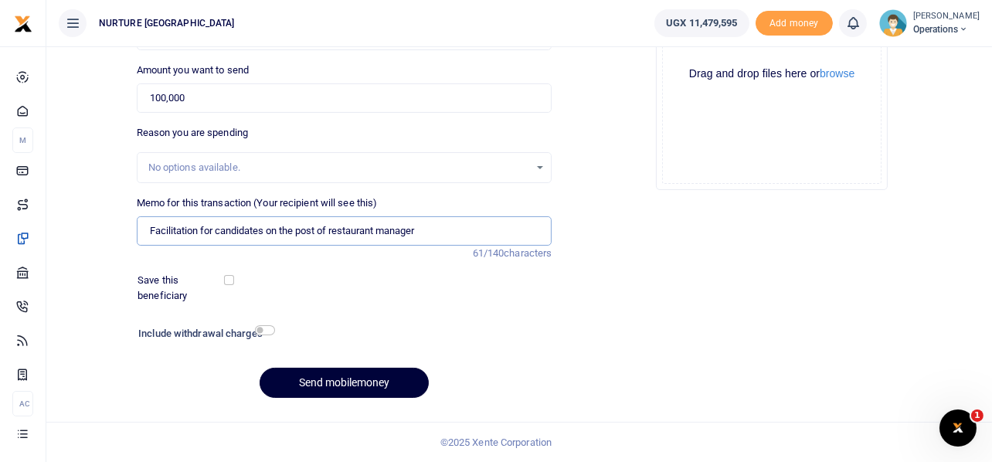
type input "Facilitation for candidates on the post of restaurant manager"
click at [374, 383] on button "Send mobilemoney" at bounding box center [344, 383] width 169 height 30
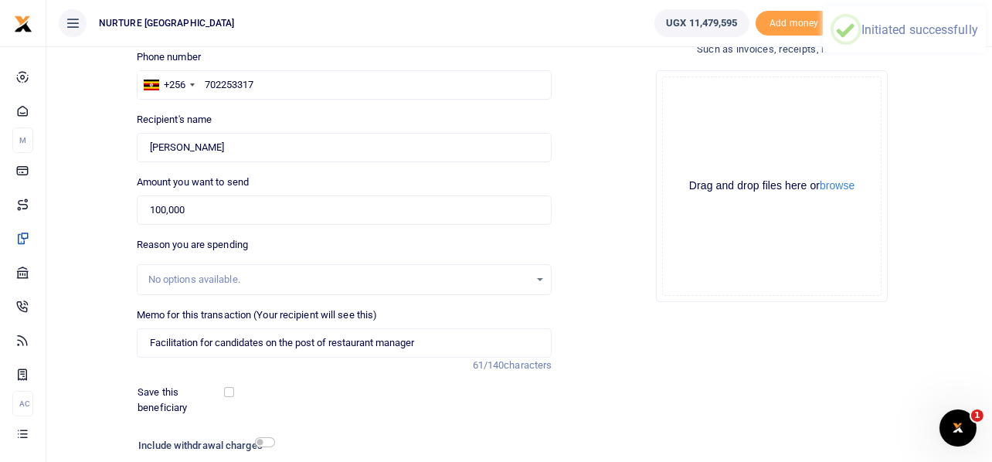
scroll to position [0, 0]
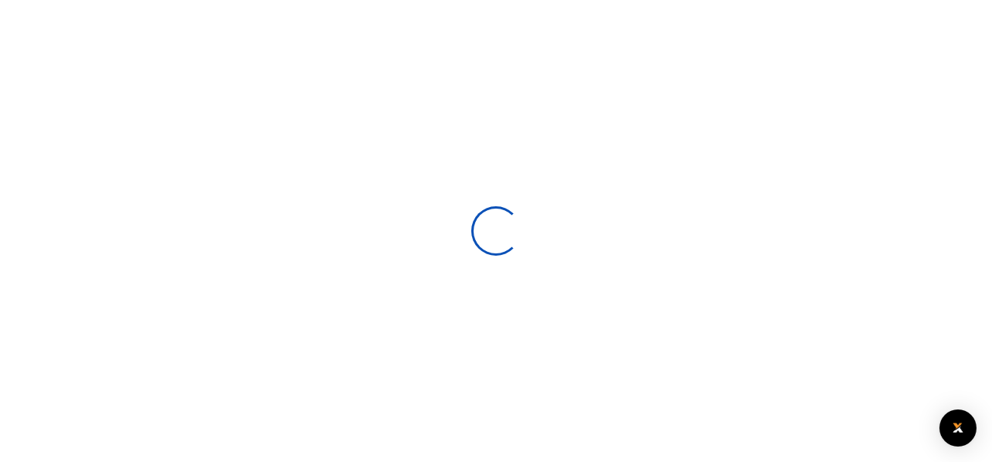
select select
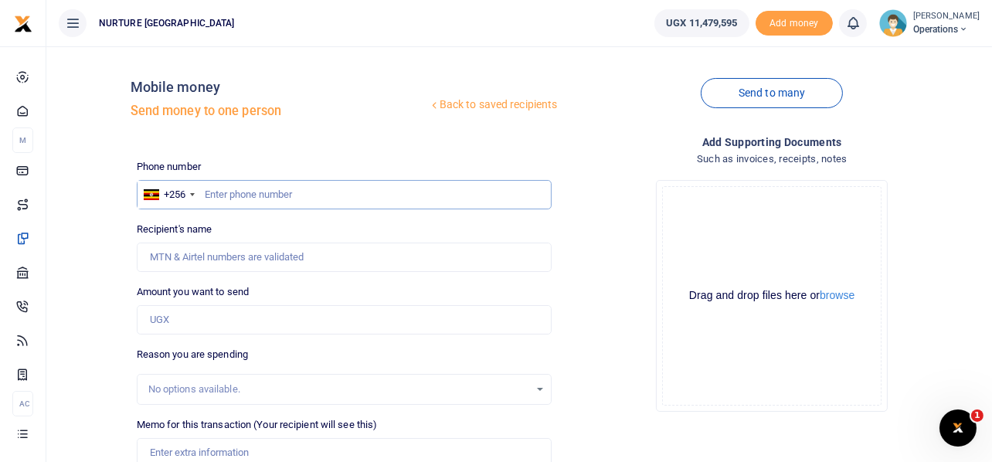
click at [272, 197] on input "text" at bounding box center [345, 194] width 416 height 29
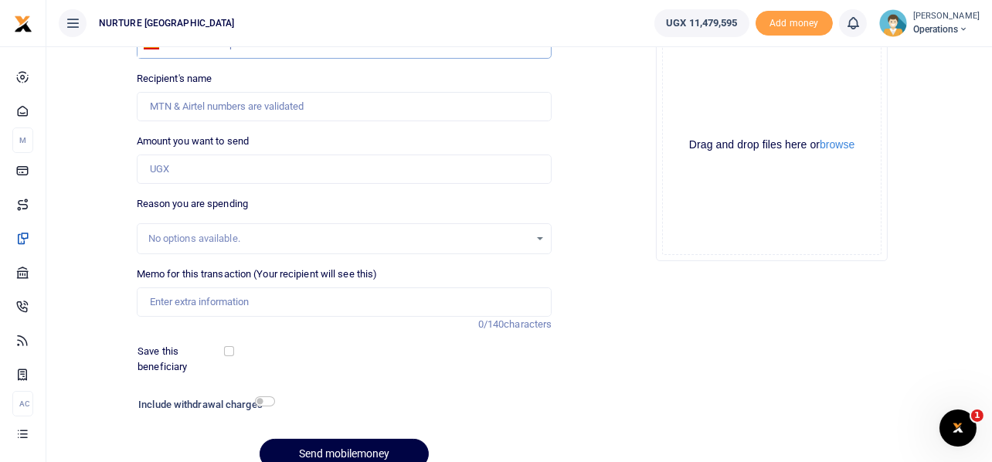
scroll to position [222, 0]
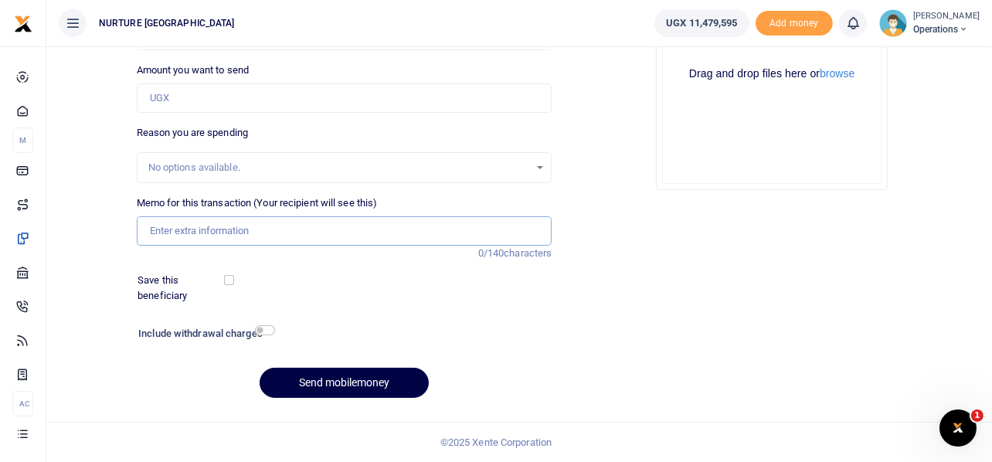
click at [292, 236] on input "Memo for this transaction (Your recipient will see this)" at bounding box center [345, 230] width 416 height 29
paste input "Payment for Legal fees August 2025"
click at [253, 227] on input "Payment for Legal fees August 2025" at bounding box center [345, 230] width 416 height 29
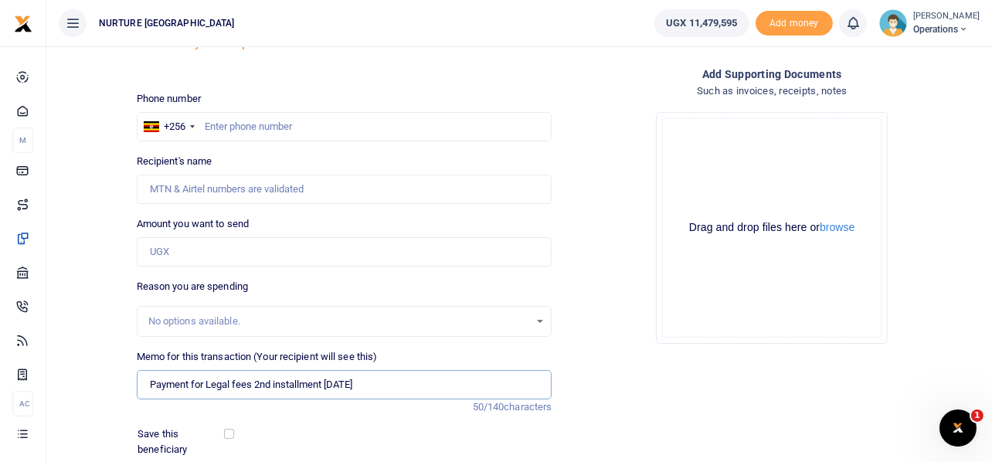
scroll to position [67, 0]
type input "Payment for Legal fees 2nd installment August 2025"
click at [213, 253] on input "Amount you want to send" at bounding box center [345, 252] width 416 height 29
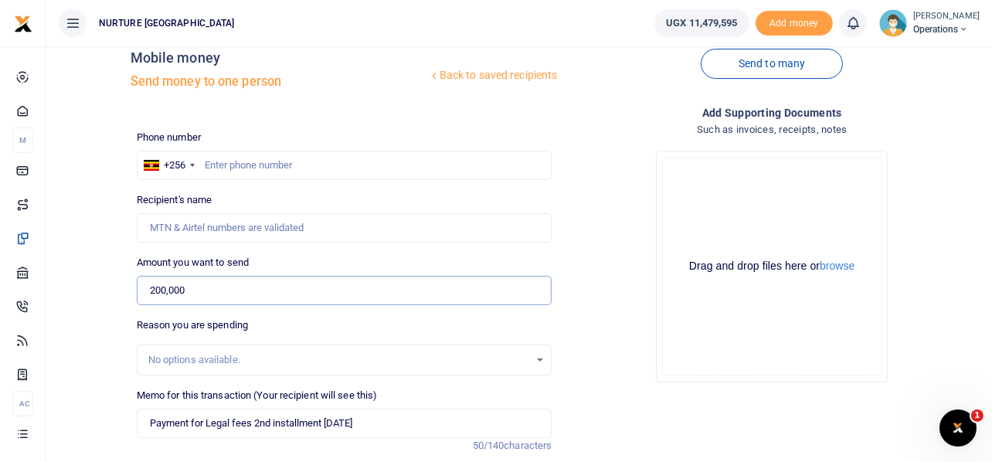
scroll to position [0, 0]
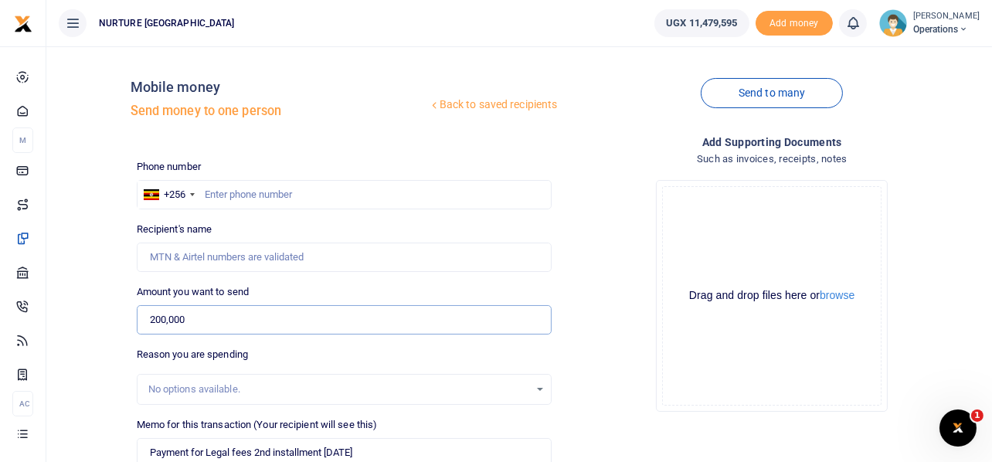
type input "200,000"
click at [253, 187] on input "text" at bounding box center [345, 194] width 416 height 29
type input "700171538"
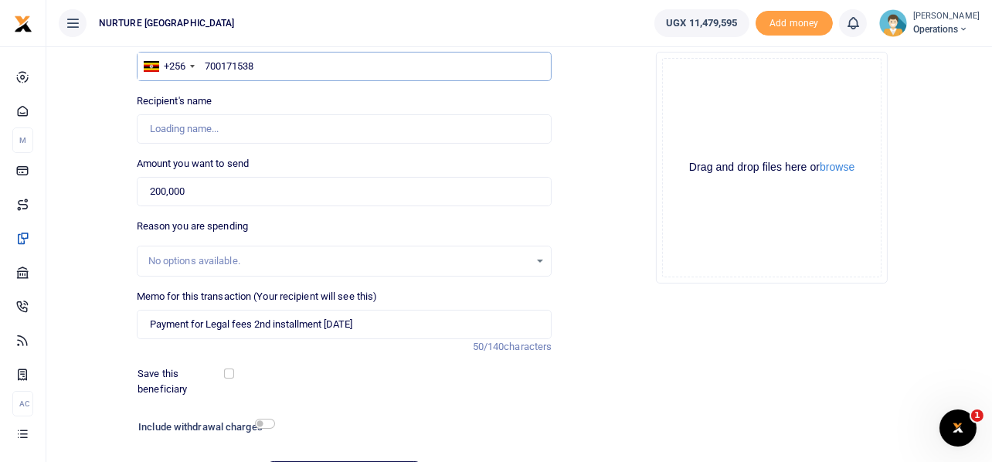
scroll to position [154, 0]
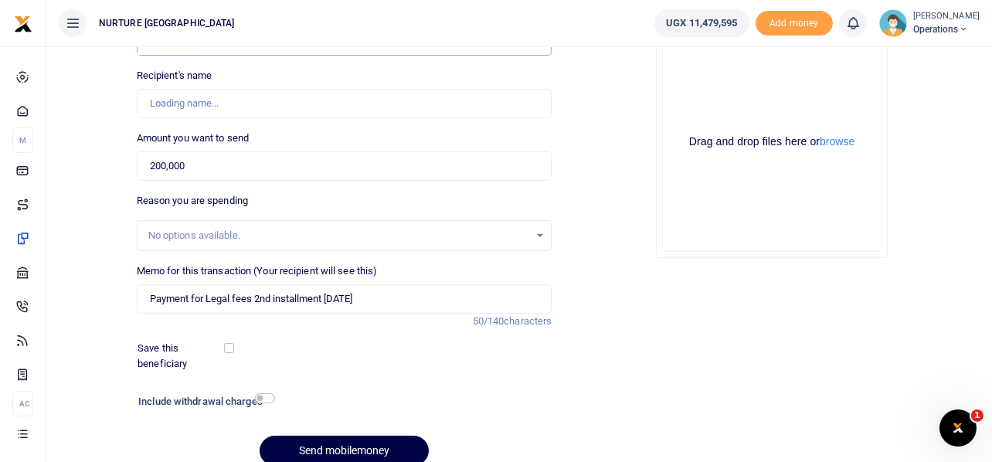
type input "Grace Nabakooza"
type input "700171538"
click at [267, 399] on input "checkbox" at bounding box center [265, 398] width 20 height 10
checkbox input "true"
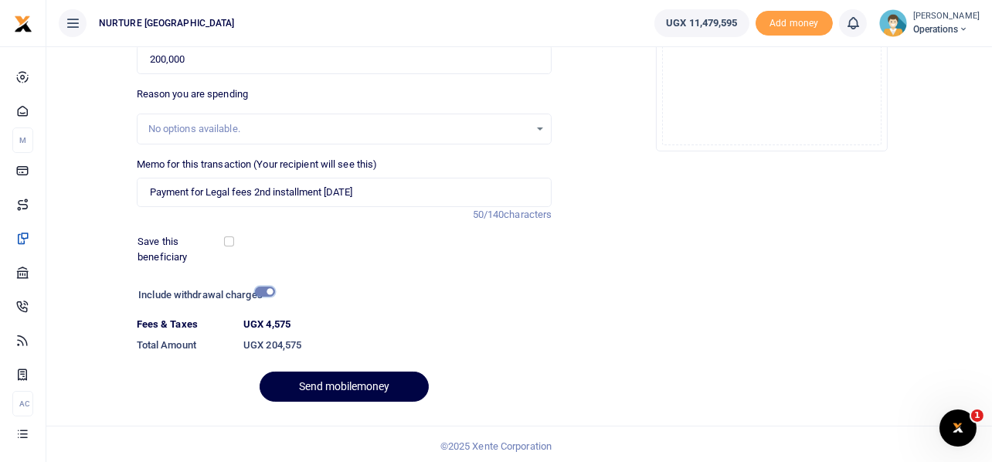
scroll to position [264, 0]
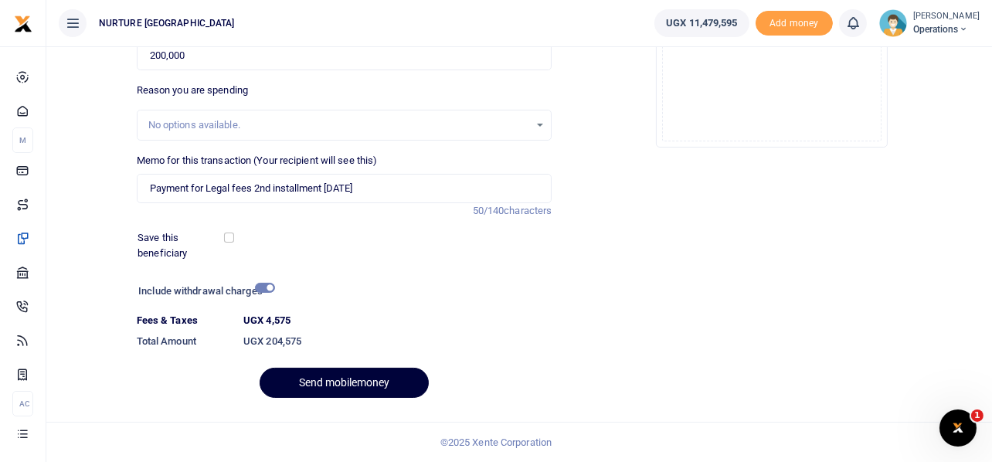
click at [334, 383] on button "Send mobilemoney" at bounding box center [344, 383] width 169 height 30
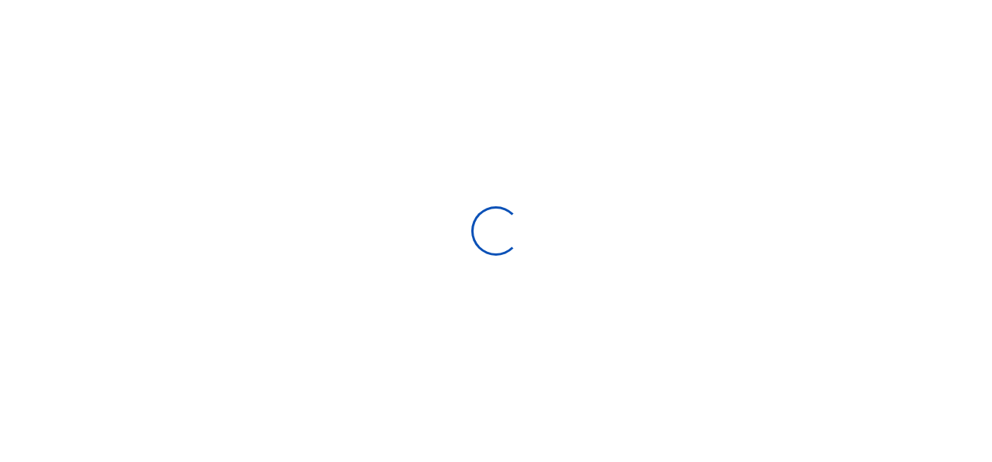
select select
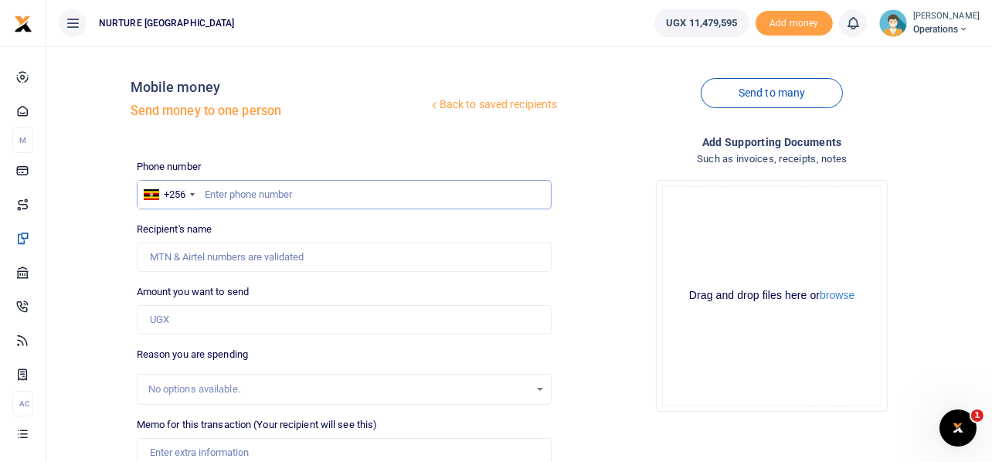
click at [331, 196] on input "text" at bounding box center [345, 194] width 416 height 29
type input "700171538"
click at [232, 322] on input "Amount you want to send" at bounding box center [345, 319] width 416 height 29
type input "[PERSON_NAME]"
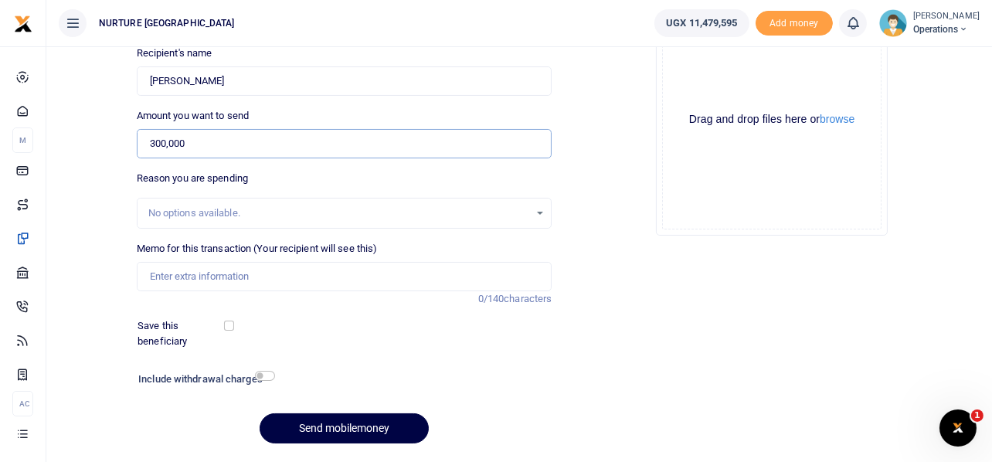
scroll to position [178, 0]
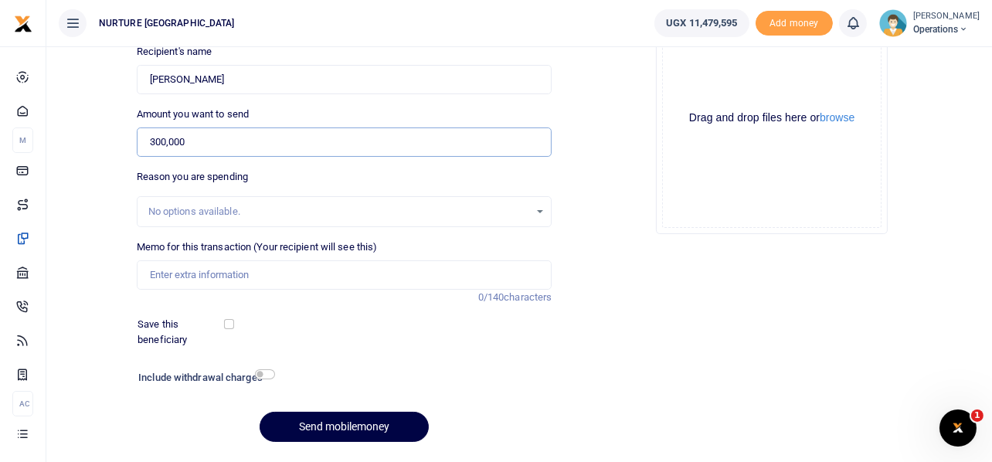
type input "300,000"
click at [231, 277] on input "Memo for this transaction (Your recipient will see this)" at bounding box center [345, 274] width 416 height 29
type input "Payment for the review and updating the human resource policy [DATE]"
click at [264, 380] on h6 "Include withdrawal charges" at bounding box center [203, 378] width 130 height 12
click at [271, 369] on input "checkbox" at bounding box center [265, 374] width 20 height 10
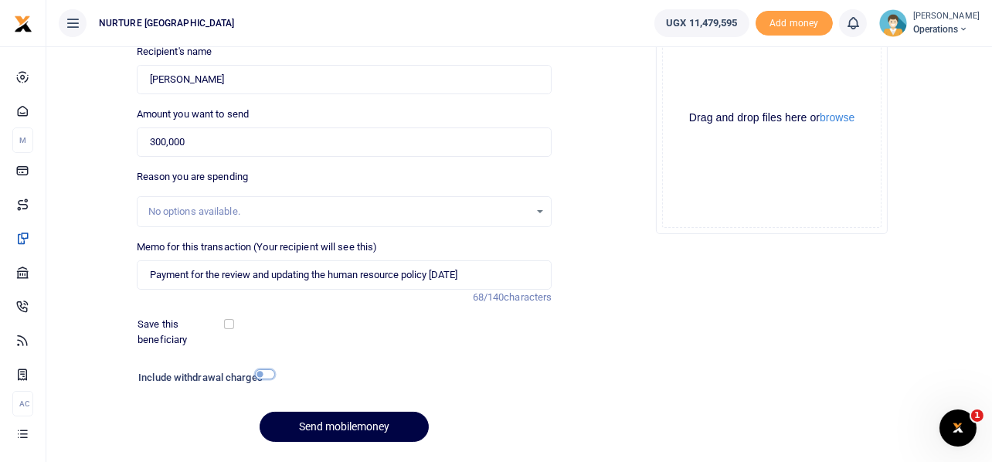
checkbox input "true"
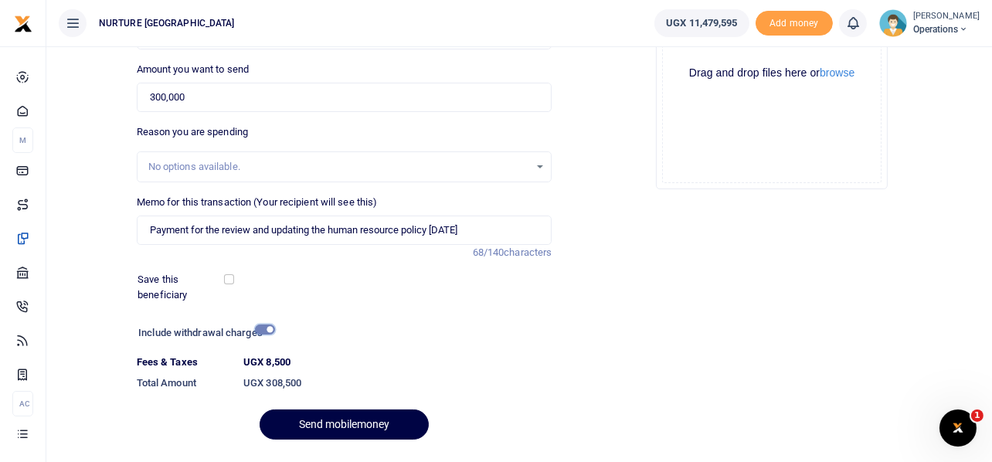
scroll to position [264, 0]
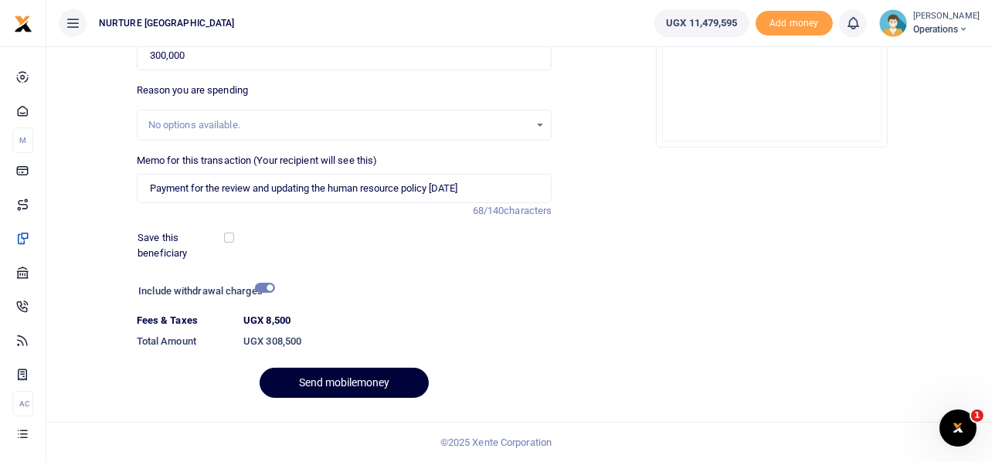
click at [378, 387] on button "Send mobilemoney" at bounding box center [344, 383] width 169 height 30
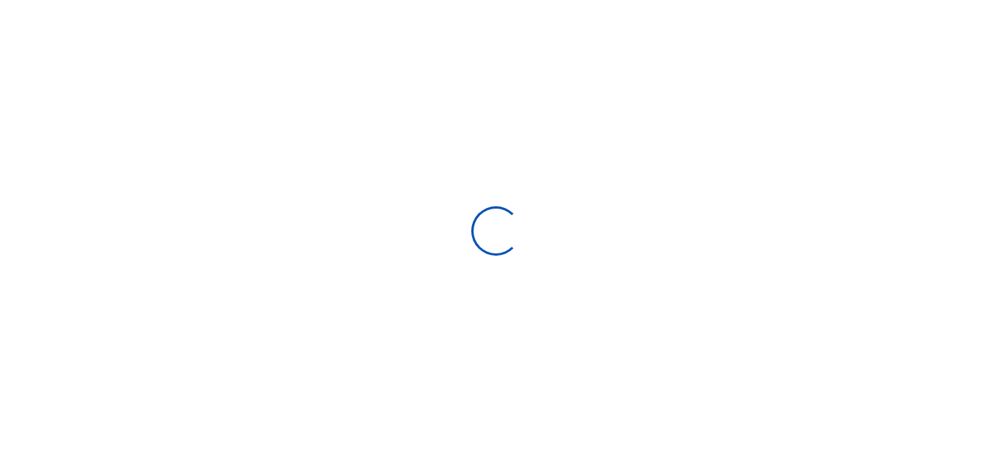
select select
